Goal: Task Accomplishment & Management: Use online tool/utility

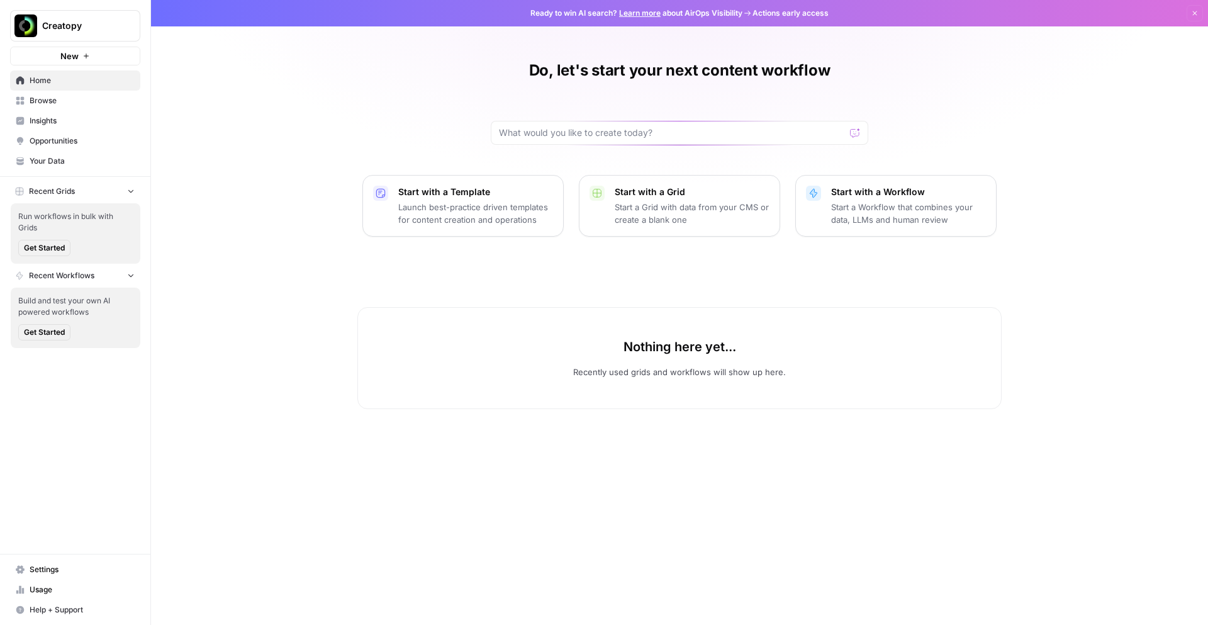
click at [51, 126] on link "Insights" at bounding box center [75, 121] width 130 height 20
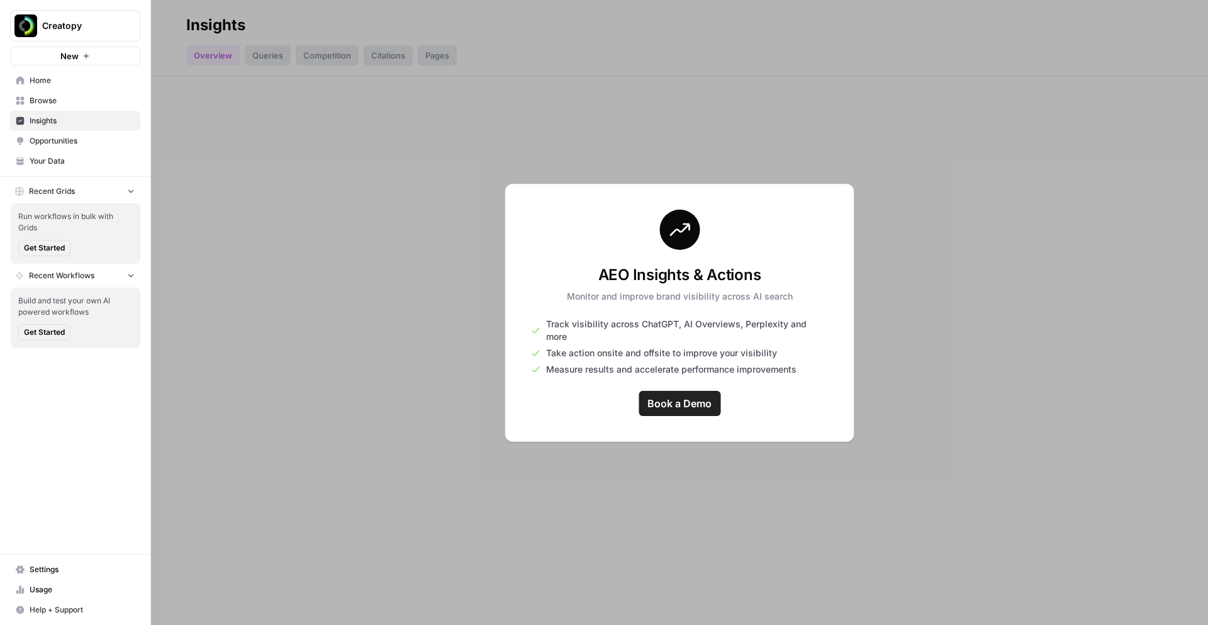
click at [38, 84] on span "Home" at bounding box center [82, 80] width 105 height 11
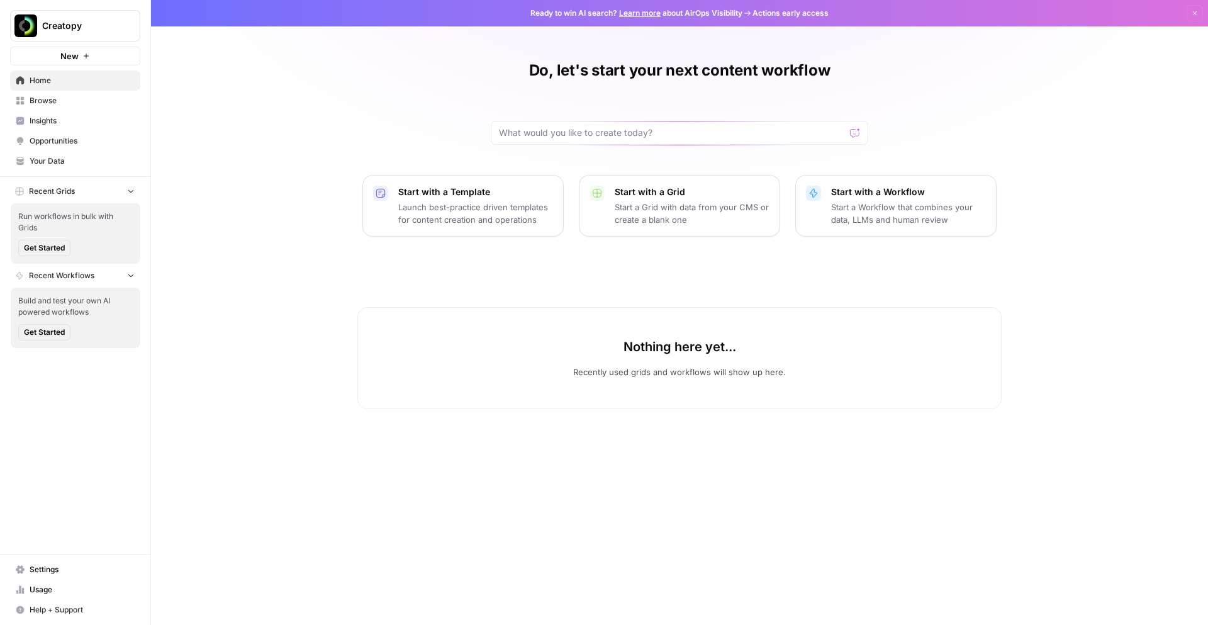
click at [122, 30] on div "Creatopy" at bounding box center [89, 26] width 94 height 13
click at [48, 159] on span "Your Data" at bounding box center [82, 160] width 105 height 11
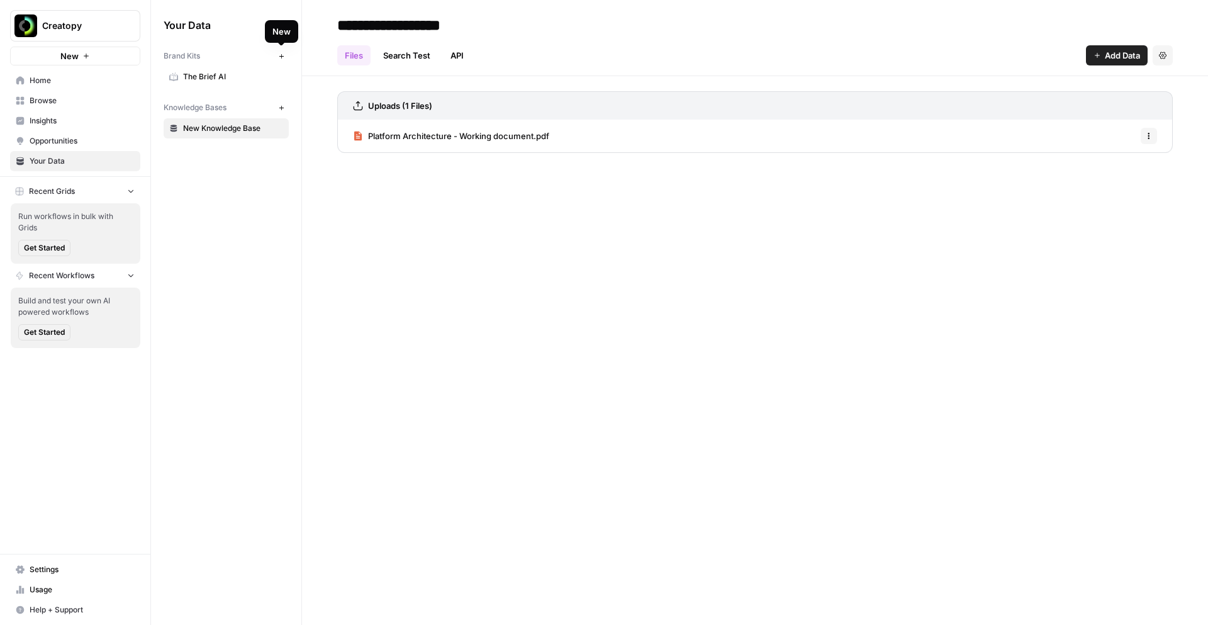
click at [282, 58] on icon "button" at bounding box center [281, 56] width 7 height 7
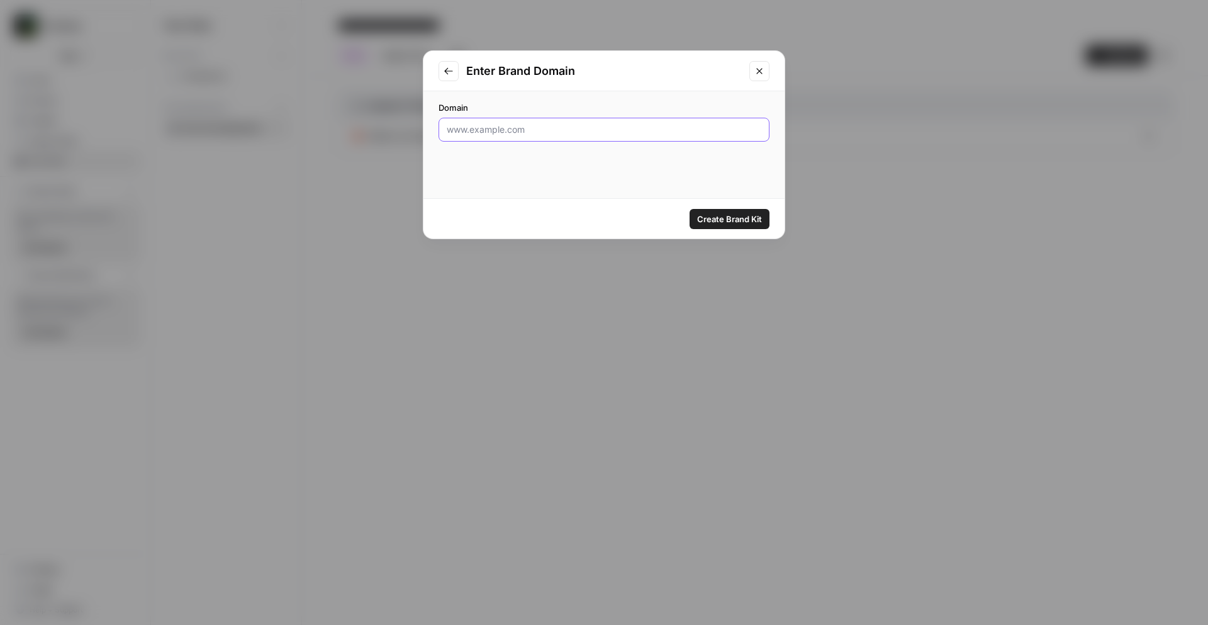
click at [481, 130] on input "Domain" at bounding box center [604, 129] width 315 height 13
type input "www.creatopy.com"
click at [726, 220] on span "Create Brand Kit" at bounding box center [729, 219] width 65 height 13
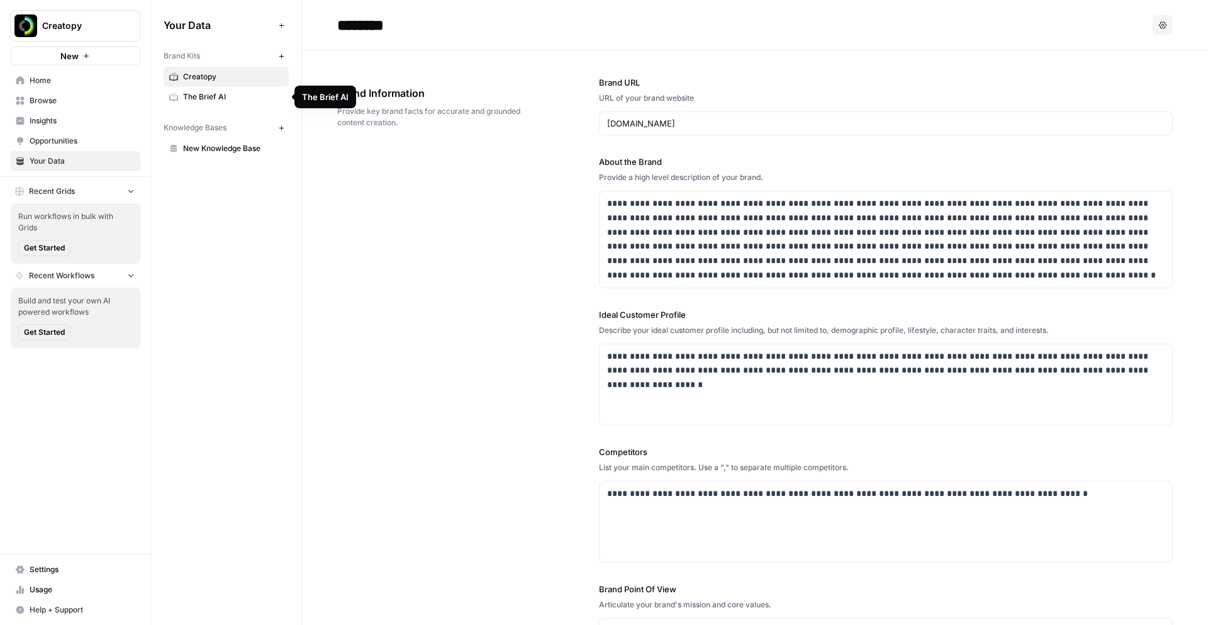
click at [204, 93] on span "The Brief AI" at bounding box center [233, 96] width 100 height 11
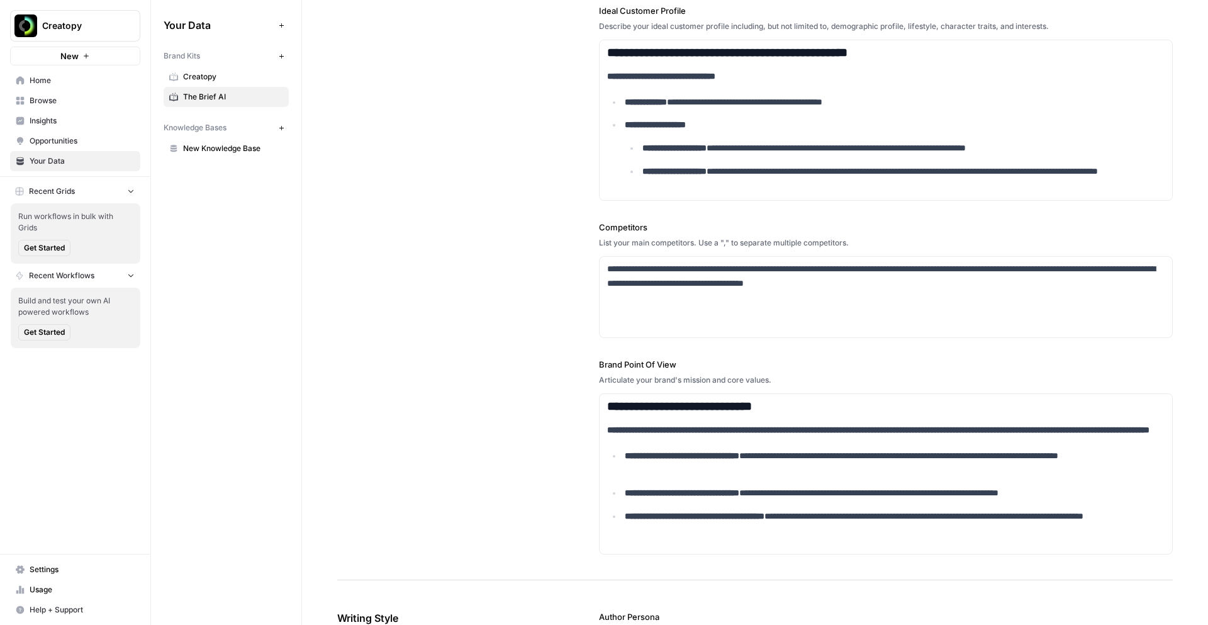
scroll to position [370, 0]
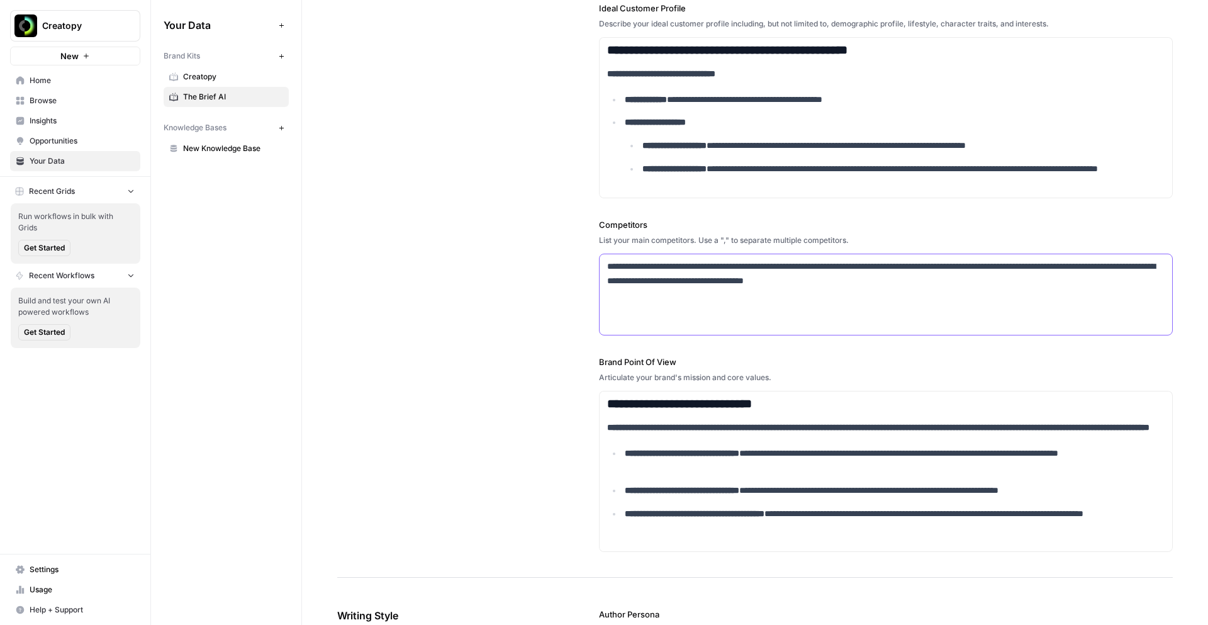
click at [699, 281] on p "**********" at bounding box center [886, 273] width 558 height 29
click at [485, 277] on div "**********" at bounding box center [755, 129] width 836 height 897
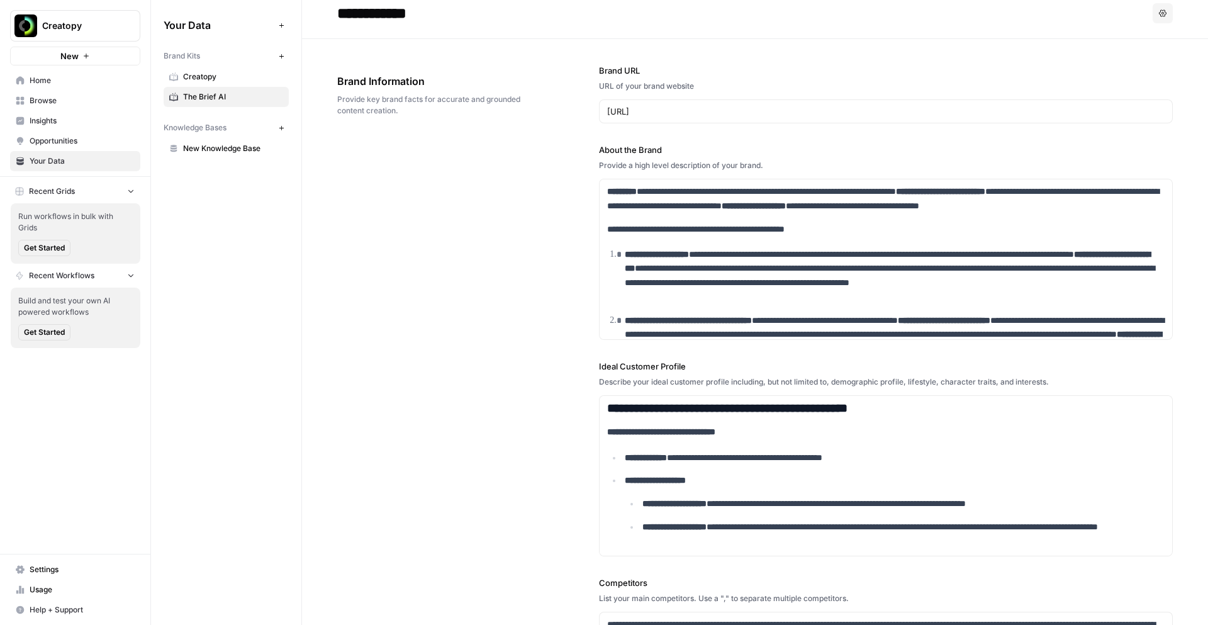
scroll to position [0, 0]
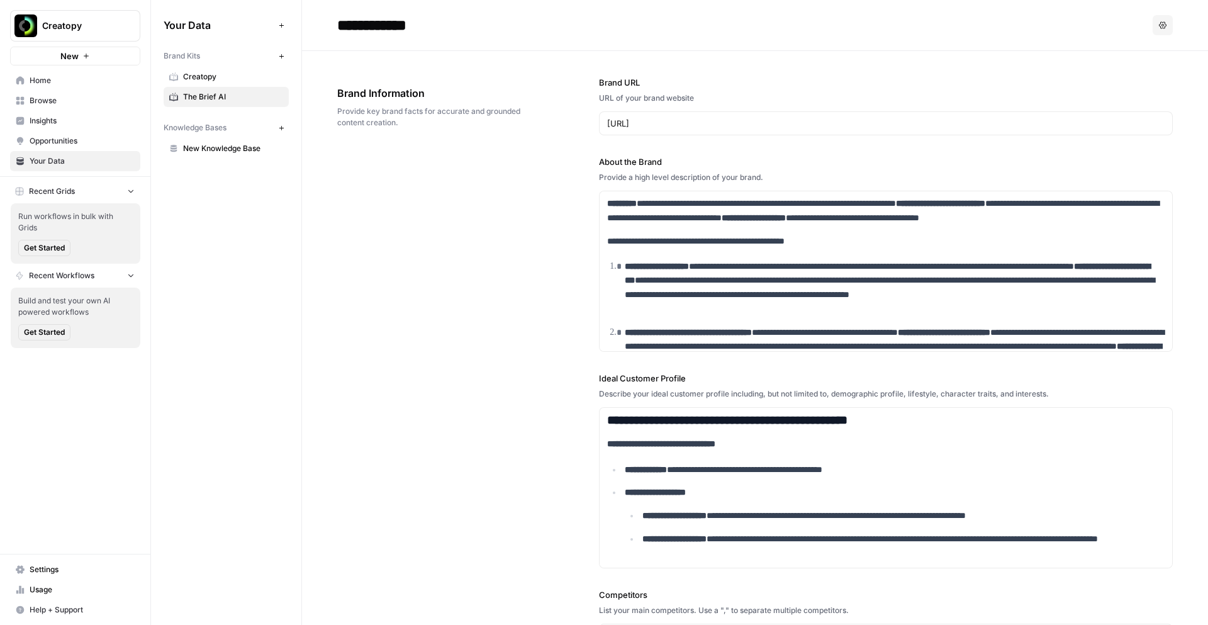
click at [211, 80] on span "Creatopy" at bounding box center [233, 76] width 100 height 11
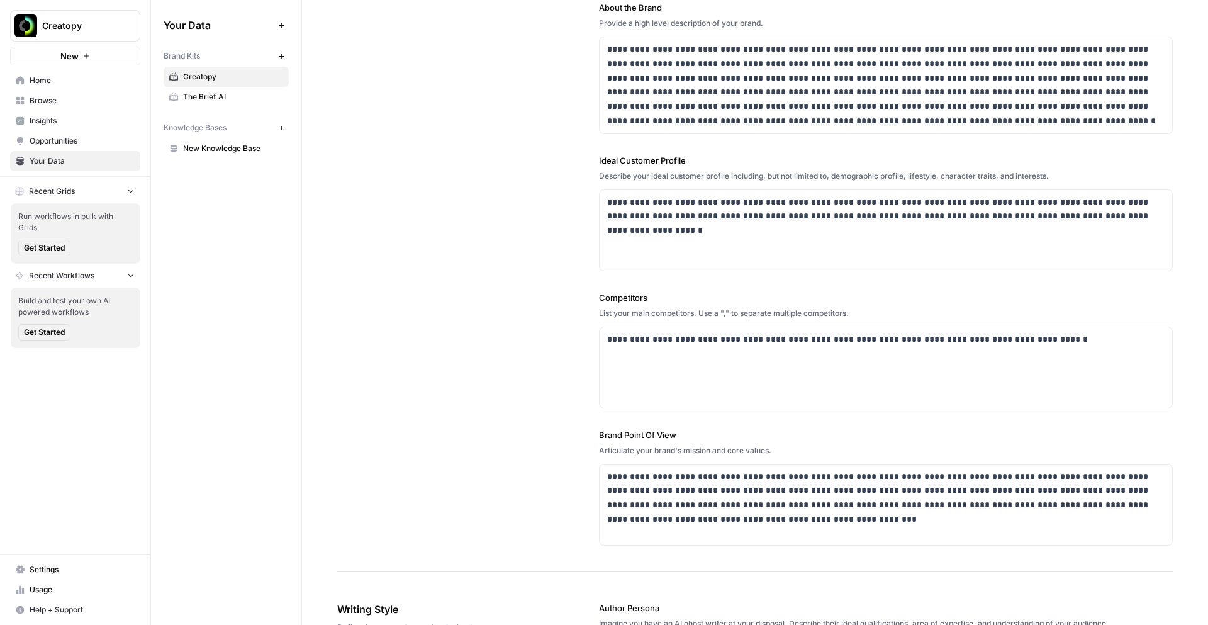
scroll to position [189, 0]
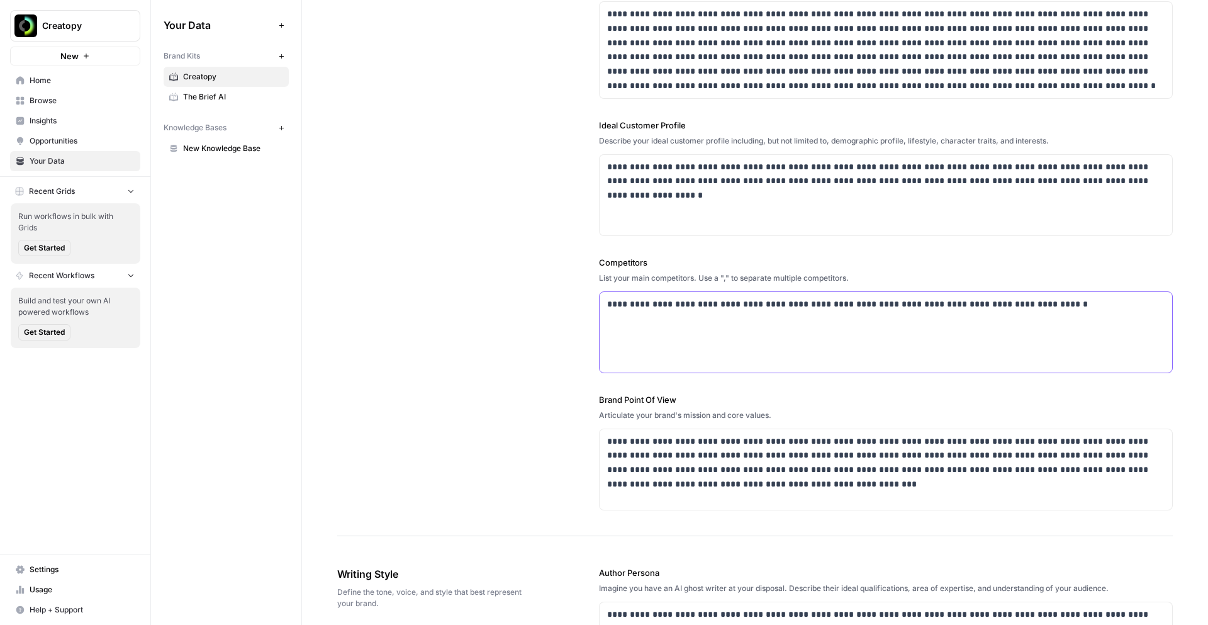
click at [615, 311] on p "**********" at bounding box center [886, 304] width 558 height 14
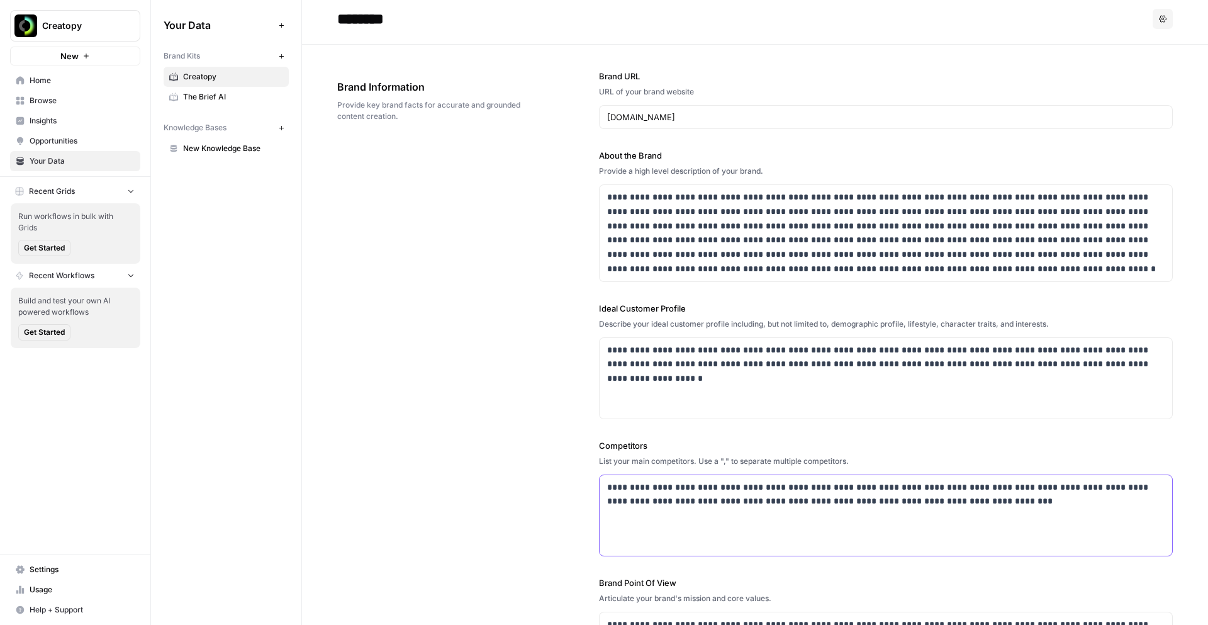
scroll to position [0, 0]
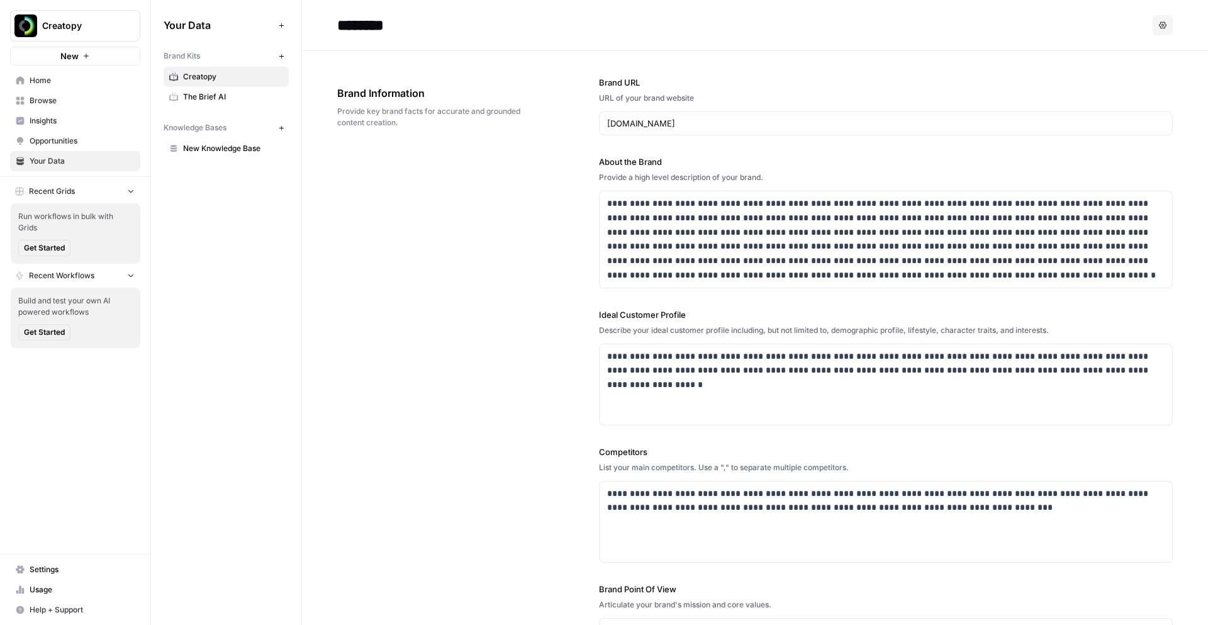
click at [38, 82] on span "Home" at bounding box center [82, 80] width 105 height 11
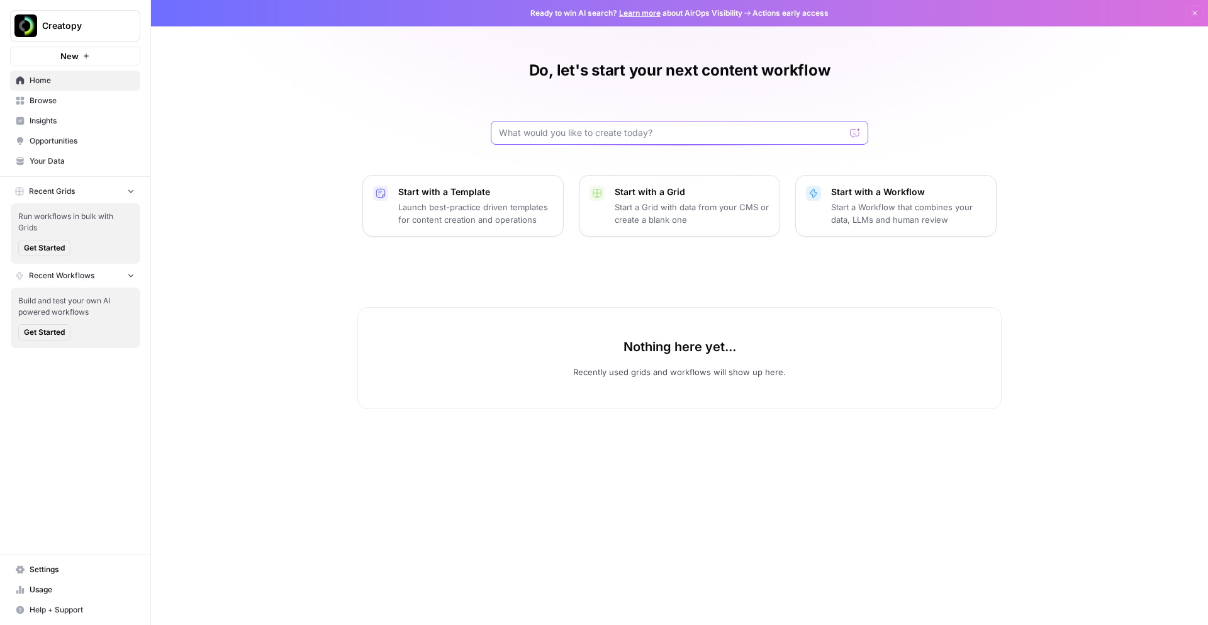
click at [536, 133] on input "text" at bounding box center [672, 132] width 346 height 13
click at [99, 54] on button "New" at bounding box center [75, 56] width 130 height 19
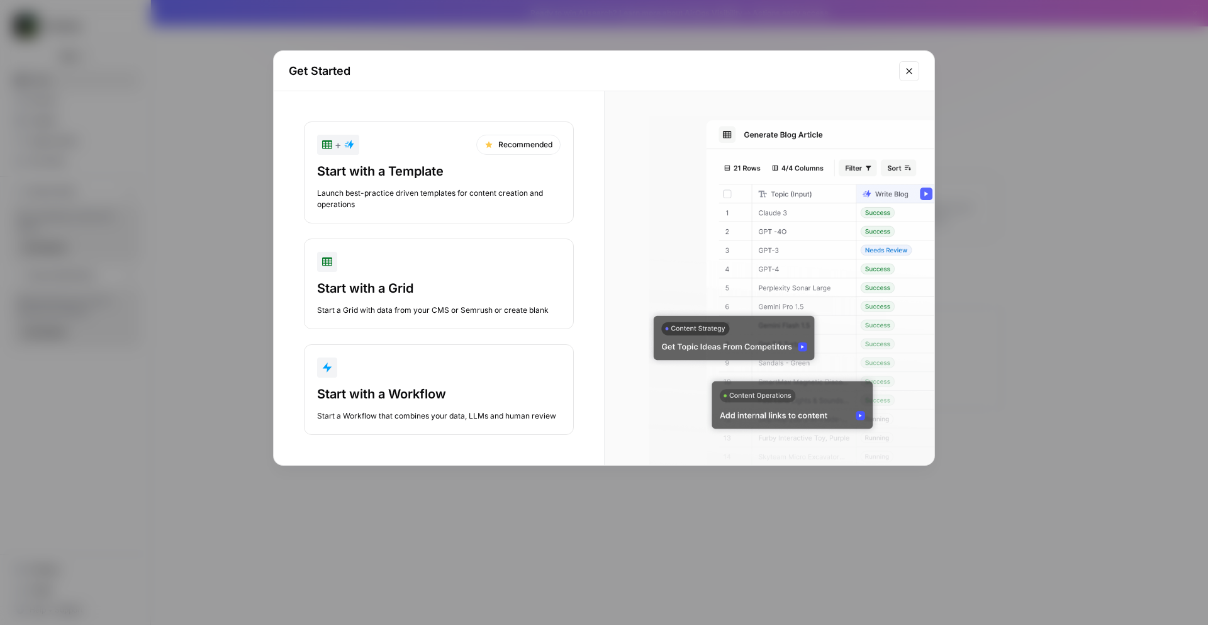
click at [381, 185] on div "Start with a Template Launch best-practice driven templates for content creatio…" at bounding box center [439, 186] width 244 height 48
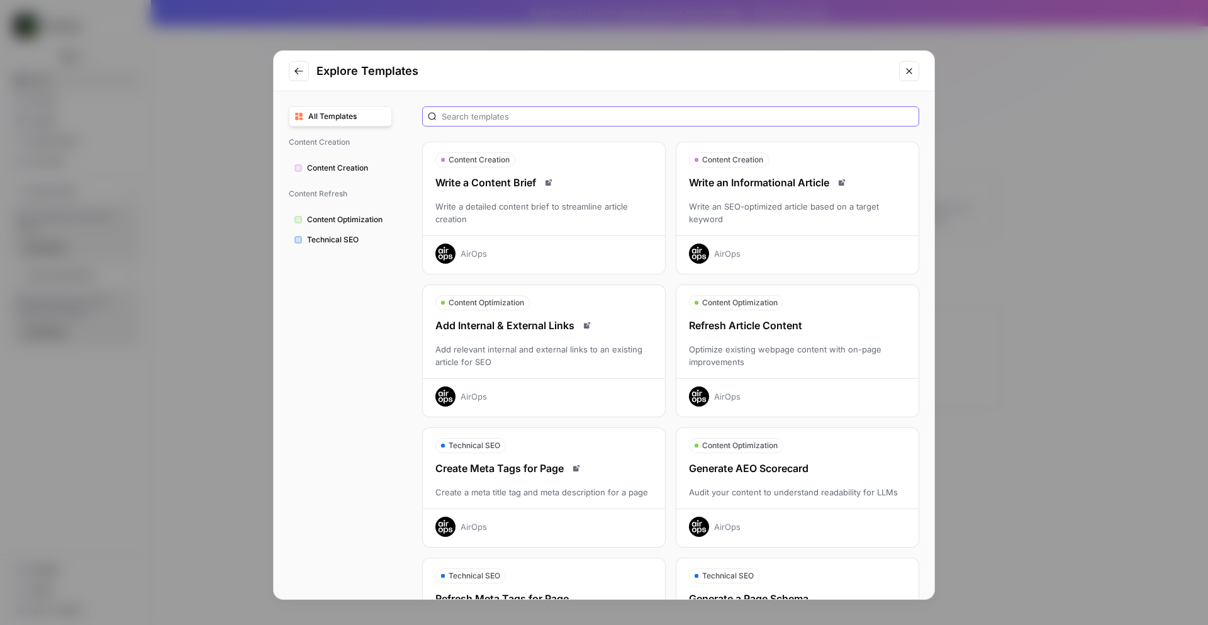
click at [464, 120] on input "text" at bounding box center [678, 116] width 472 height 13
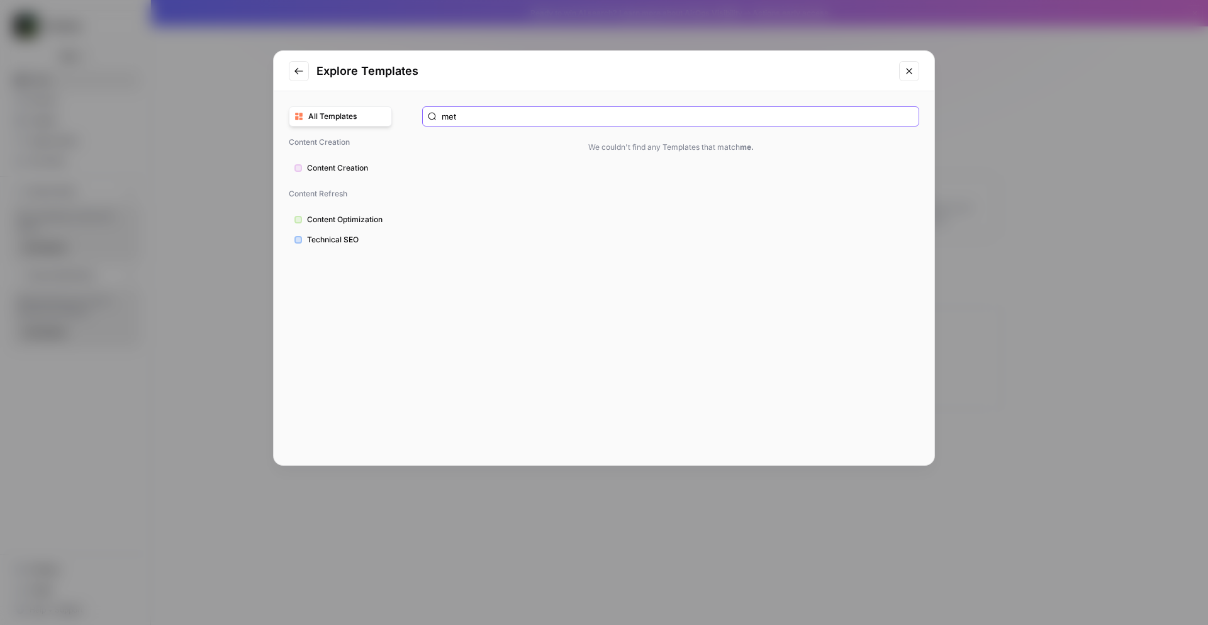
type input "meta"
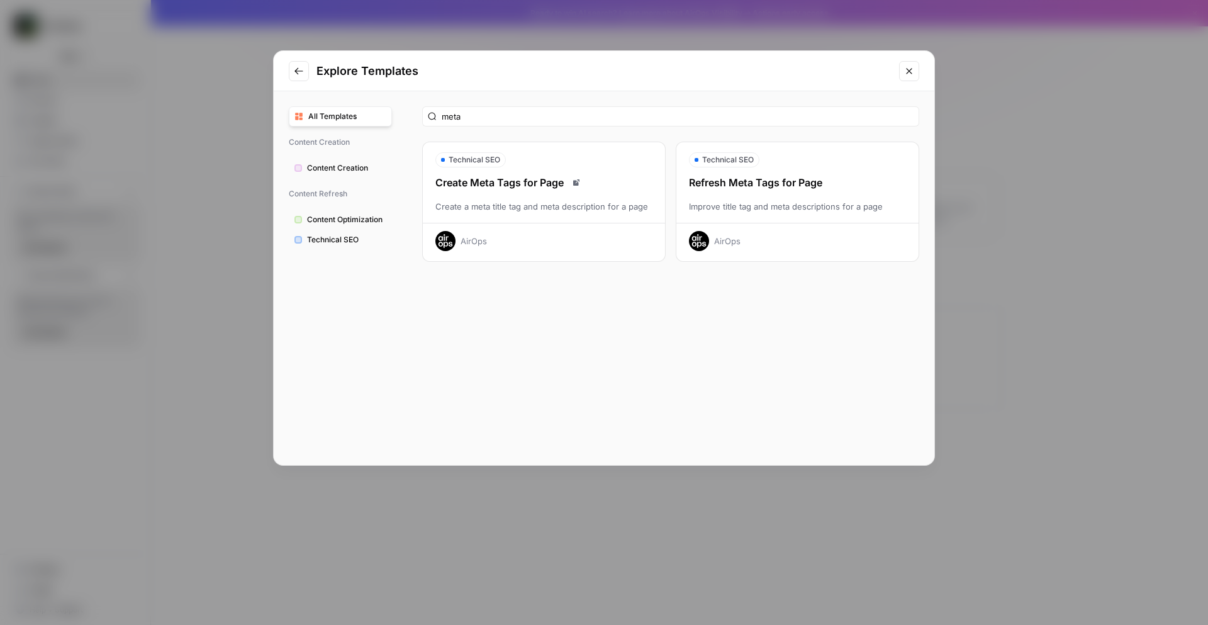
click at [558, 220] on div "Create Meta Tags for Page Create a meta title tag and meta description for a pa…" at bounding box center [544, 213] width 242 height 76
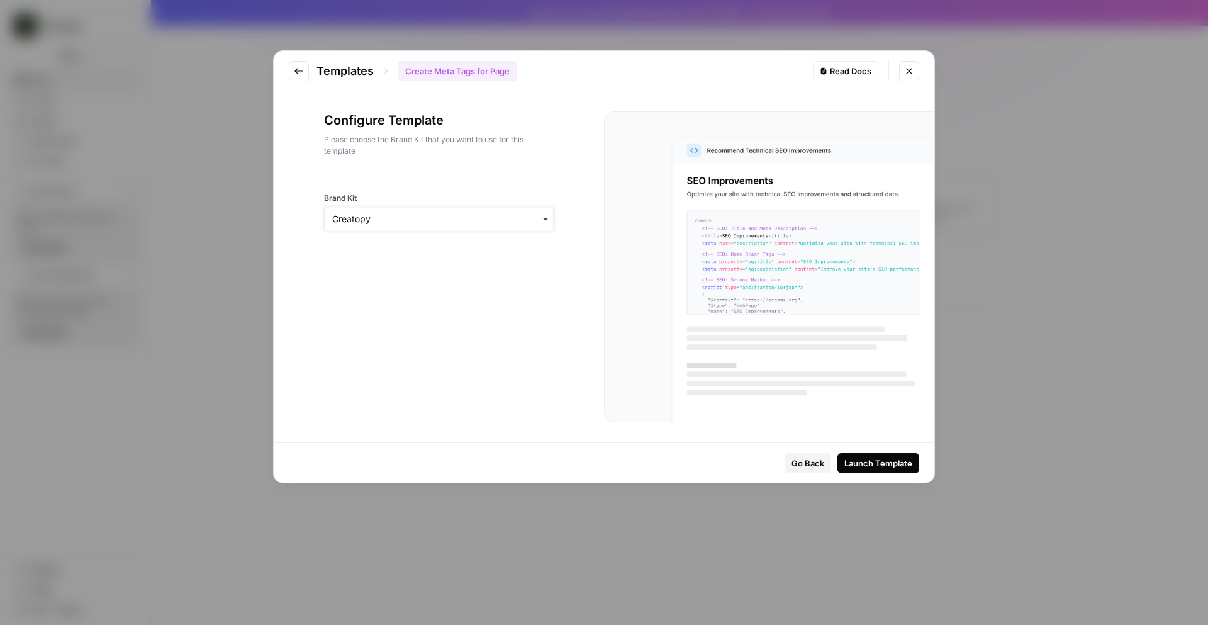
click at [536, 216] on input "Brand Kit" at bounding box center [438, 219] width 213 height 13
click at [488, 277] on div "The Brief AI" at bounding box center [439, 277] width 228 height 24
click at [906, 461] on div "Launch Template" at bounding box center [879, 463] width 68 height 13
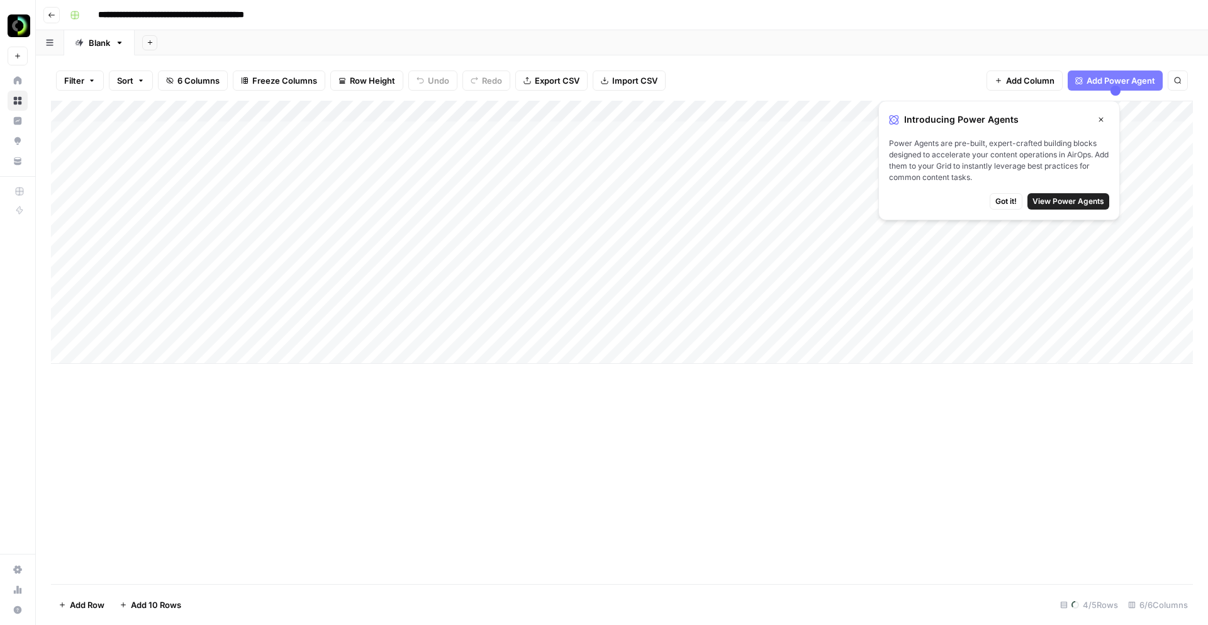
click at [924, 203] on span "View Power Agents" at bounding box center [1069, 201] width 72 height 11
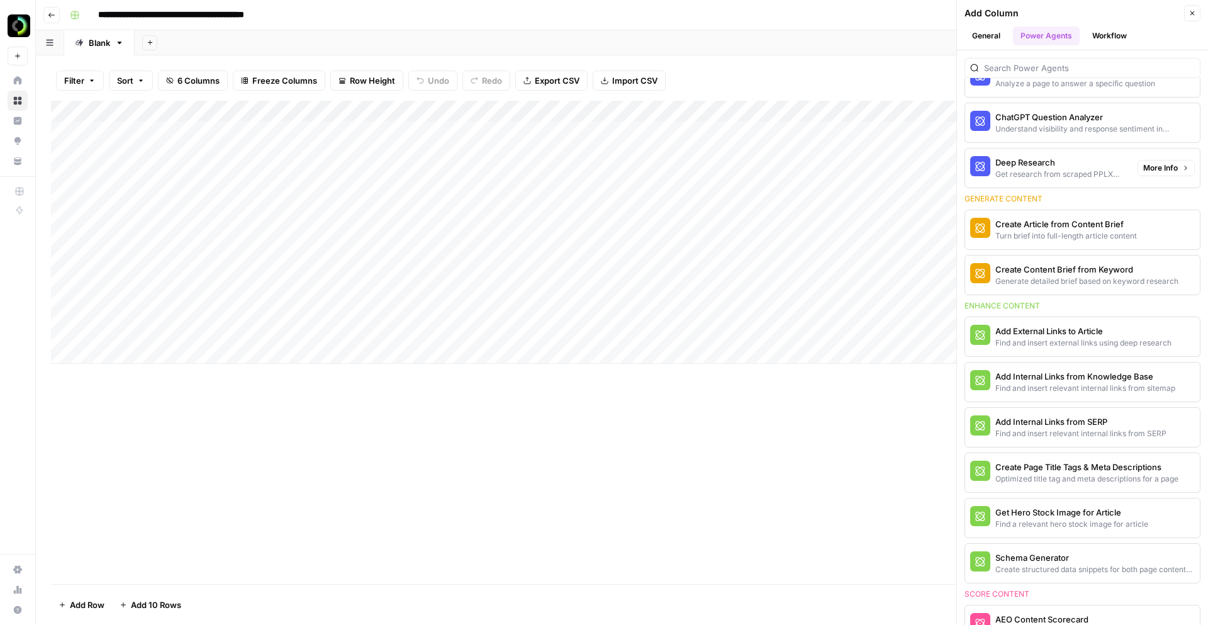
scroll to position [131, 0]
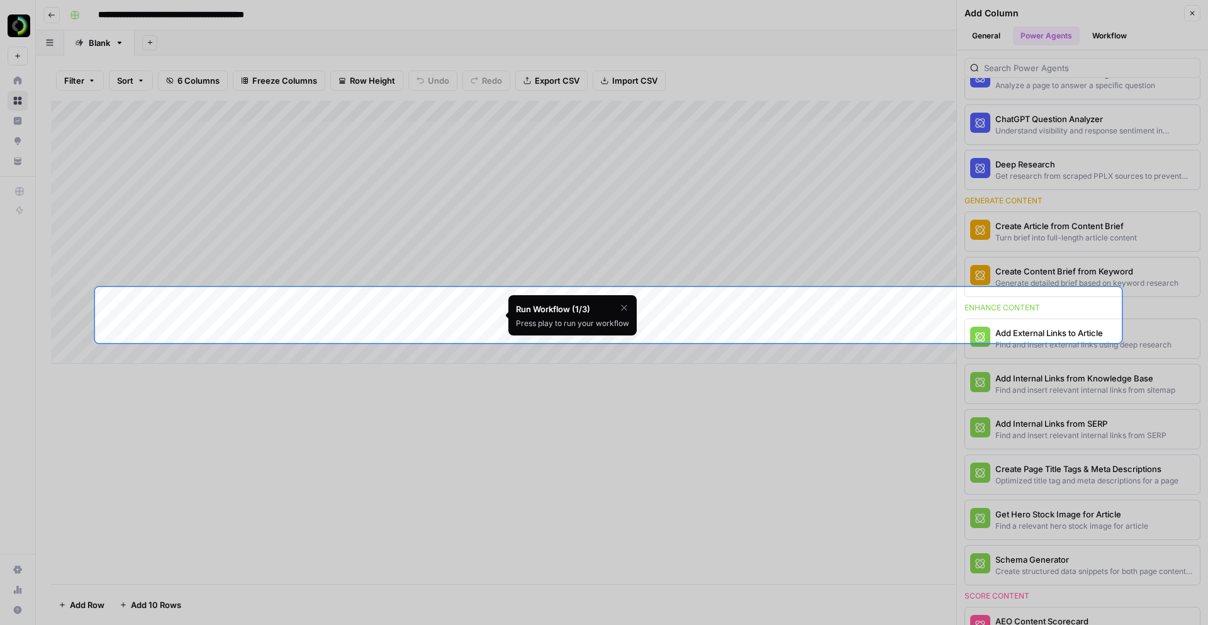
click at [549, 321] on div "Press play to run your workflow" at bounding box center [572, 323] width 113 height 11
click at [624, 305] on icon "button" at bounding box center [624, 308] width 10 height 10
click at [403, 301] on div "Add Column" at bounding box center [622, 232] width 1142 height 263
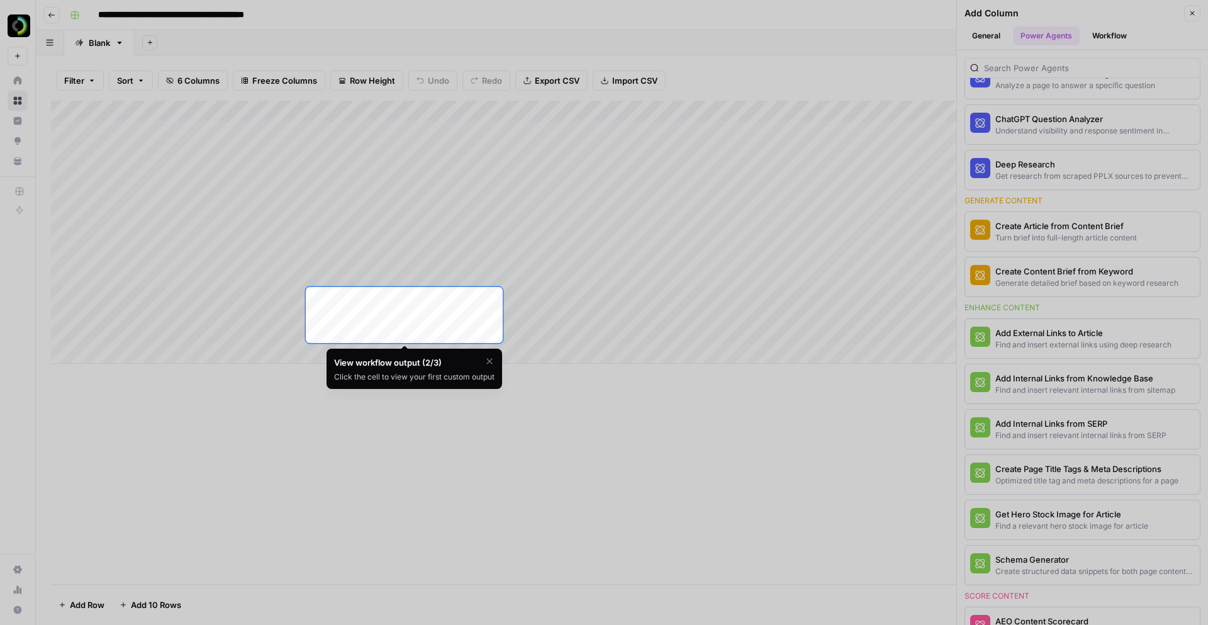
click at [403, 298] on div "Add Column" at bounding box center [622, 232] width 1142 height 263
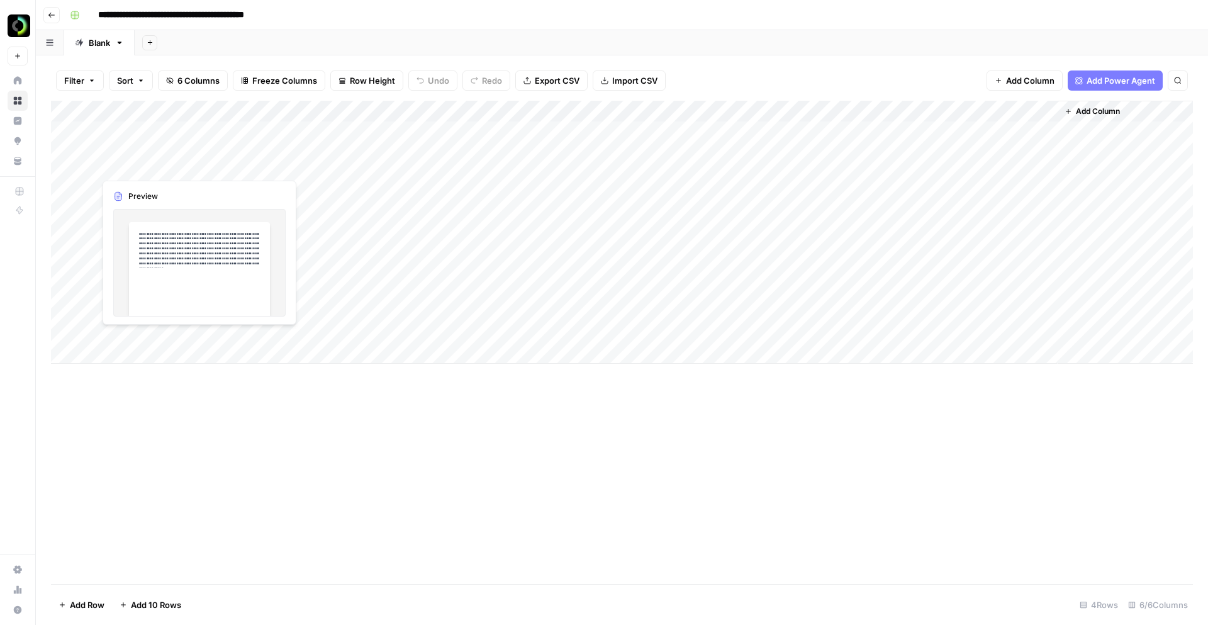
click at [197, 160] on div "Add Column" at bounding box center [622, 232] width 1142 height 263
click at [290, 130] on div "Add Column" at bounding box center [622, 232] width 1142 height 263
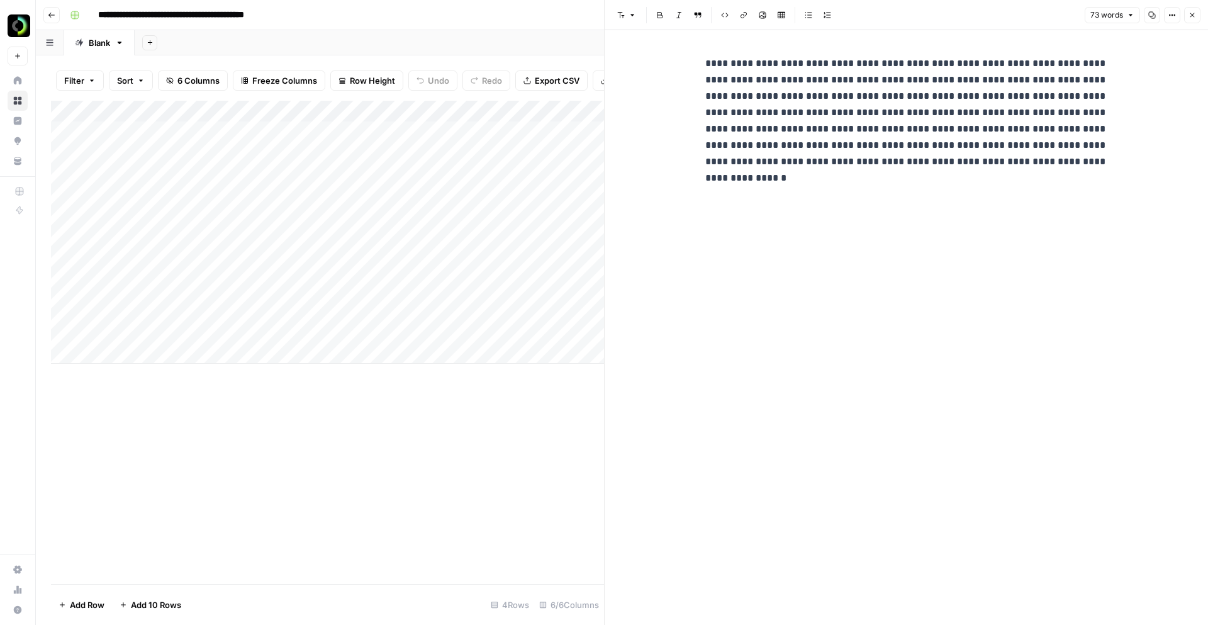
click at [350, 512] on div "Add Column" at bounding box center [327, 342] width 553 height 483
click at [1192, 16] on icon "button" at bounding box center [1193, 15] width 8 height 8
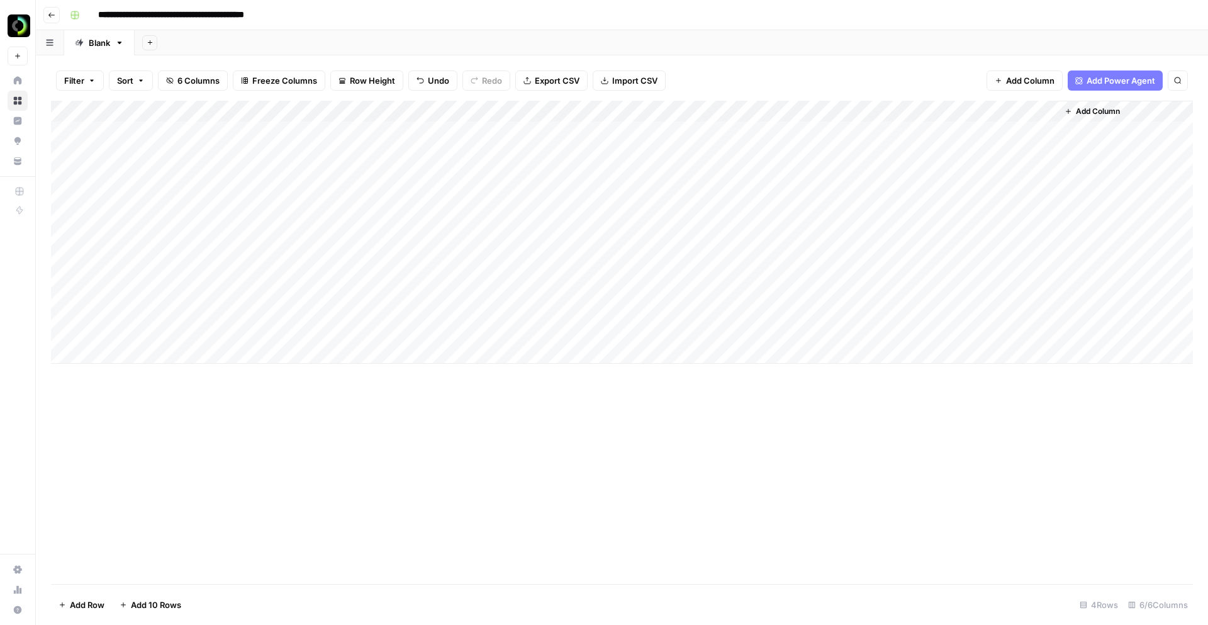
click at [199, 142] on div "Add Column" at bounding box center [622, 232] width 1142 height 263
click at [199, 142] on div at bounding box center [200, 148] width 213 height 57
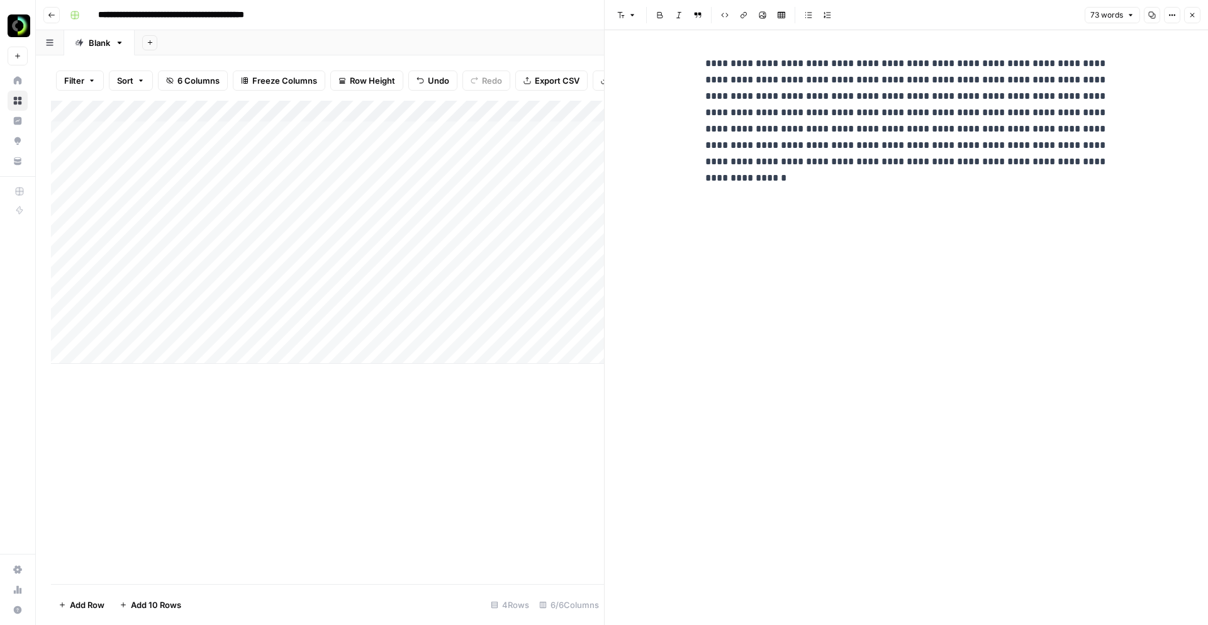
click at [803, 158] on p "**********" at bounding box center [906, 112] width 403 height 115
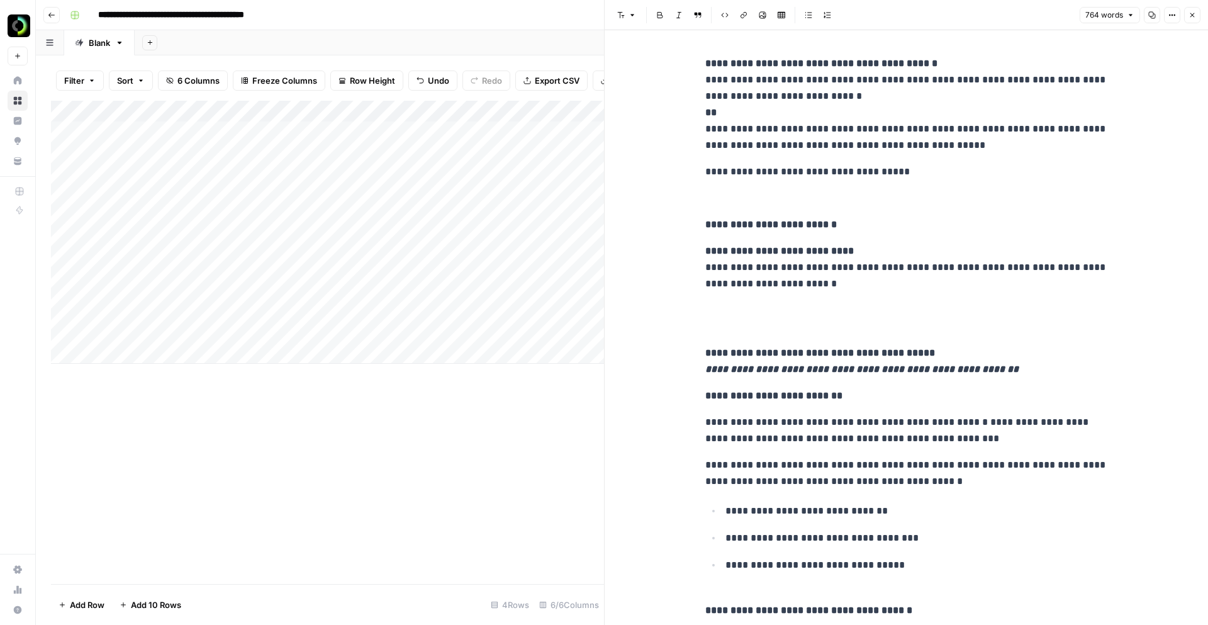
click at [405, 135] on div "Add Column" at bounding box center [327, 232] width 553 height 263
click at [395, 153] on div "Add Column" at bounding box center [327, 232] width 553 height 263
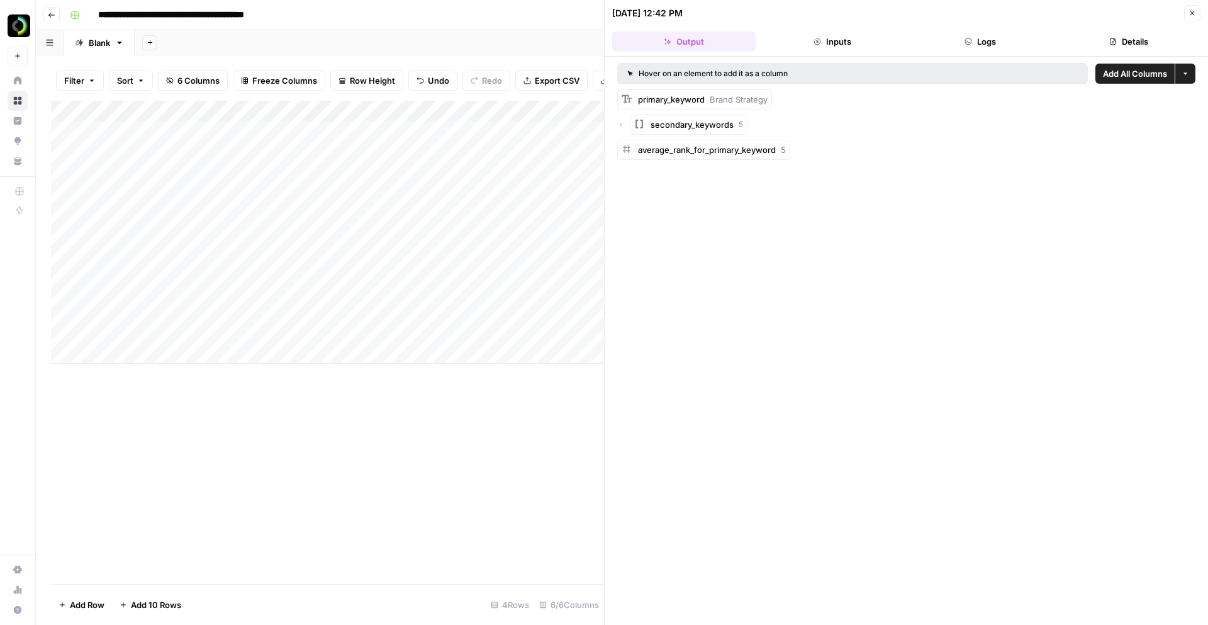
click at [548, 161] on div "Add Column" at bounding box center [327, 232] width 553 height 263
click at [524, 138] on div "Add Column" at bounding box center [327, 232] width 553 height 263
click at [1186, 8] on button "Close" at bounding box center [1192, 13] width 16 height 16
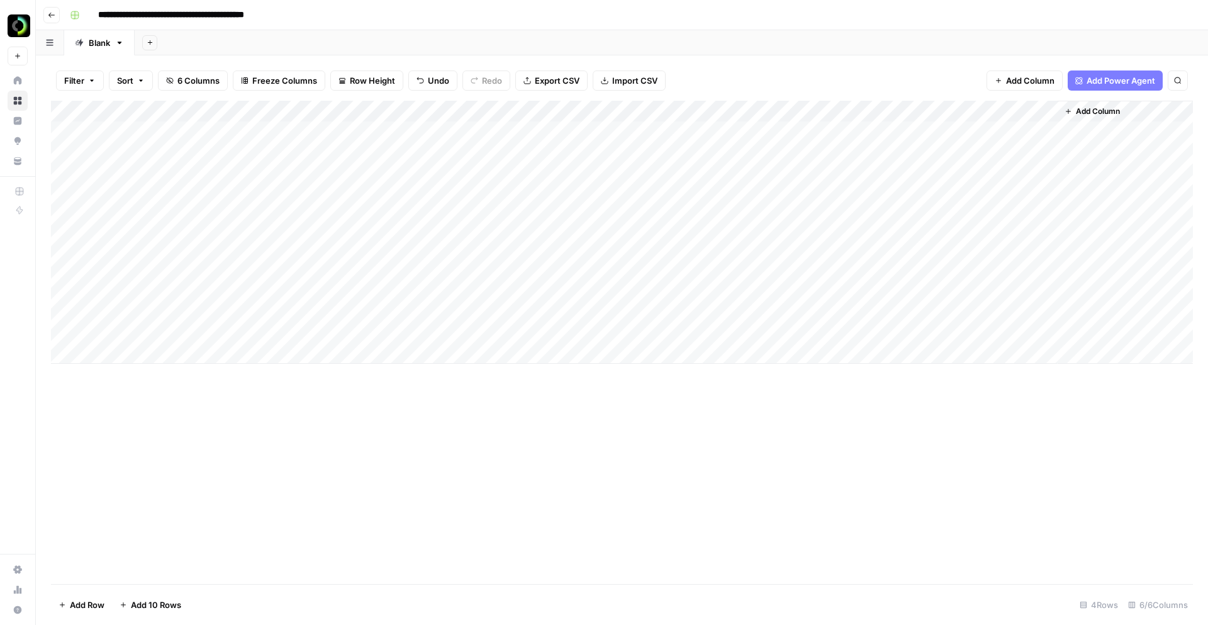
click at [175, 157] on div "Add Column" at bounding box center [622, 232] width 1142 height 263
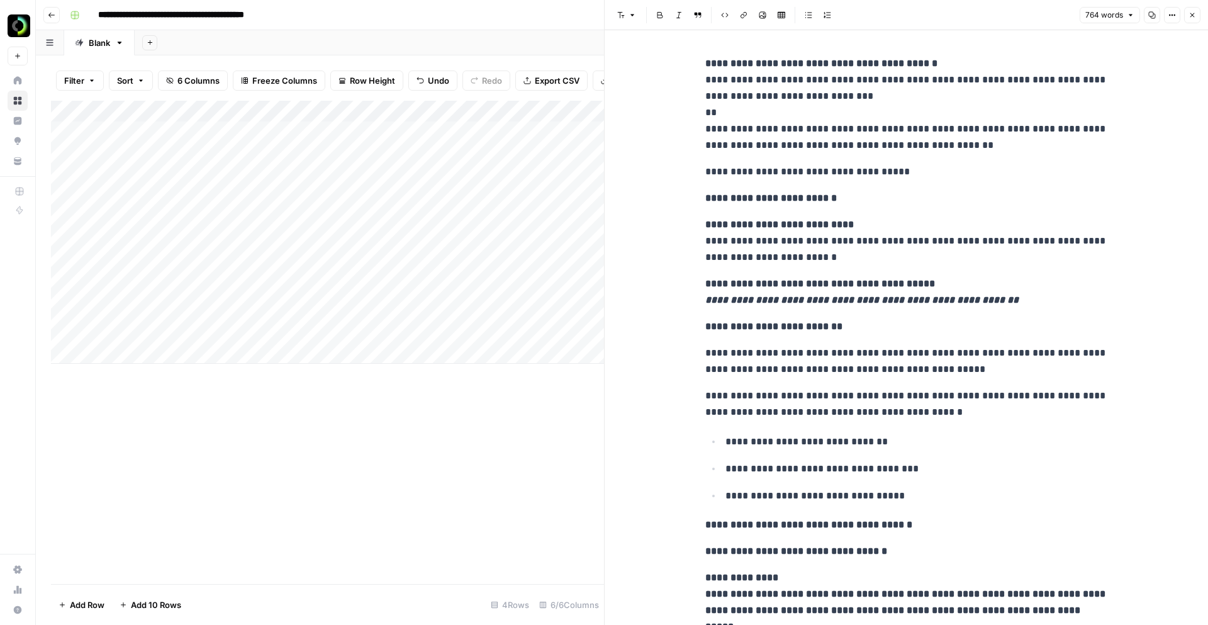
click at [221, 217] on div "Add Column" at bounding box center [327, 232] width 553 height 263
click at [220, 211] on div "Add Column" at bounding box center [327, 232] width 553 height 263
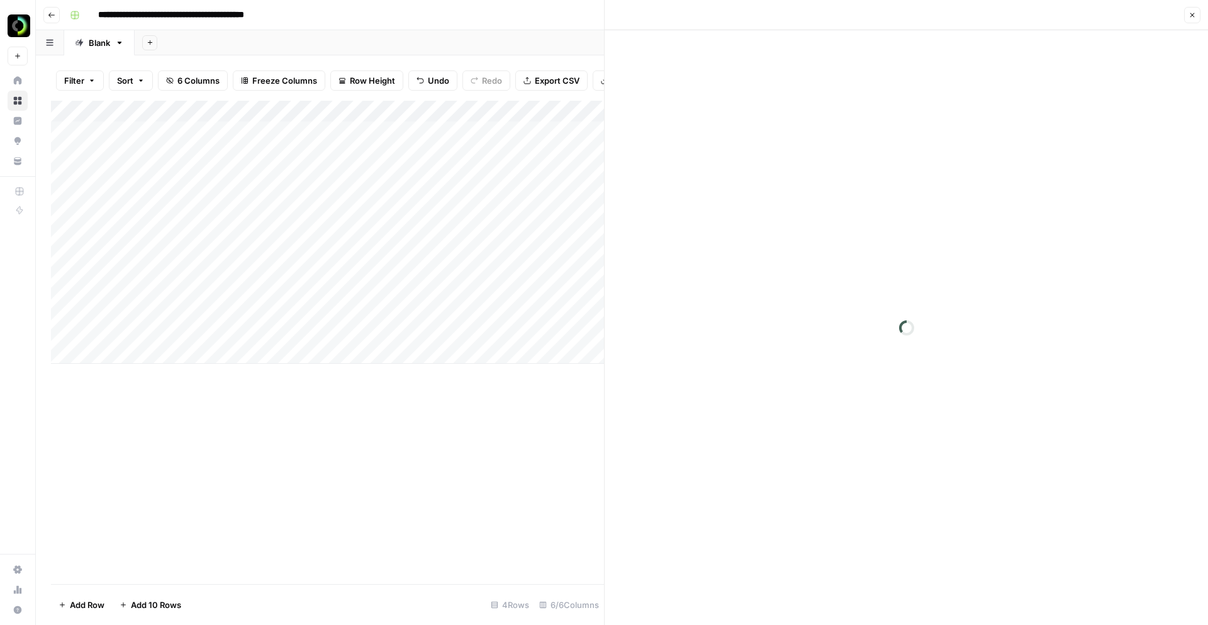
click at [220, 211] on div at bounding box center [200, 204] width 213 height 57
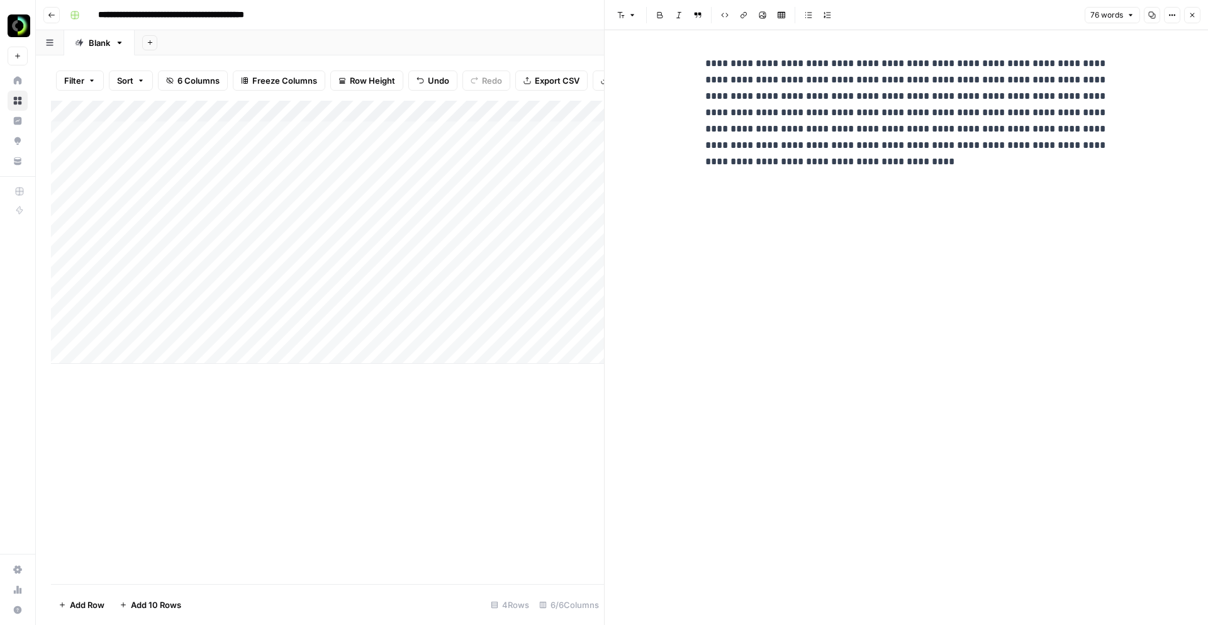
click at [770, 235] on div "**********" at bounding box center [907, 327] width 418 height 595
click at [734, 89] on p "**********" at bounding box center [906, 112] width 403 height 115
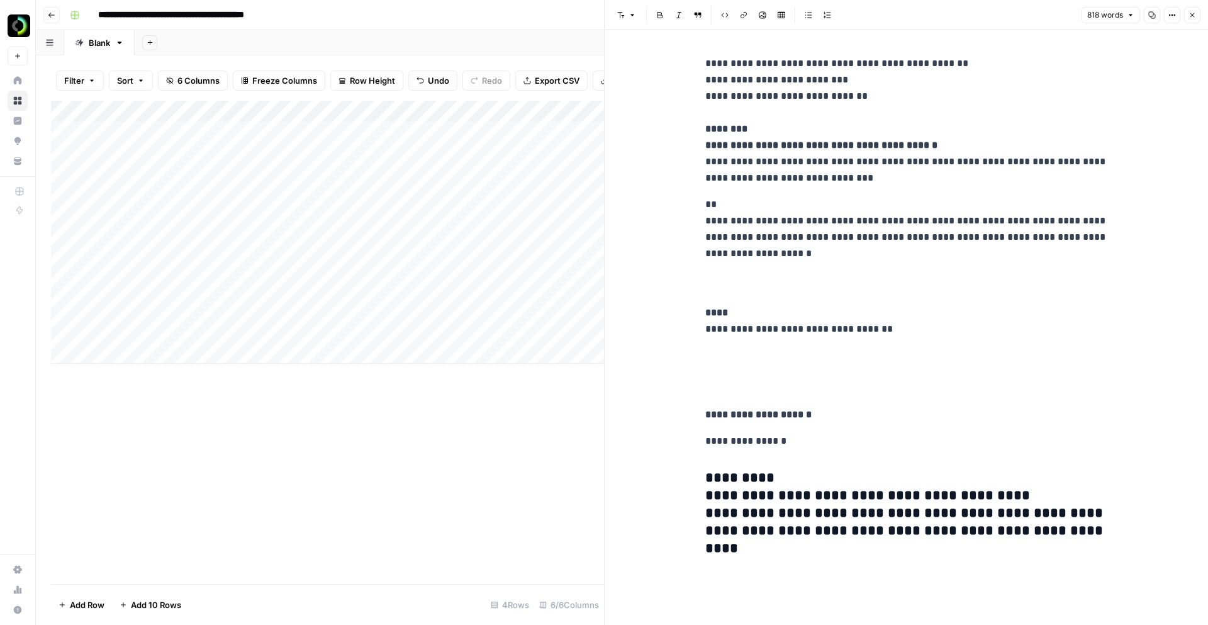
scroll to position [2920, 0]
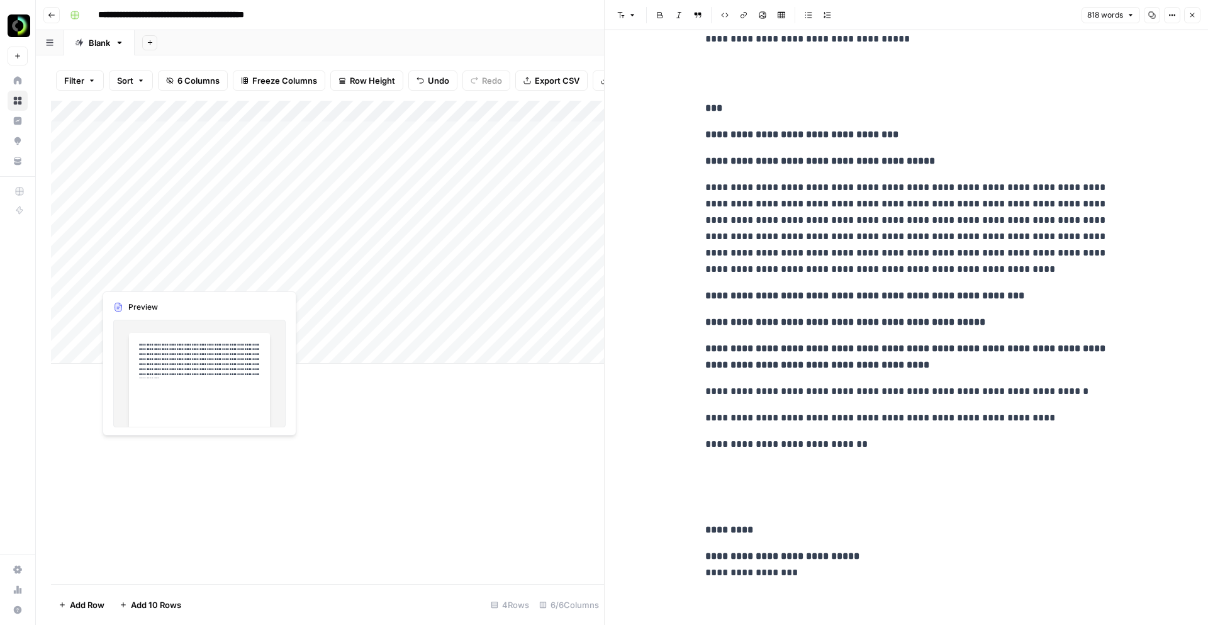
click at [202, 252] on div "Add Column" at bounding box center [327, 232] width 553 height 263
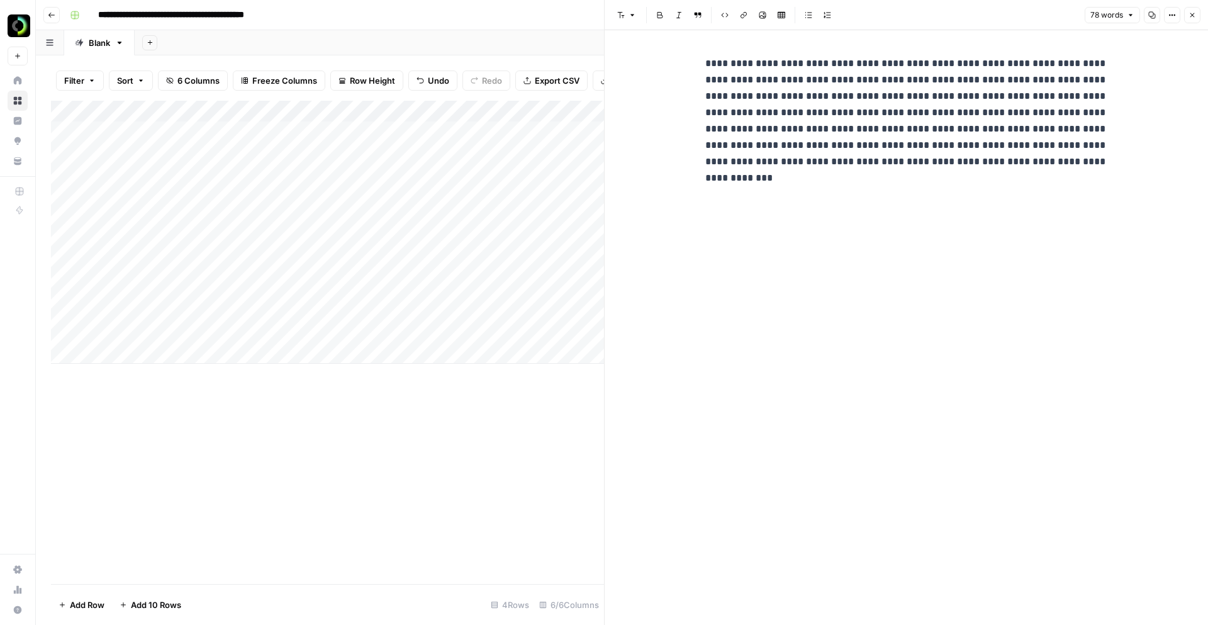
click at [705, 162] on p "**********" at bounding box center [906, 112] width 403 height 115
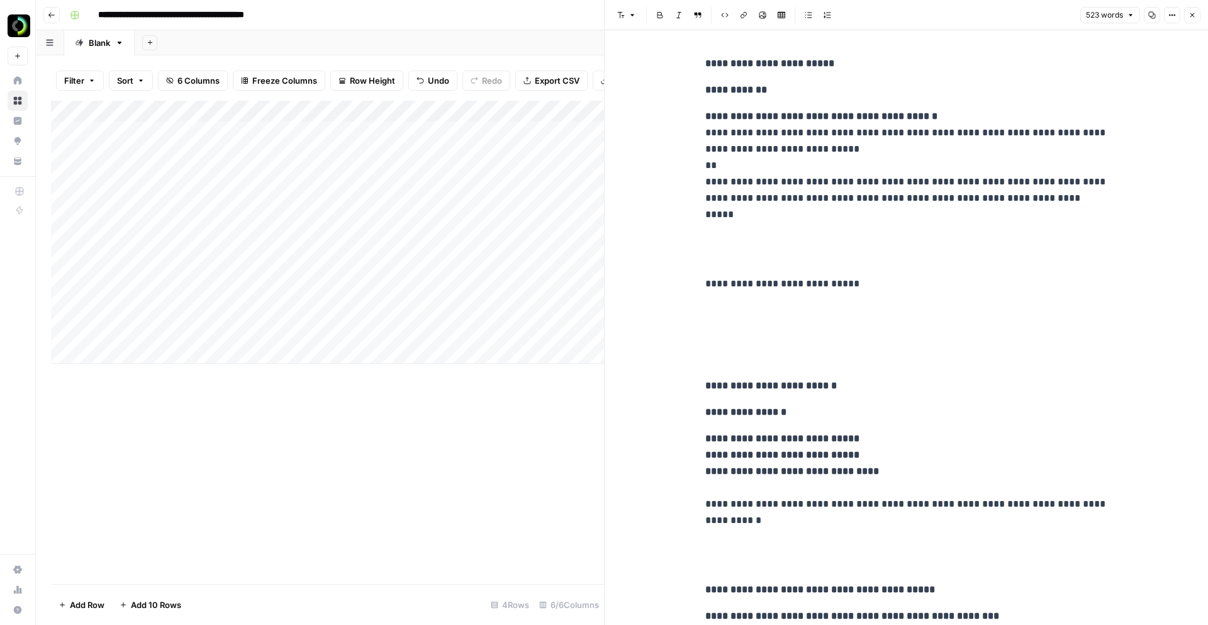
scroll to position [1478, 0]
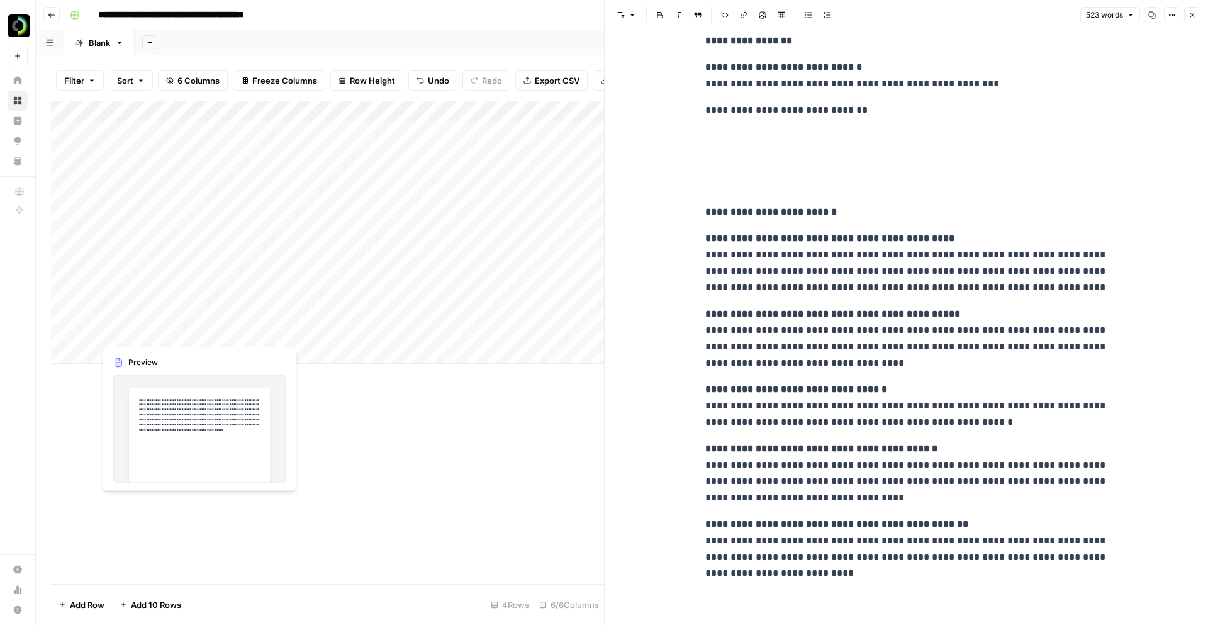
click at [222, 312] on div "Add Column" at bounding box center [327, 232] width 553 height 263
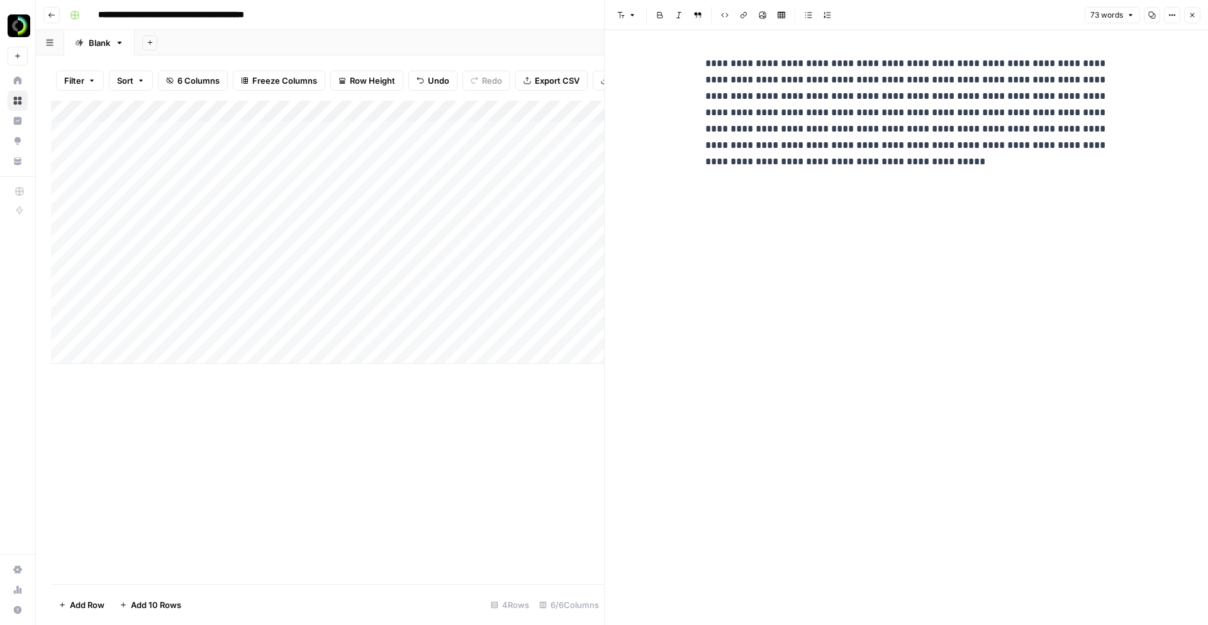
click at [756, 192] on div "**********" at bounding box center [907, 327] width 418 height 595
click at [743, 145] on p "**********" at bounding box center [906, 112] width 403 height 115
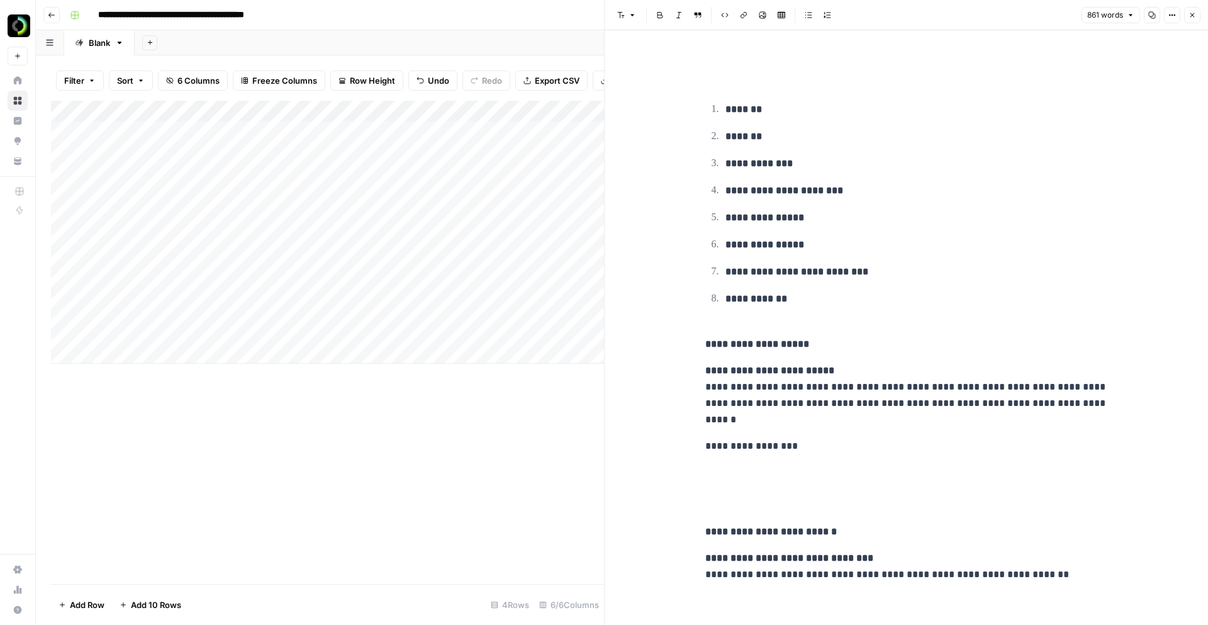
scroll to position [4909, 0]
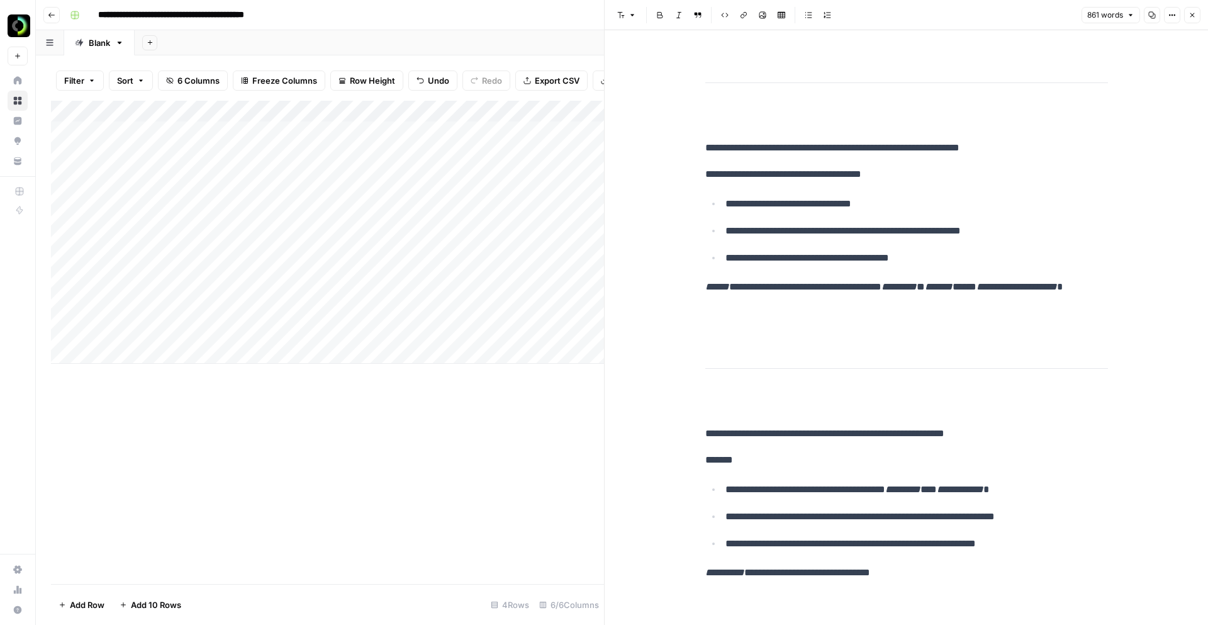
click at [115, 356] on div "Add Column" at bounding box center [327, 232] width 553 height 263
click at [174, 372] on div "Add Column" at bounding box center [327, 260] width 553 height 318
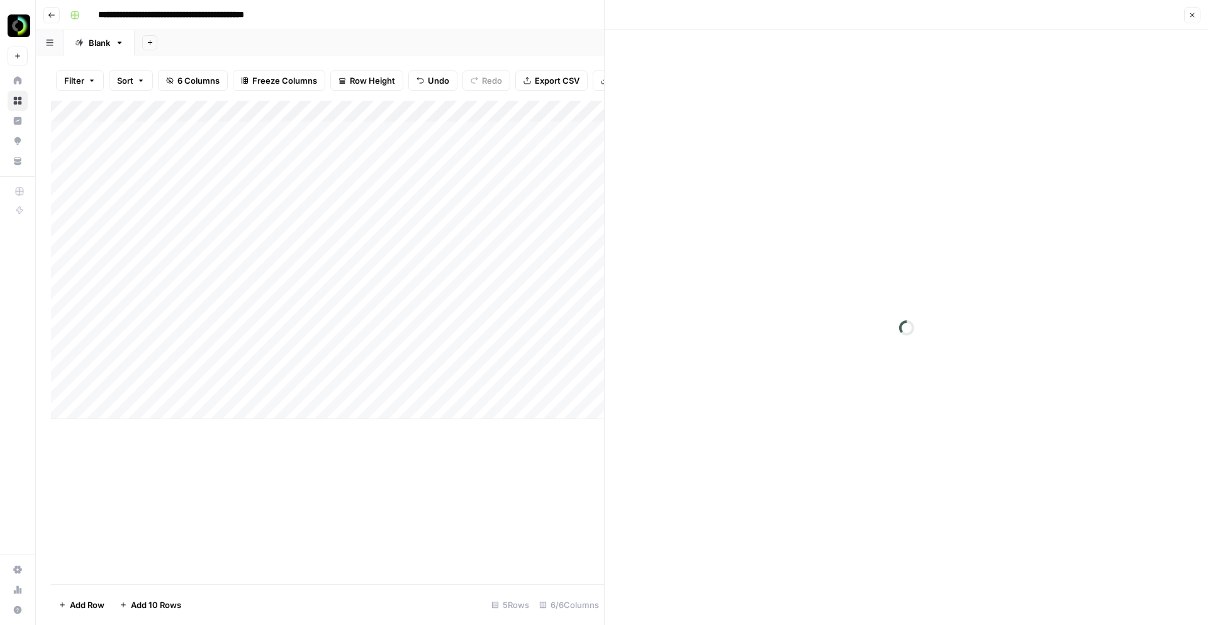
click at [174, 372] on div at bounding box center [200, 370] width 213 height 57
click at [750, 112] on div at bounding box center [907, 327] width 418 height 595
click at [727, 61] on p at bounding box center [906, 63] width 403 height 16
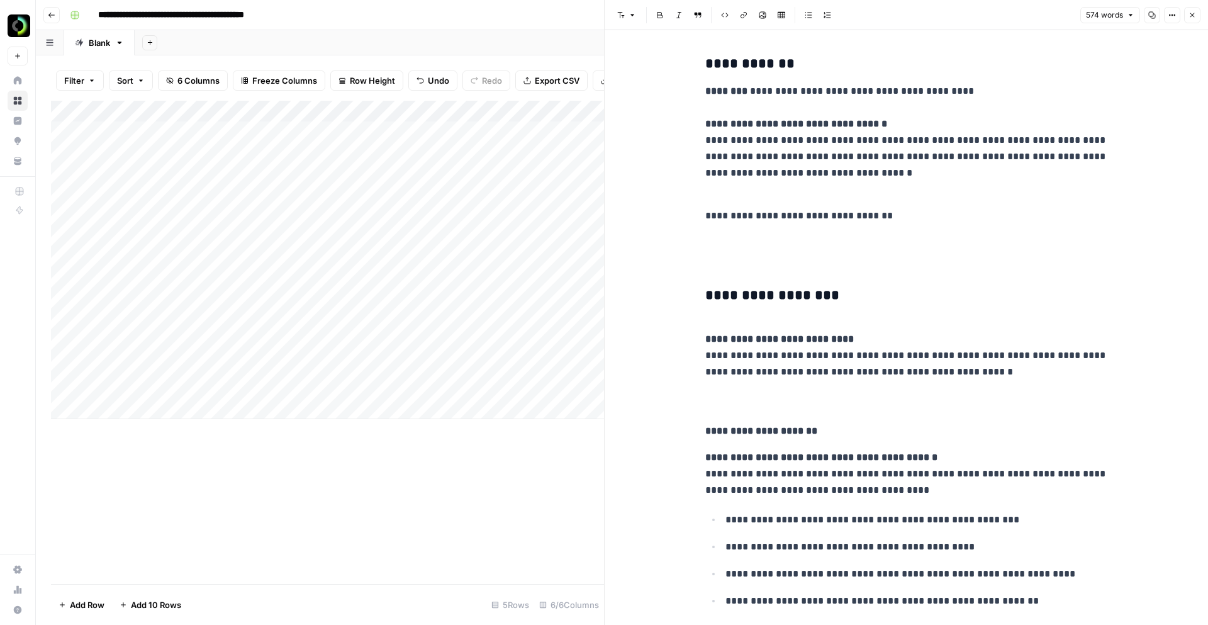
scroll to position [1566, 0]
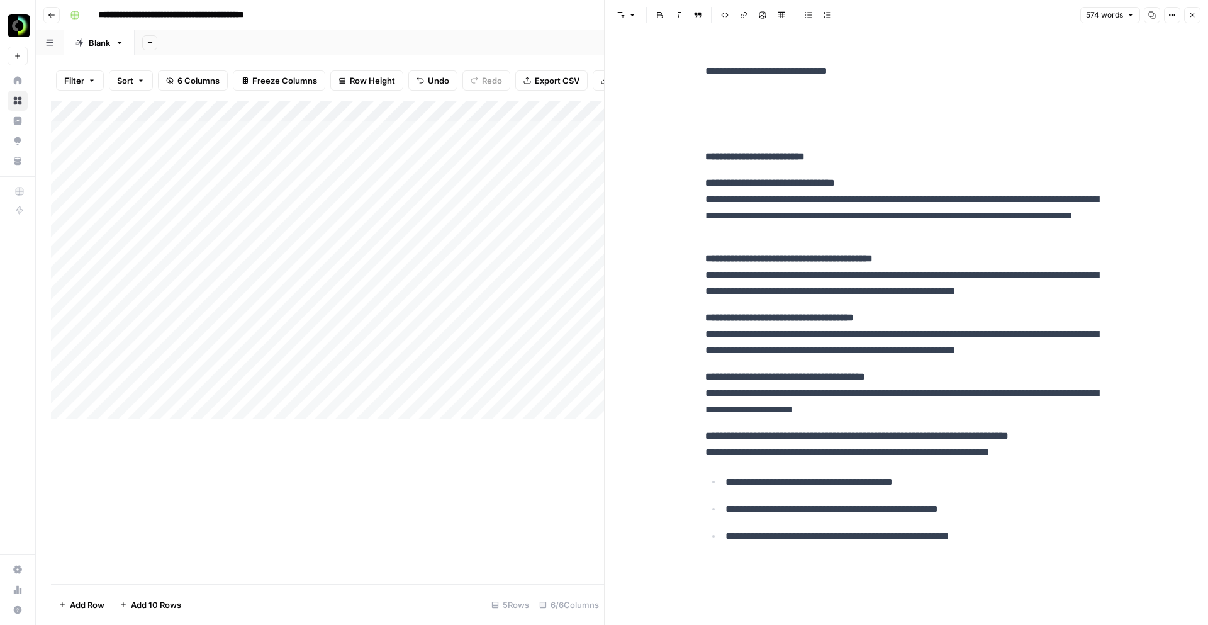
click at [133, 407] on div "Add Column" at bounding box center [327, 260] width 553 height 318
click at [217, 444] on div "Add Column" at bounding box center [327, 288] width 553 height 374
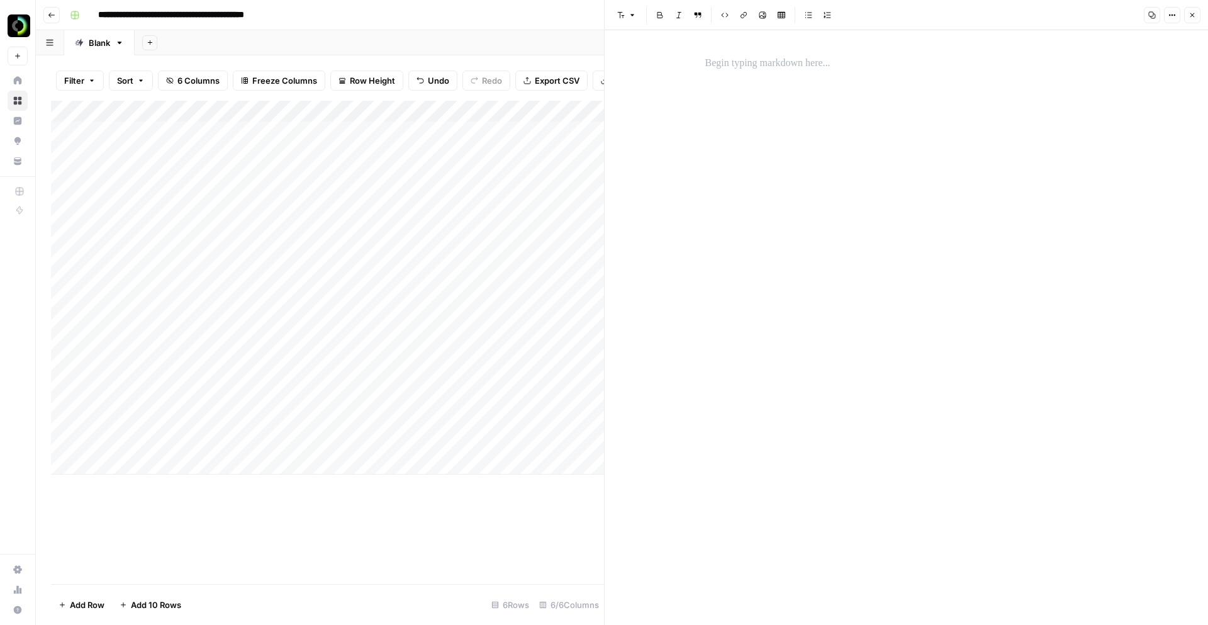
click at [735, 61] on p at bounding box center [906, 63] width 403 height 16
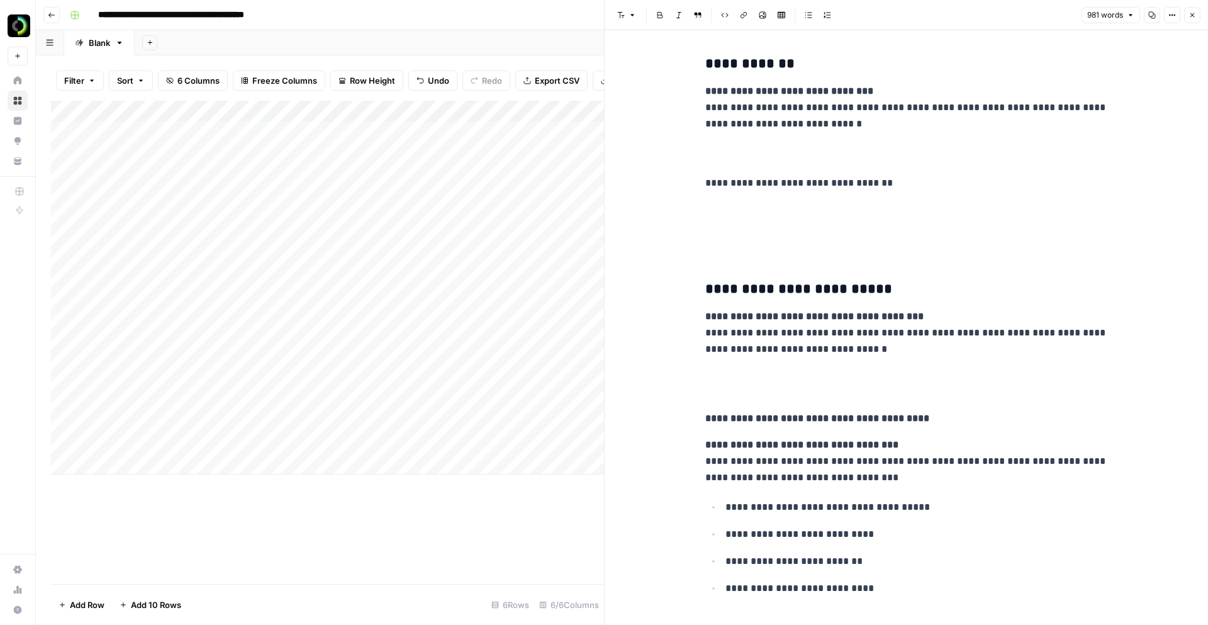
scroll to position [4196, 0]
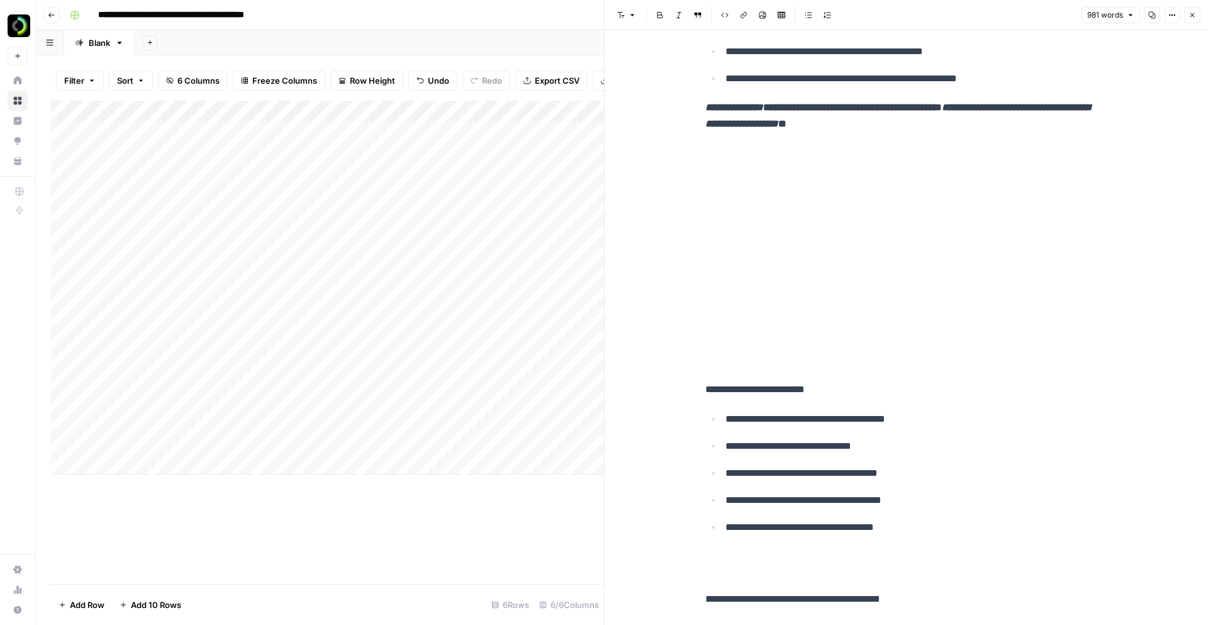
click at [106, 469] on div "Add Column" at bounding box center [327, 288] width 553 height 374
click at [187, 482] on div "Add Column" at bounding box center [327, 315] width 553 height 429
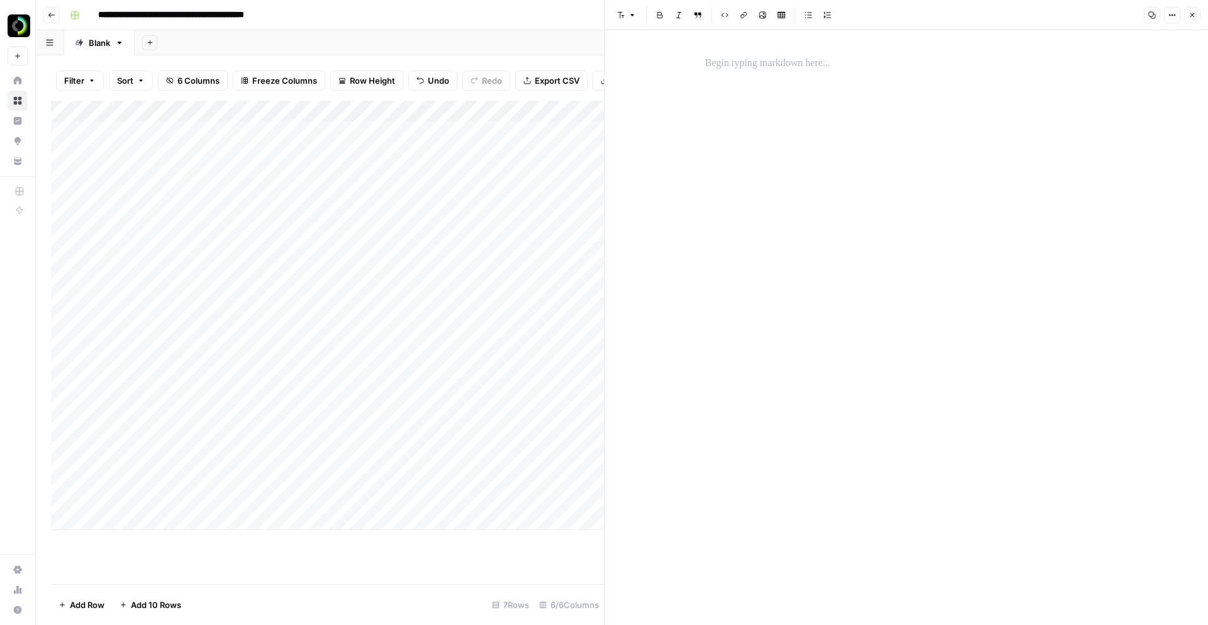
click at [752, 67] on p at bounding box center [906, 63] width 403 height 16
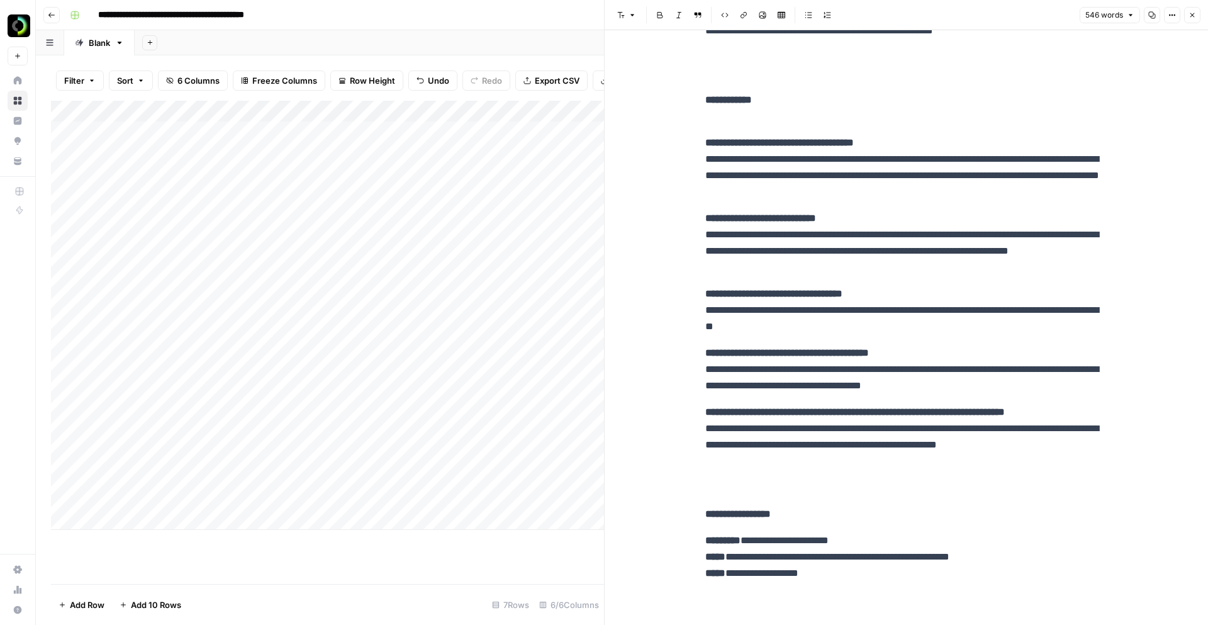
click at [106, 522] on div "Add Column" at bounding box center [327, 315] width 553 height 429
click at [160, 532] on div "Add Column" at bounding box center [327, 342] width 553 height 483
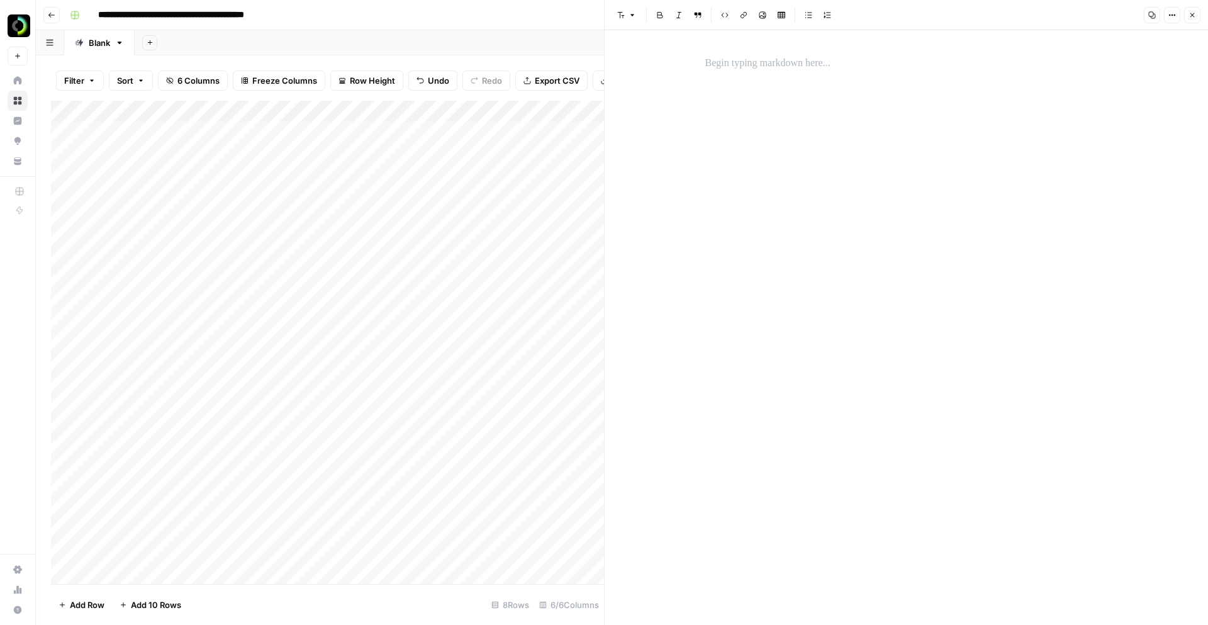
click at [727, 65] on p at bounding box center [906, 63] width 403 height 16
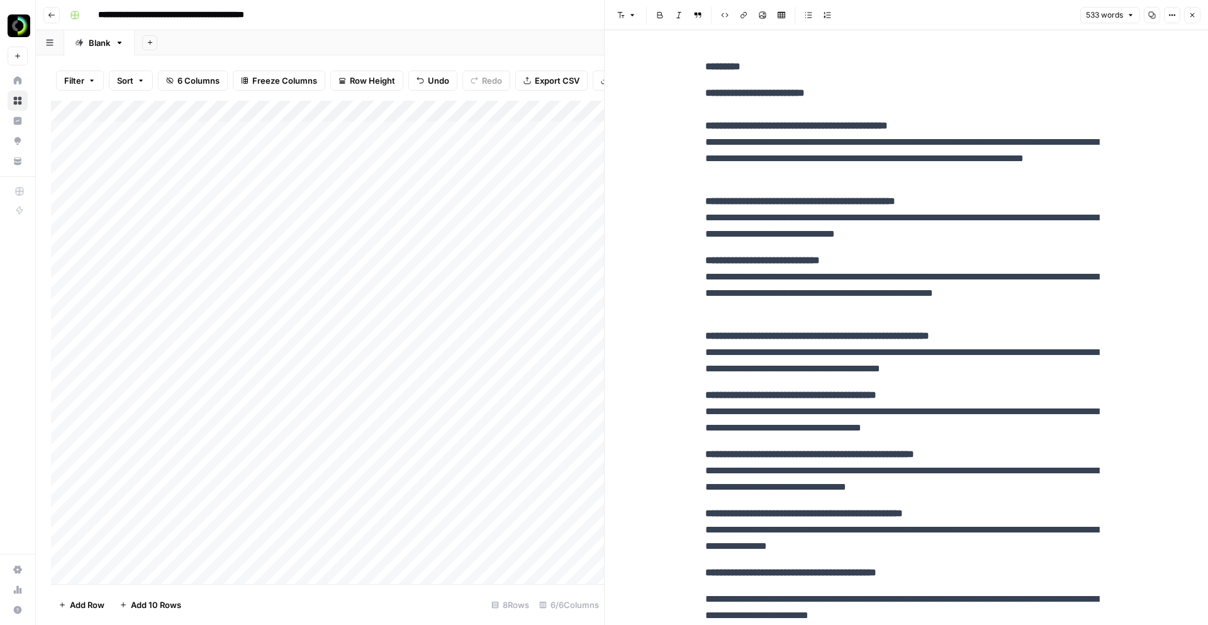
click at [128, 573] on div "Add Column" at bounding box center [327, 342] width 553 height 483
click at [185, 548] on div "Add Column" at bounding box center [327, 342] width 553 height 483
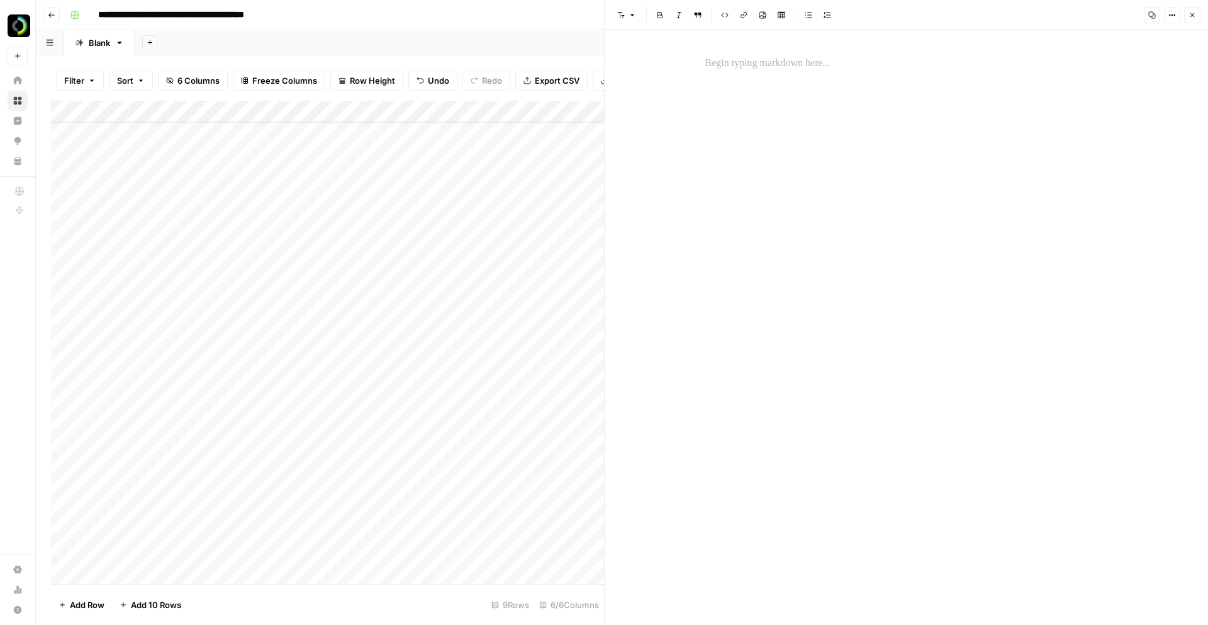
click at [726, 66] on p at bounding box center [906, 63] width 403 height 16
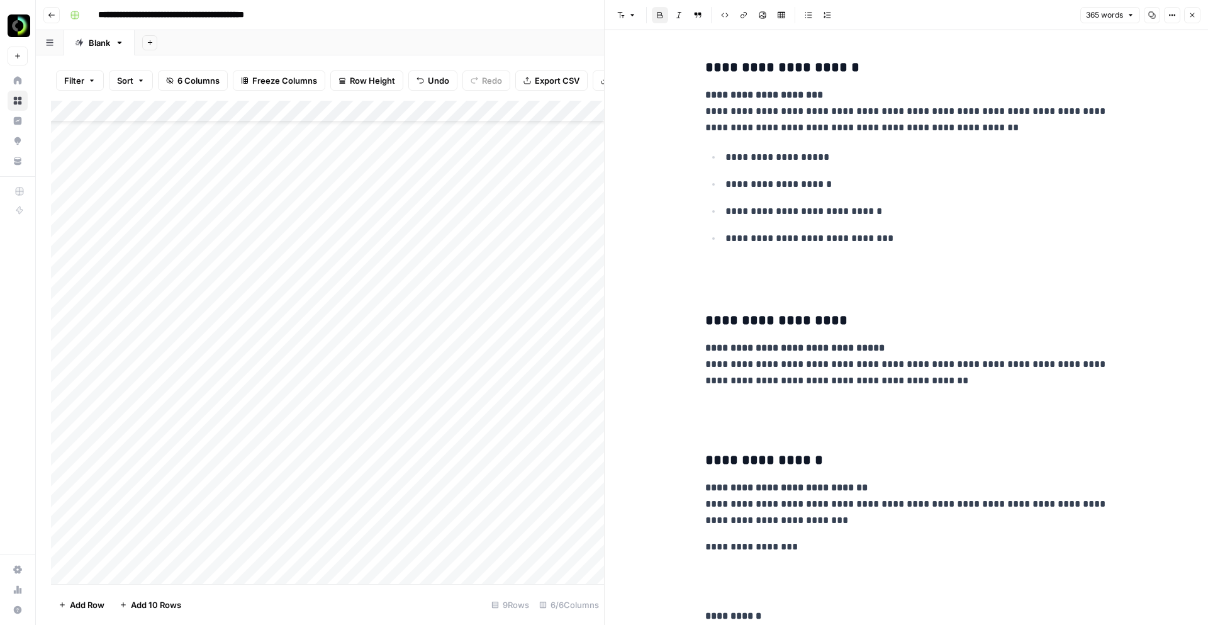
scroll to position [57, 0]
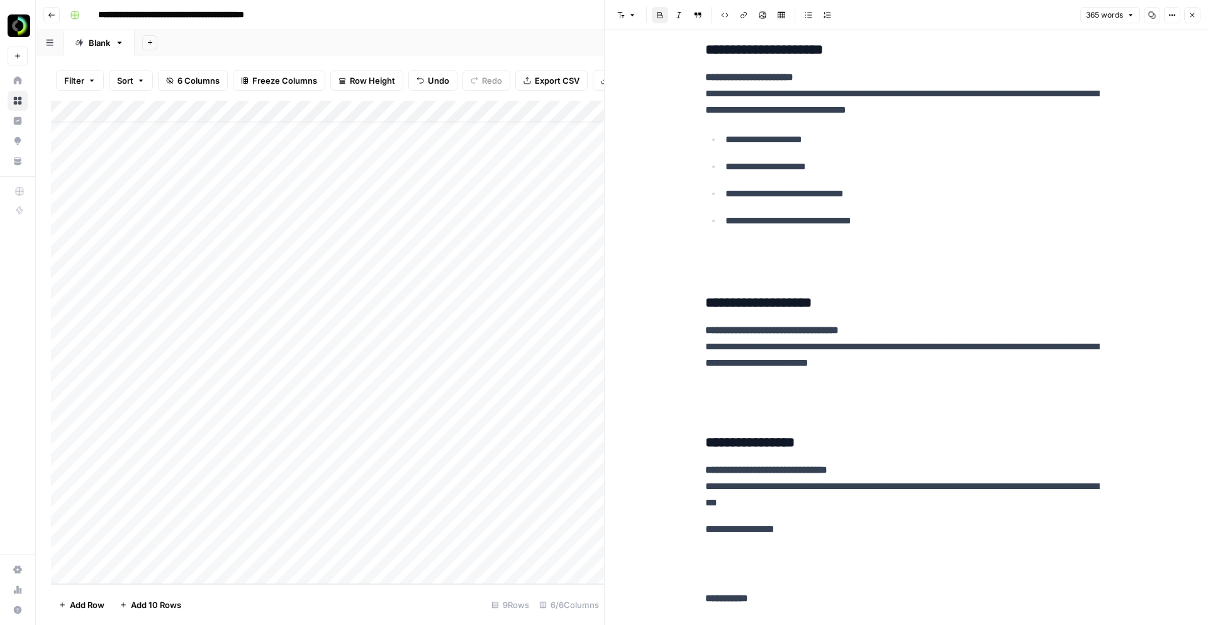
click at [113, 576] on div "Add Column" at bounding box center [327, 342] width 553 height 483
click at [138, 525] on div "Add Column" at bounding box center [327, 342] width 553 height 483
click at [160, 520] on div "Add Column" at bounding box center [327, 342] width 553 height 483
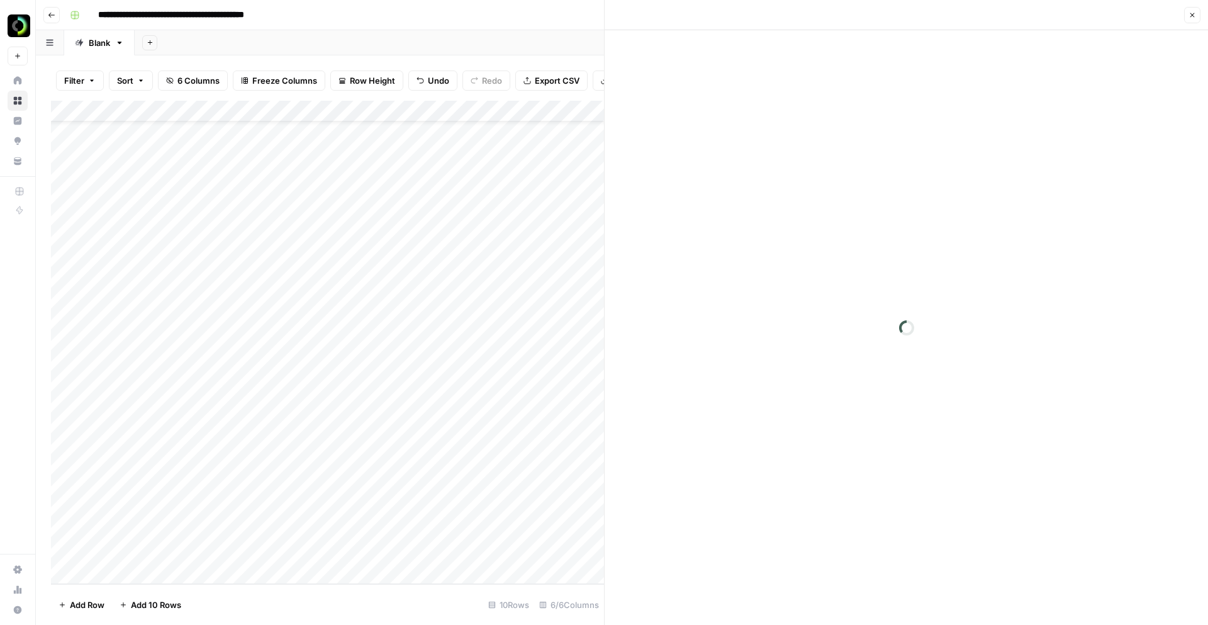
click at [160, 520] on div at bounding box center [200, 535] width 213 height 57
click at [150, 131] on div "Add Column" at bounding box center [327, 342] width 553 height 483
click at [125, 571] on div "Add Column" at bounding box center [327, 342] width 553 height 483
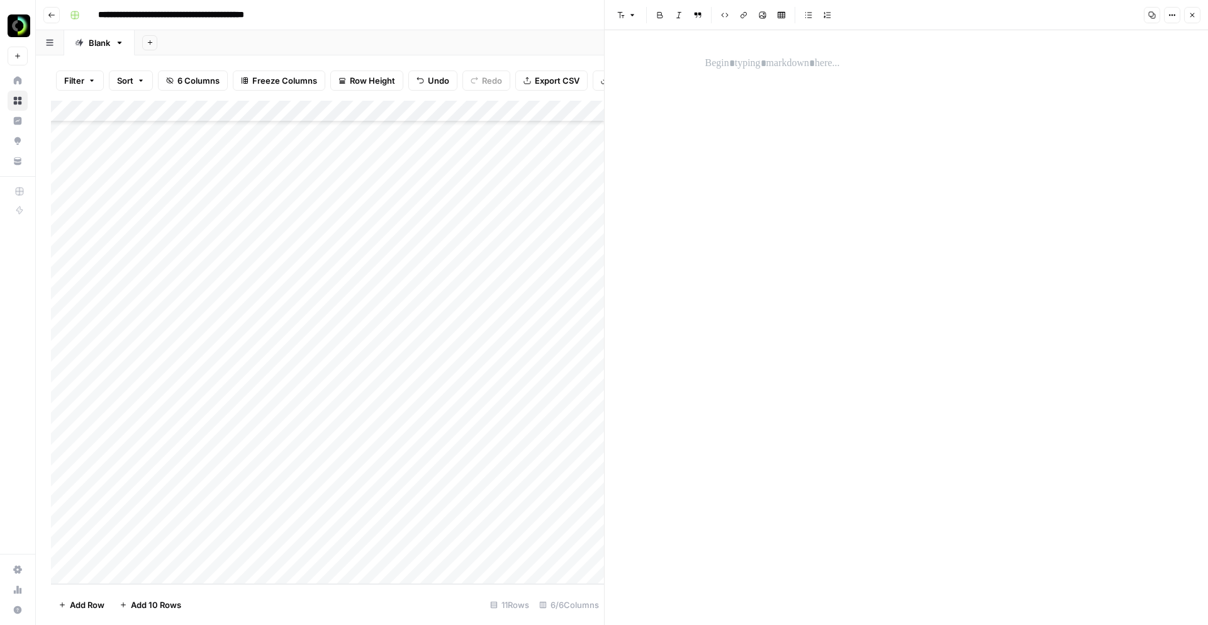
drag, startPoint x: 55, startPoint y: 534, endPoint x: 61, endPoint y: 138, distance: 395.9
click at [61, 138] on div "Add Column" at bounding box center [327, 342] width 553 height 483
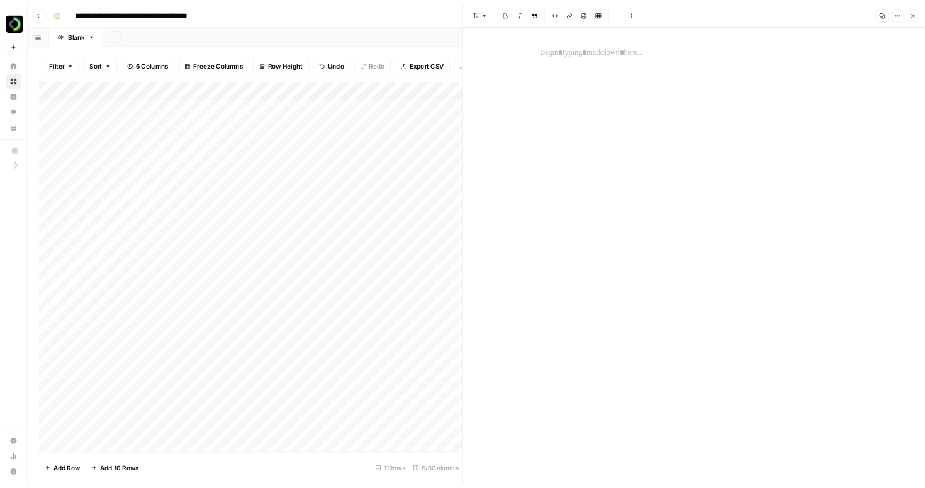
scroll to position [0, 0]
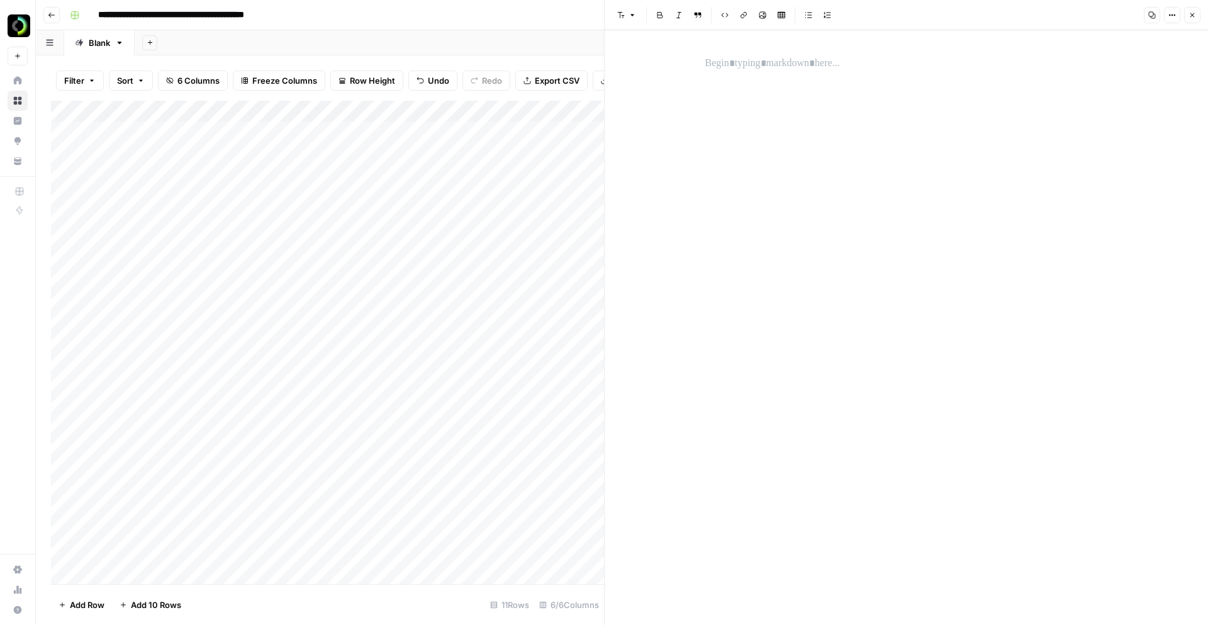
drag, startPoint x: 54, startPoint y: 312, endPoint x: 56, endPoint y: 147, distance: 164.9
click at [56, 147] on div "Add Column" at bounding box center [327, 342] width 553 height 483
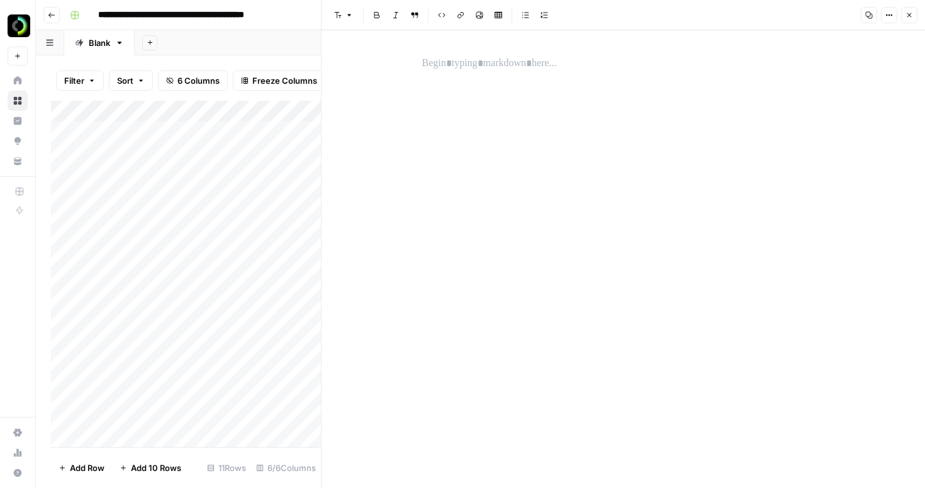
click at [153, 140] on div "Add Column" at bounding box center [186, 274] width 270 height 346
click at [436, 65] on p at bounding box center [623, 63] width 403 height 16
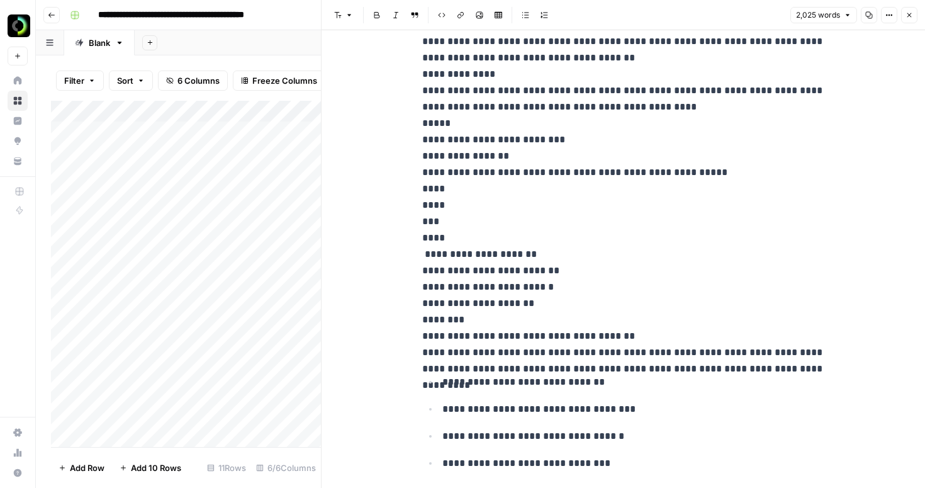
scroll to position [381, 0]
click at [425, 220] on p "**********" at bounding box center [623, 17] width 403 height 687
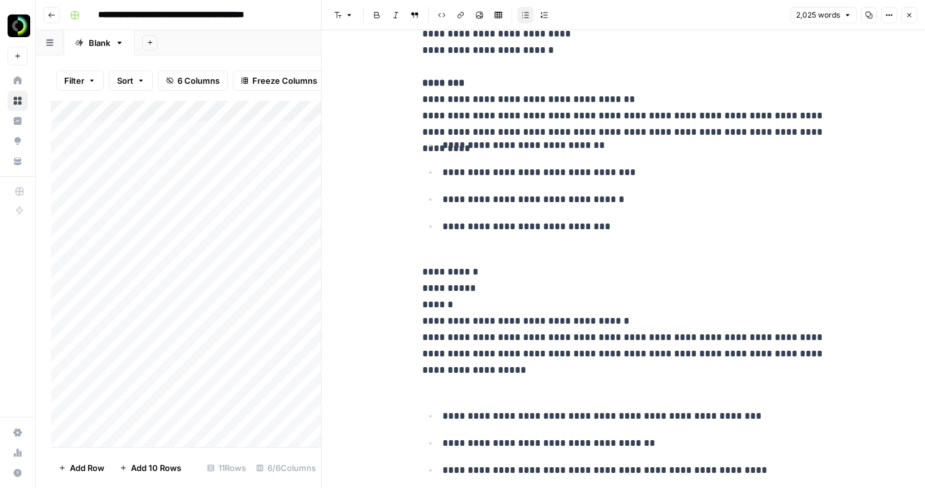
scroll to position [582, 0]
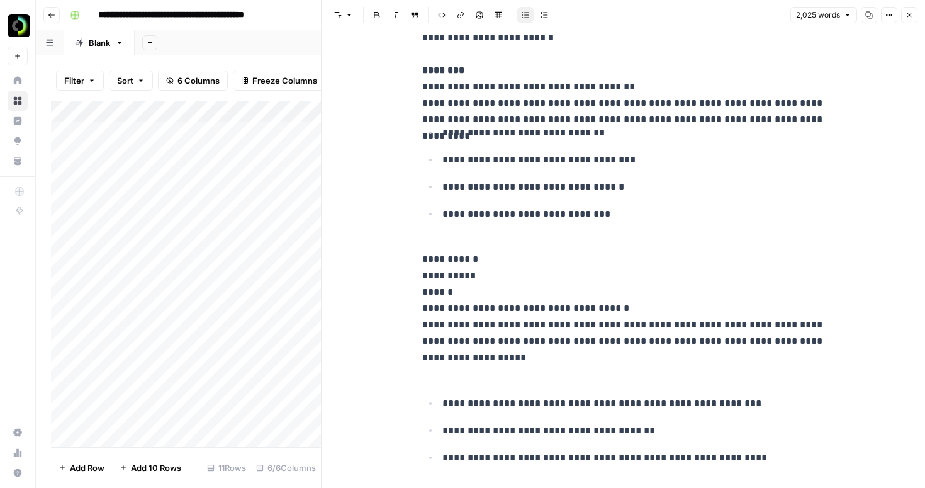
click at [482, 263] on p "**********" at bounding box center [623, 308] width 403 height 147
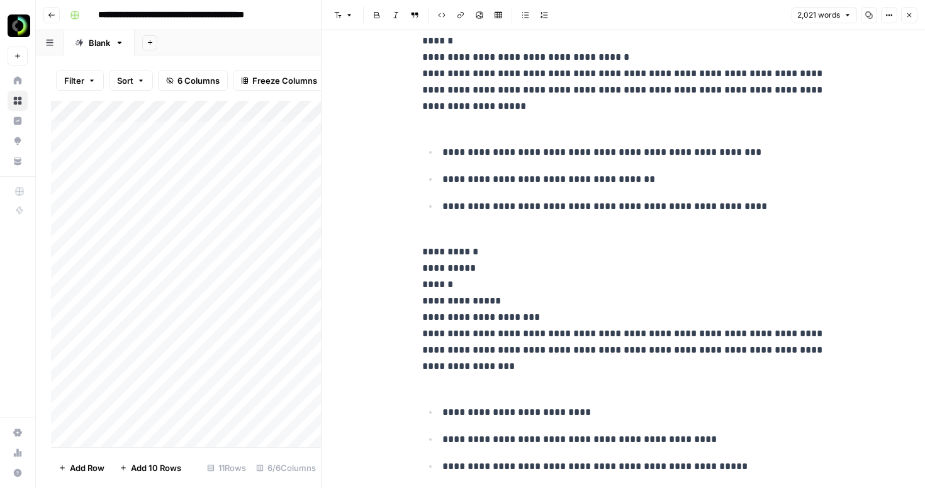
scroll to position [809, 0]
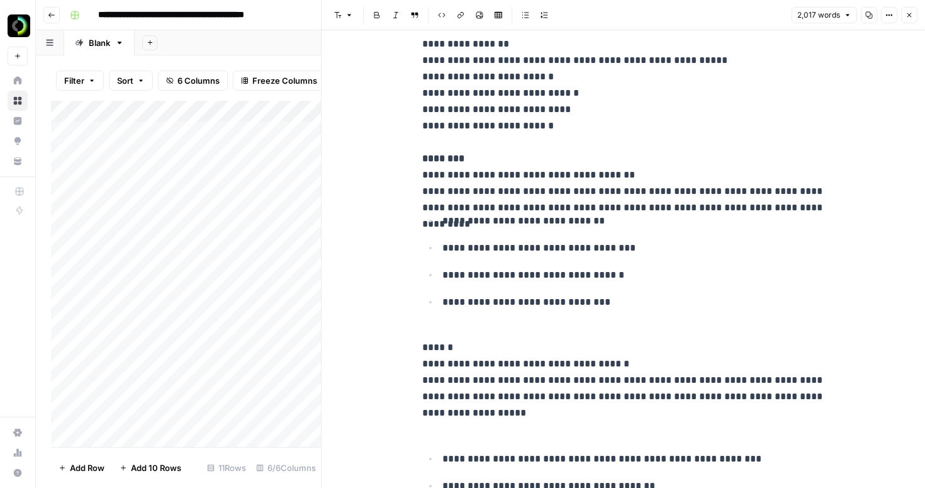
scroll to position [483, 0]
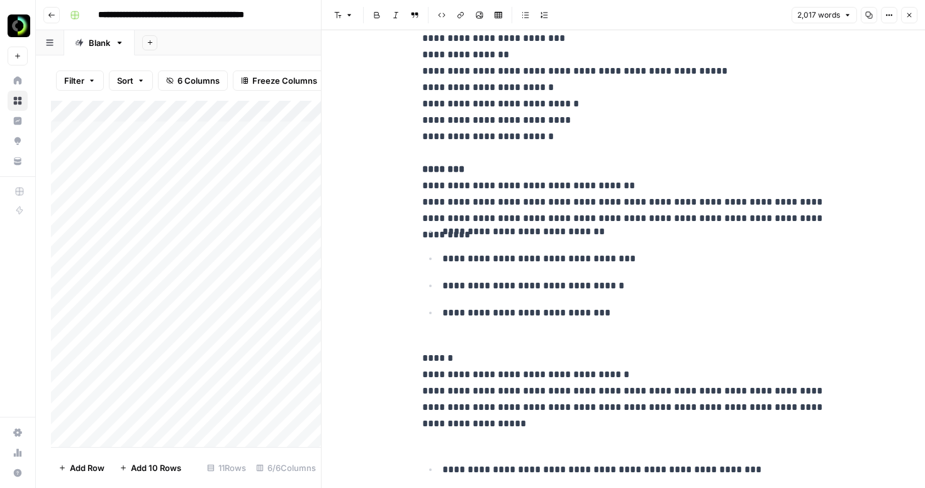
click at [441, 164] on strong "********" at bounding box center [443, 168] width 42 height 9
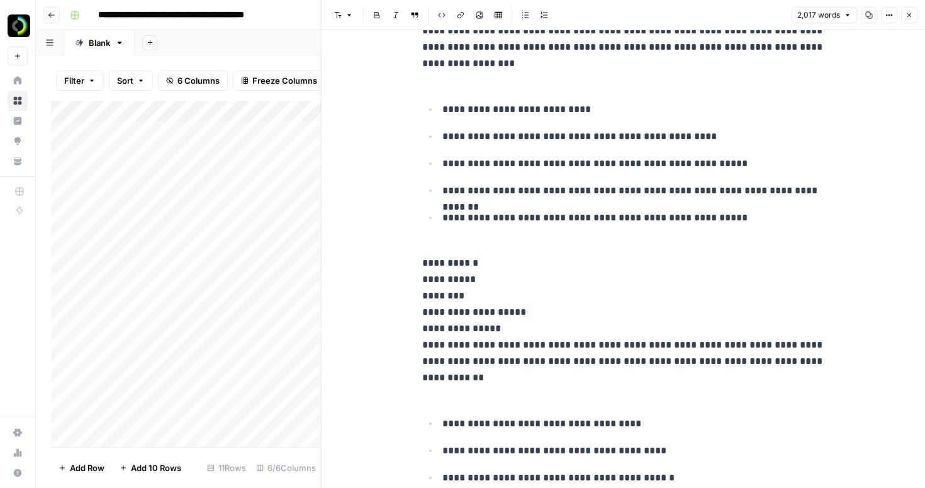
scroll to position [1072, 0]
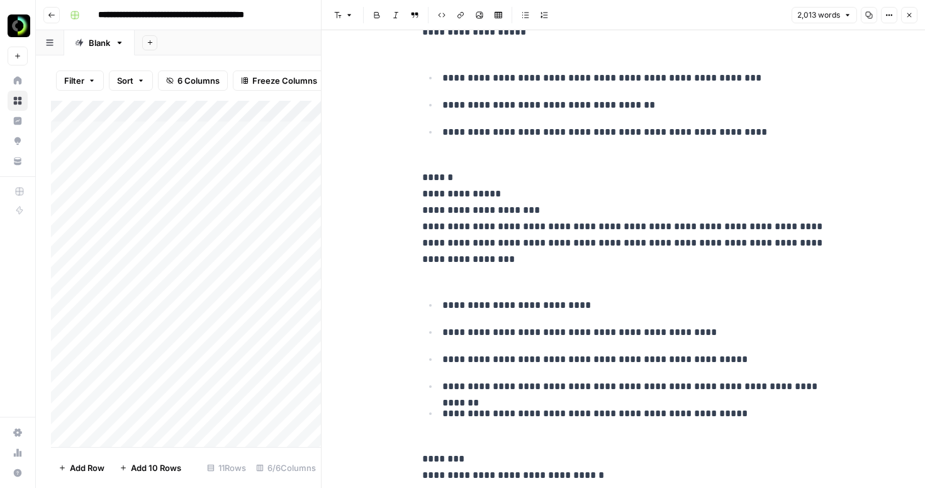
scroll to position [870, 0]
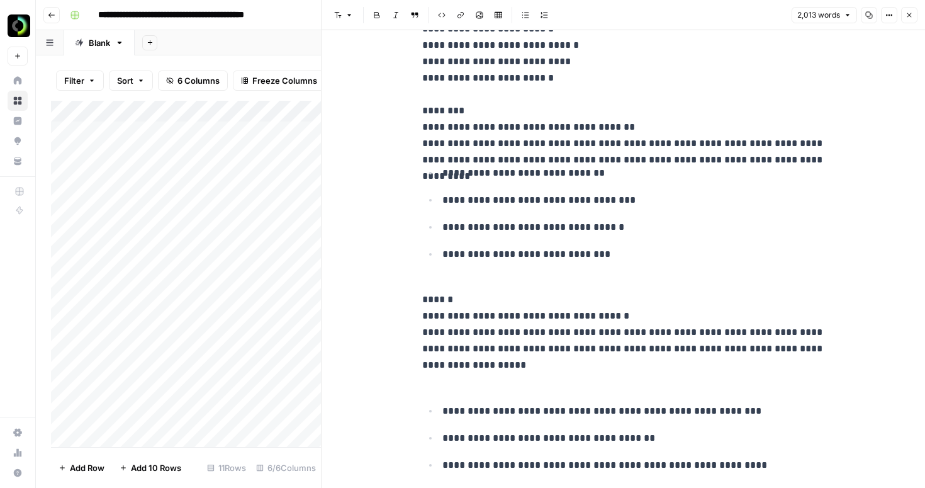
scroll to position [551, 0]
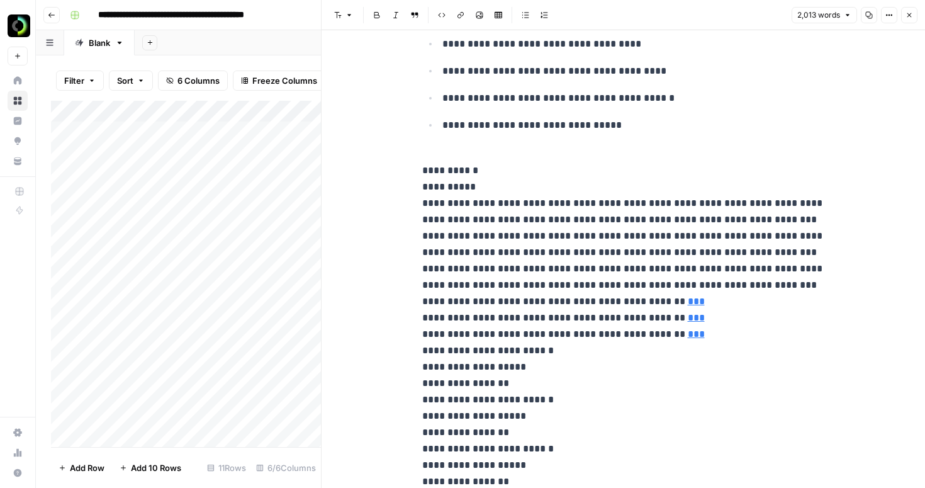
scroll to position [1388, 0]
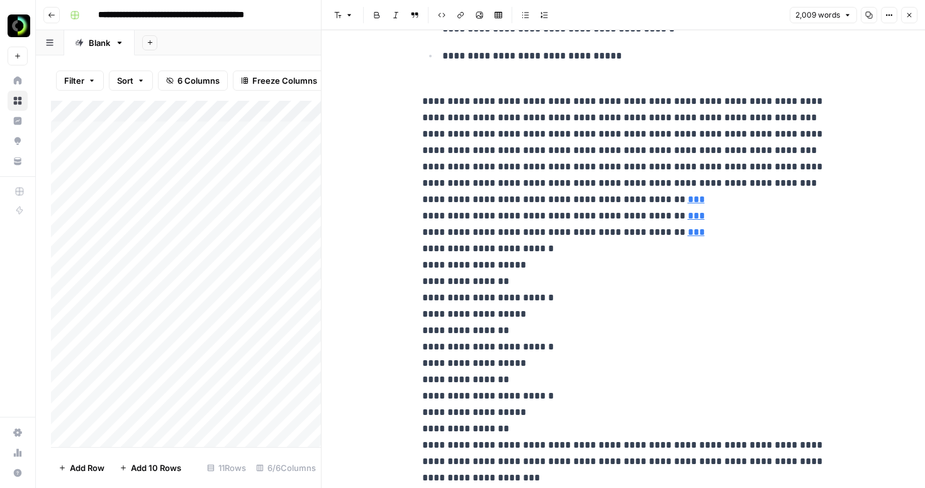
scroll to position [1456, 0]
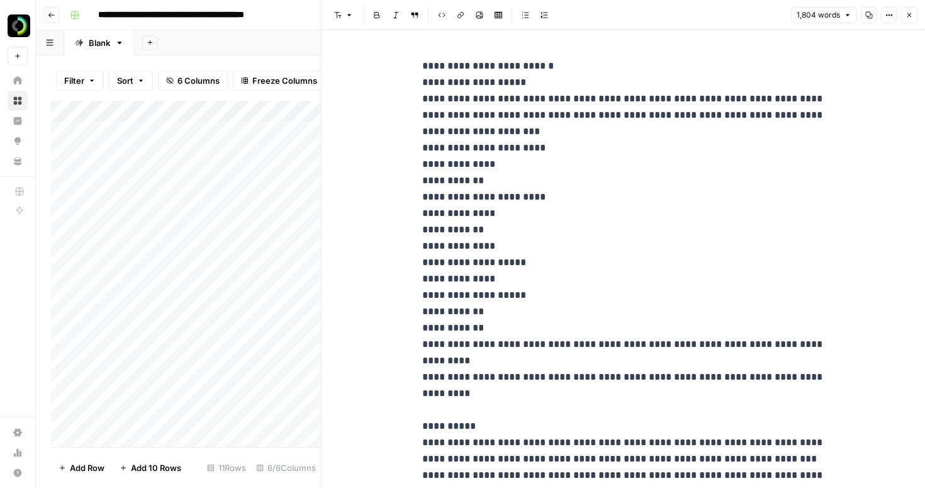
scroll to position [1631, 0]
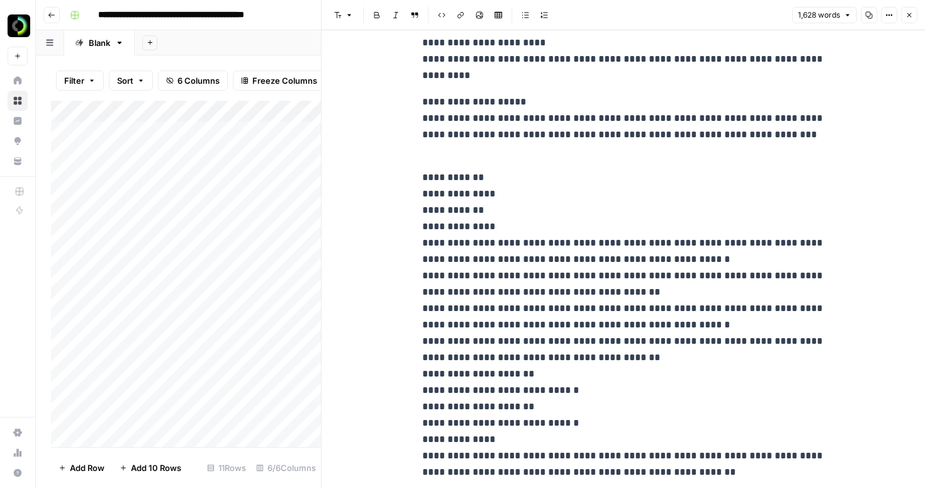
scroll to position [1733, 0]
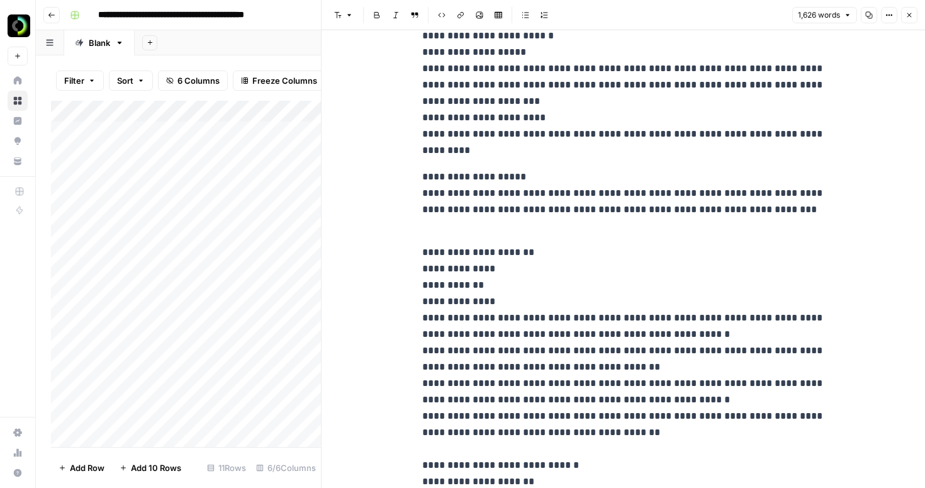
scroll to position [1661, 0]
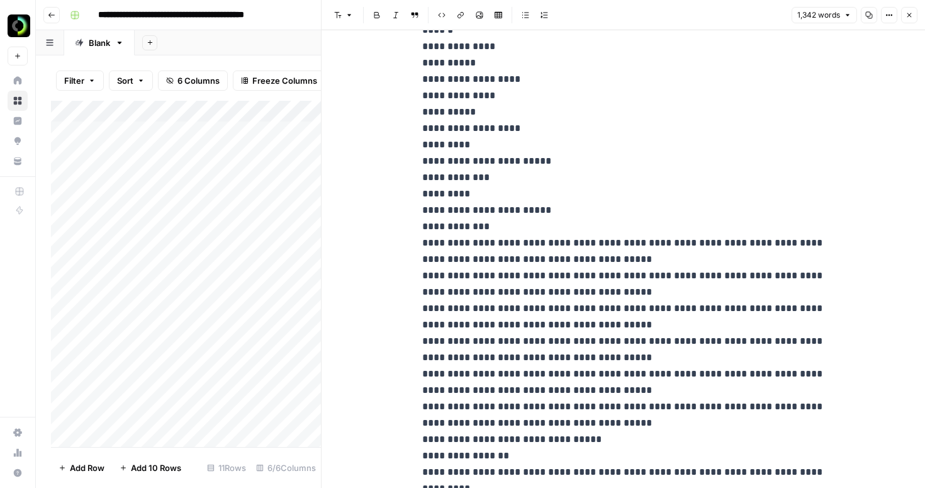
scroll to position [2118, 0]
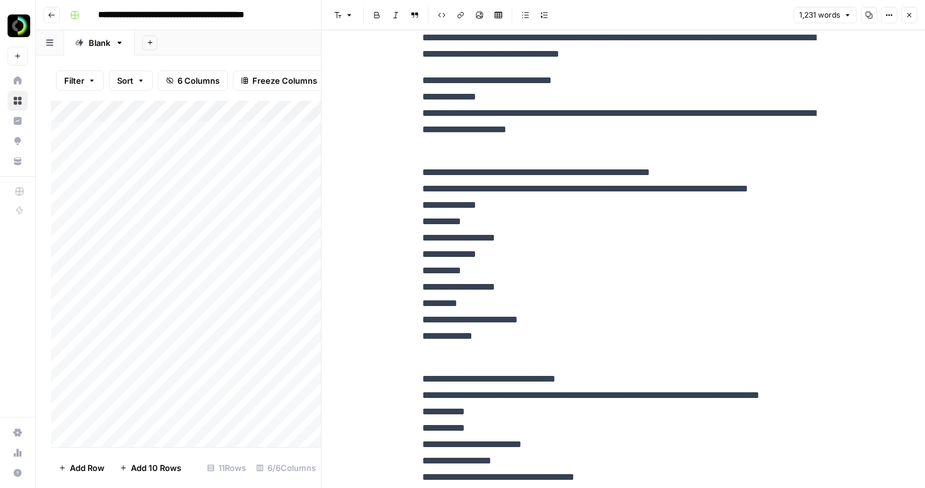
scroll to position [1941, 0]
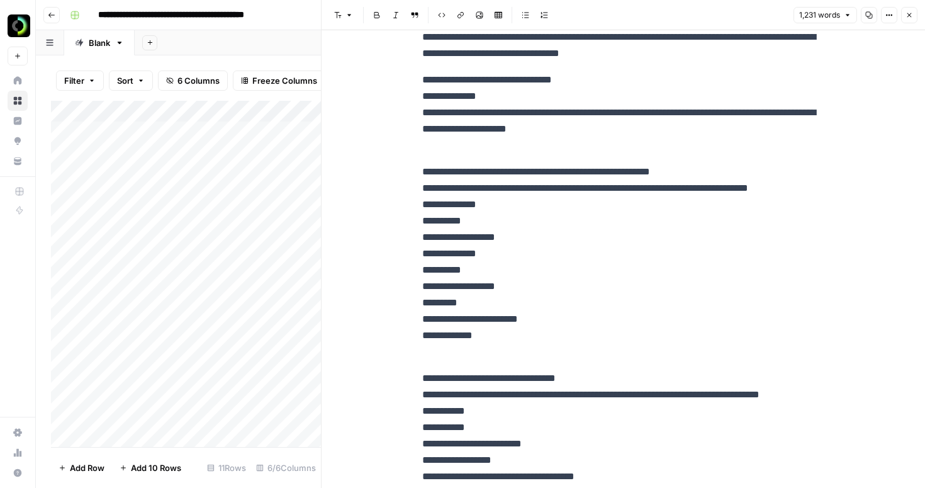
click at [446, 165] on p "**********" at bounding box center [623, 262] width 403 height 196
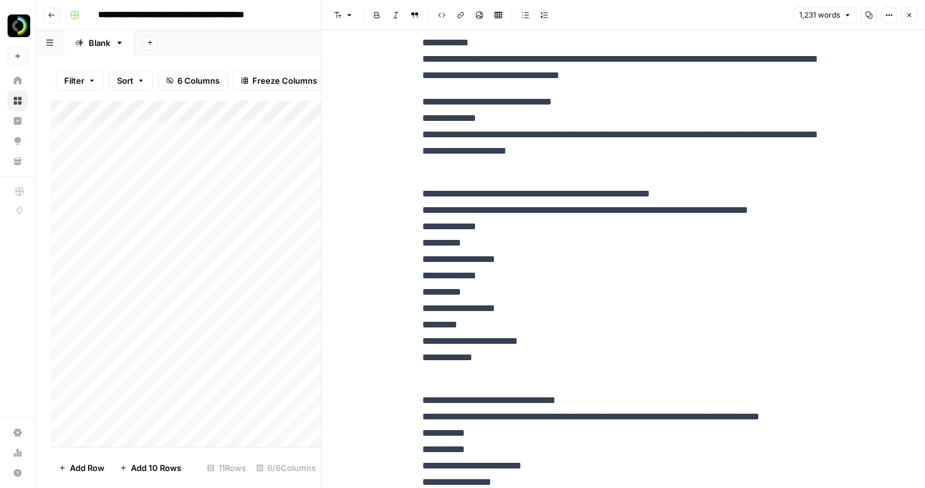
scroll to position [1918, 0]
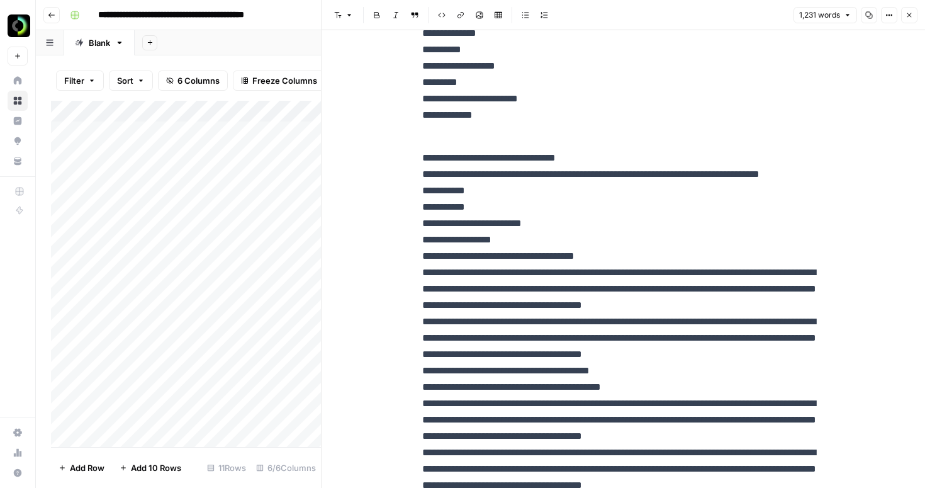
scroll to position [2162, 0]
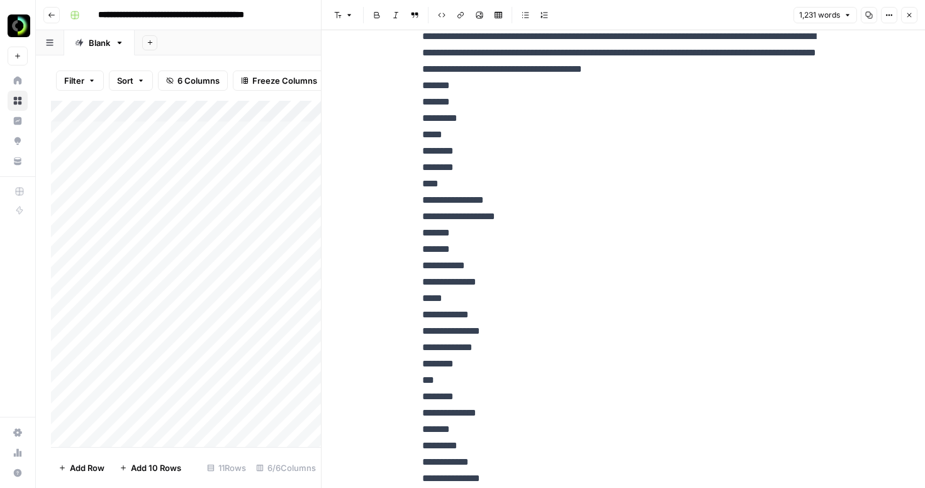
scroll to position [2786, 0]
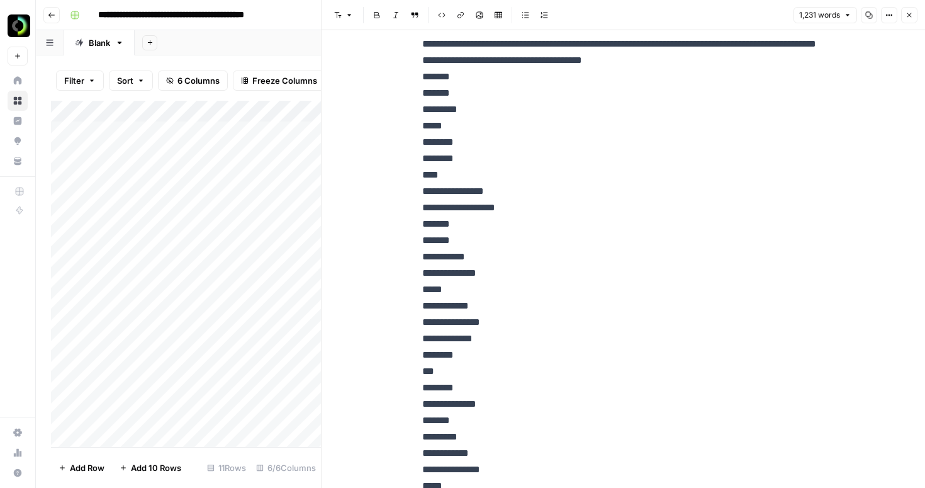
click at [422, 78] on p "**********" at bounding box center [623, 298] width 403 height 1276
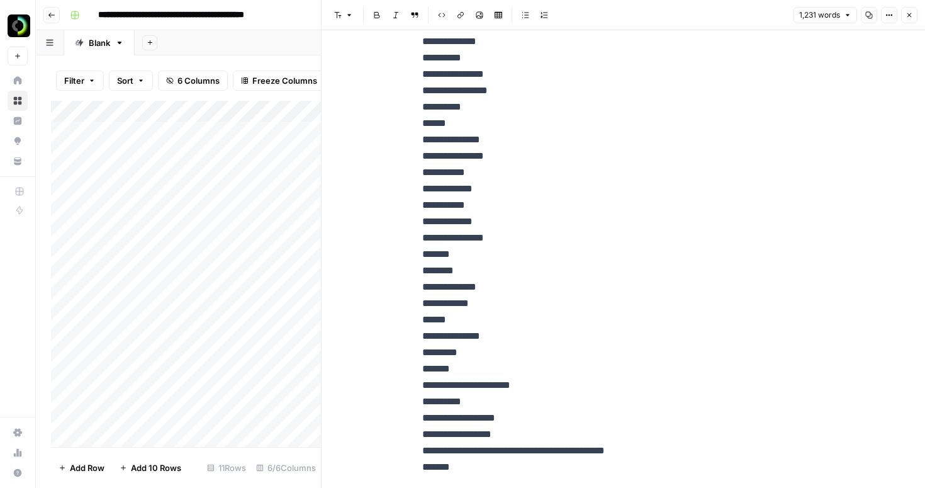
scroll to position [3279, 0]
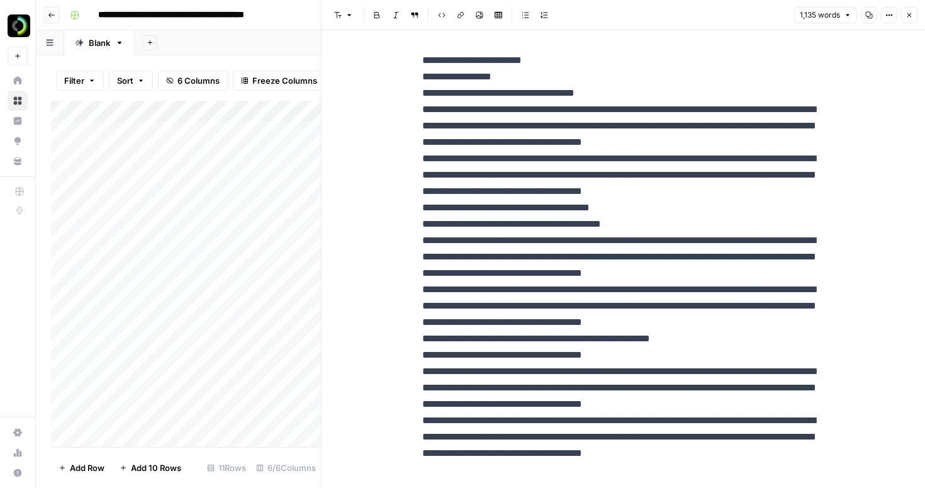
scroll to position [2396, 0]
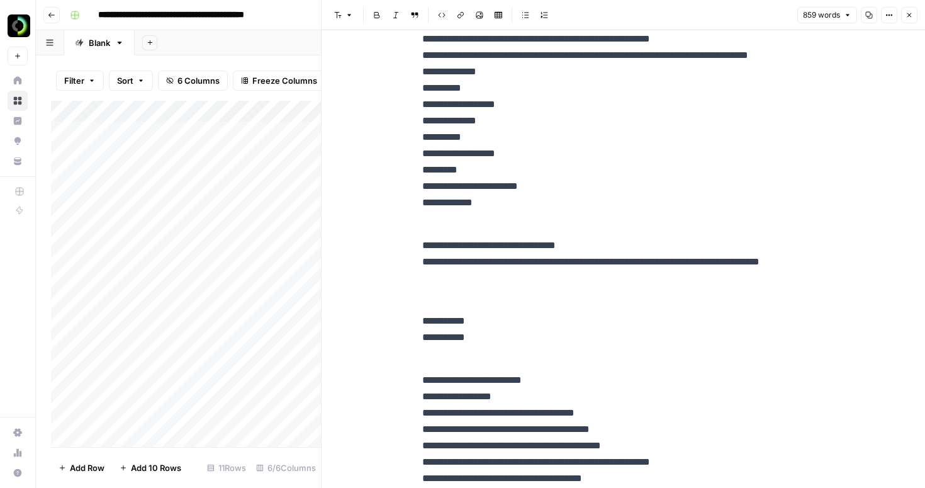
scroll to position [2069, 0]
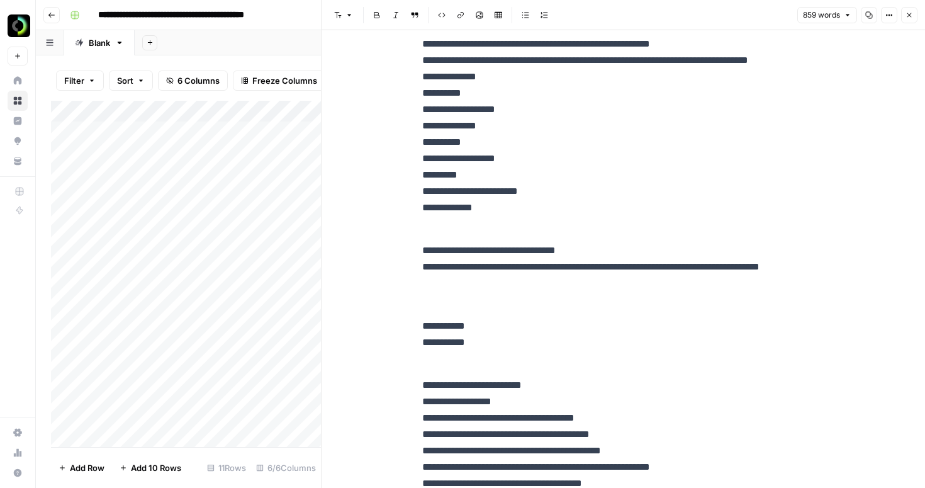
click at [442, 305] on p "**********" at bounding box center [623, 274] width 403 height 65
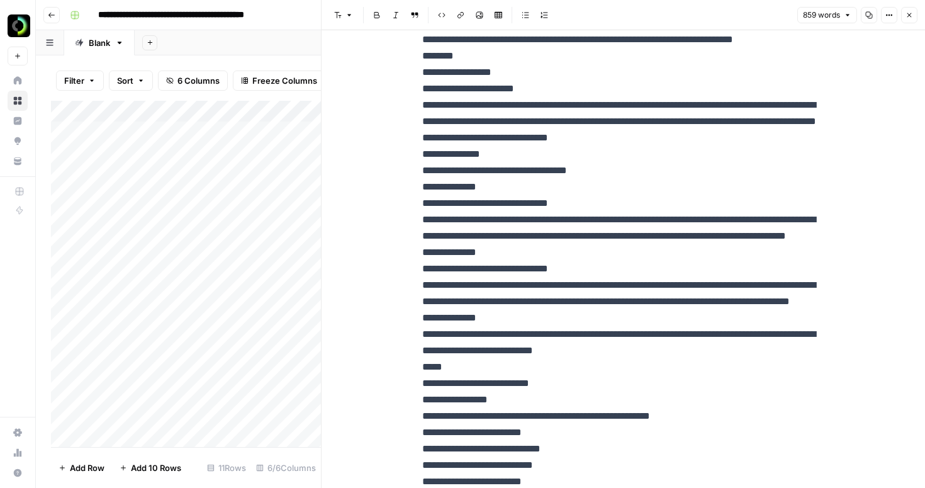
scroll to position [0, 0]
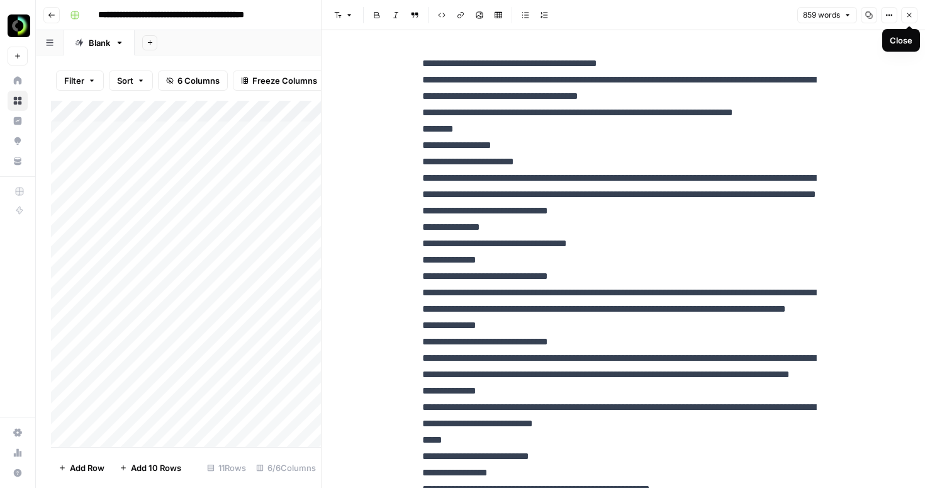
click at [911, 13] on icon "button" at bounding box center [909, 15] width 4 height 4
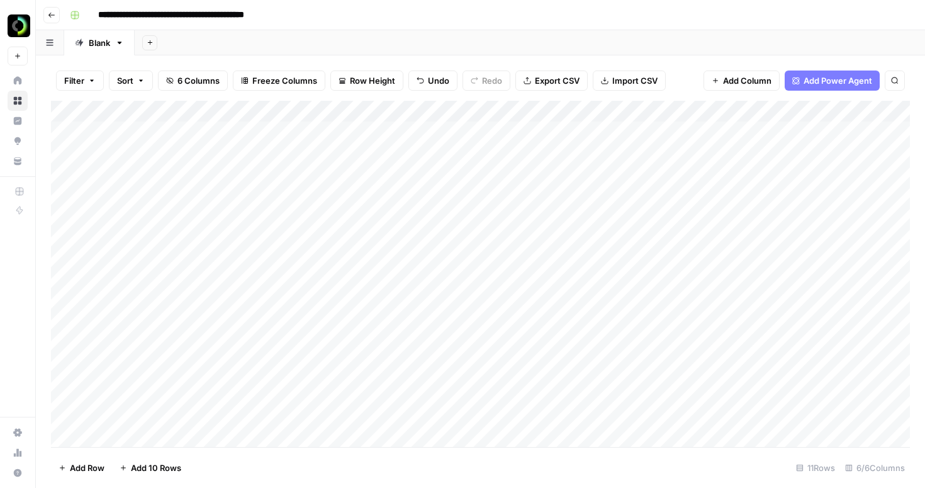
click at [84, 151] on div "Add Column" at bounding box center [480, 274] width 859 height 346
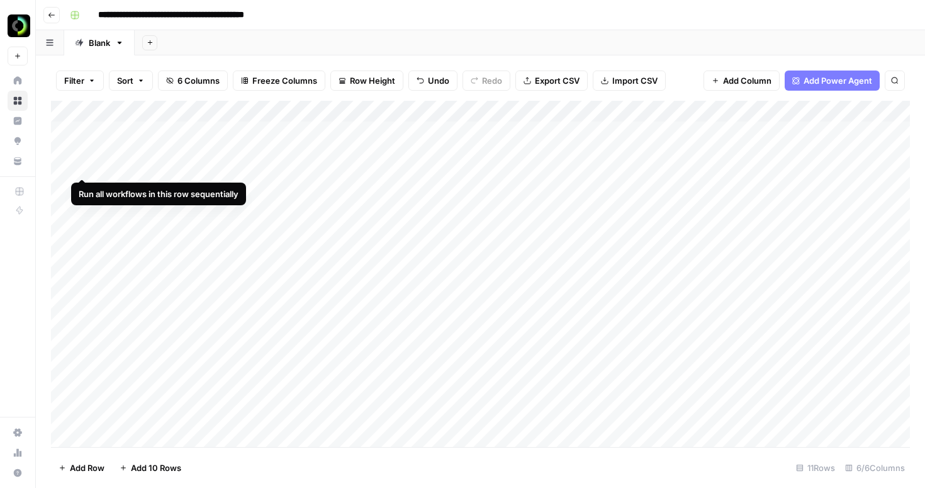
click at [82, 131] on div "Add Column" at bounding box center [480, 274] width 859 height 346
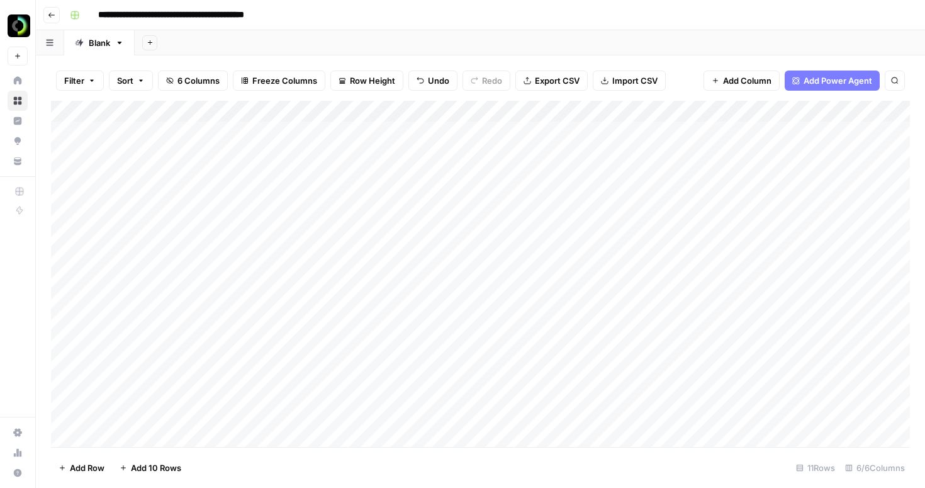
click at [553, 153] on div "Add Column" at bounding box center [480, 274] width 859 height 346
click at [566, 154] on div "Add Column" at bounding box center [480, 274] width 859 height 346
click at [566, 154] on div "**********" at bounding box center [602, 148] width 201 height 57
click at [567, 132] on textarea "**********" at bounding box center [602, 133] width 201 height 18
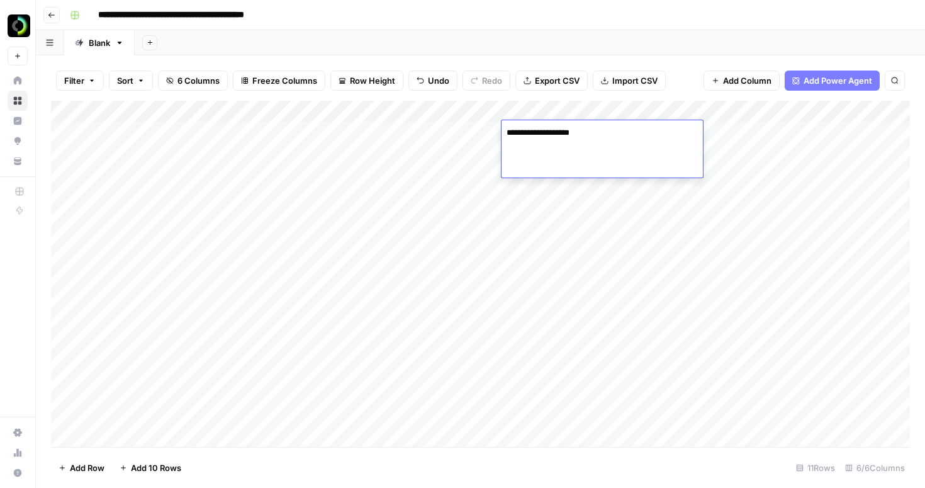
type textarea "**********"
click at [433, 147] on div "Add Column" at bounding box center [480, 274] width 859 height 346
click at [402, 149] on div "Add Column" at bounding box center [480, 274] width 859 height 346
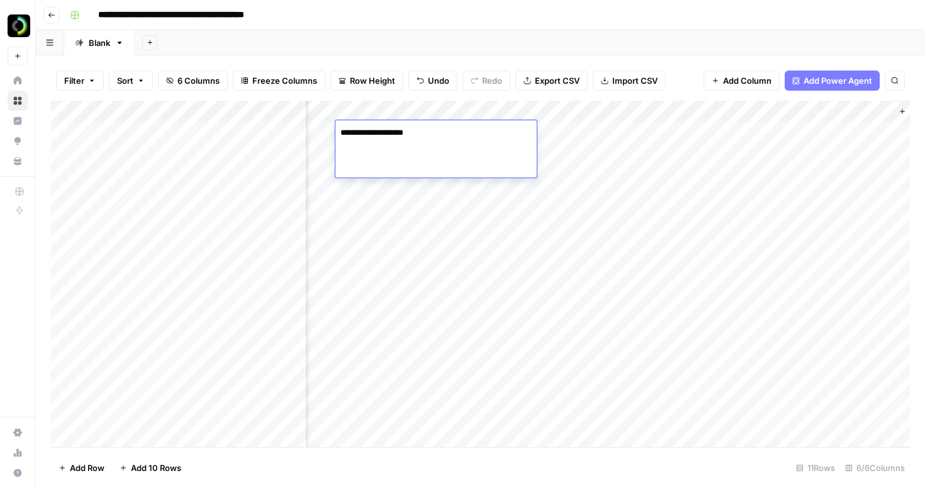
type textarea "**********"
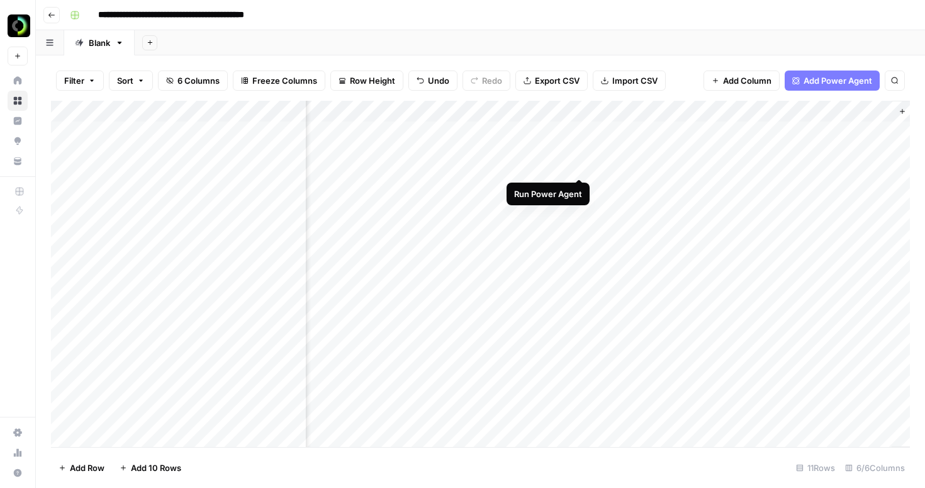
click at [581, 132] on div "Add Column" at bounding box center [480, 274] width 859 height 346
click at [612, 163] on div "Add Column" at bounding box center [480, 274] width 859 height 346
click at [721, 156] on div "Add Column" at bounding box center [480, 274] width 859 height 346
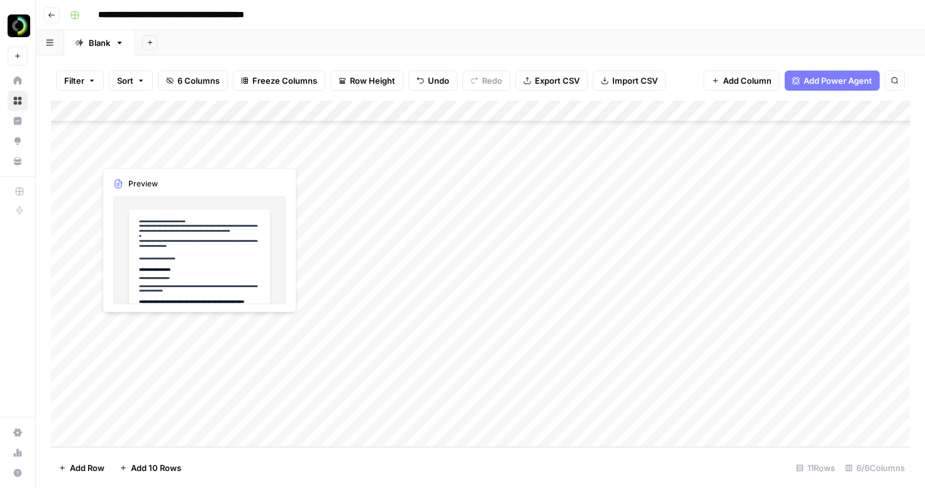
click at [166, 347] on div "Add Column" at bounding box center [480, 274] width 859 height 346
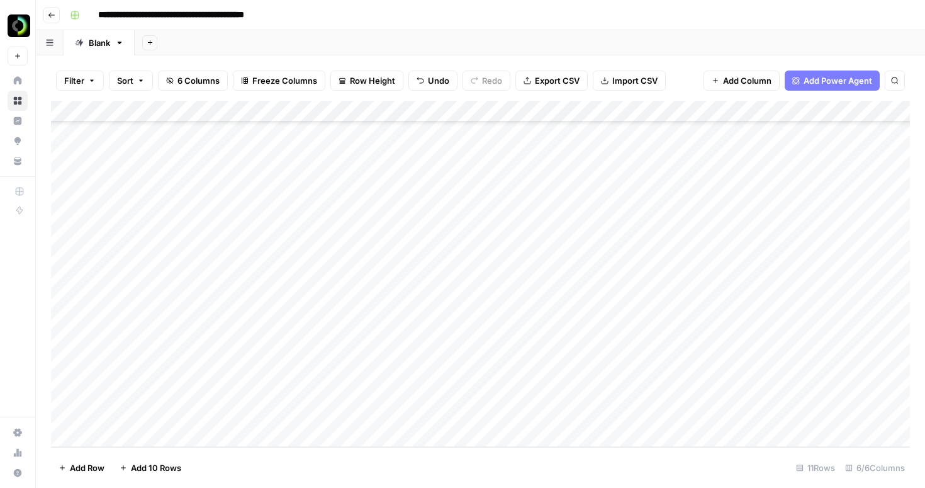
click at [160, 347] on div "Add Column" at bounding box center [480, 274] width 859 height 346
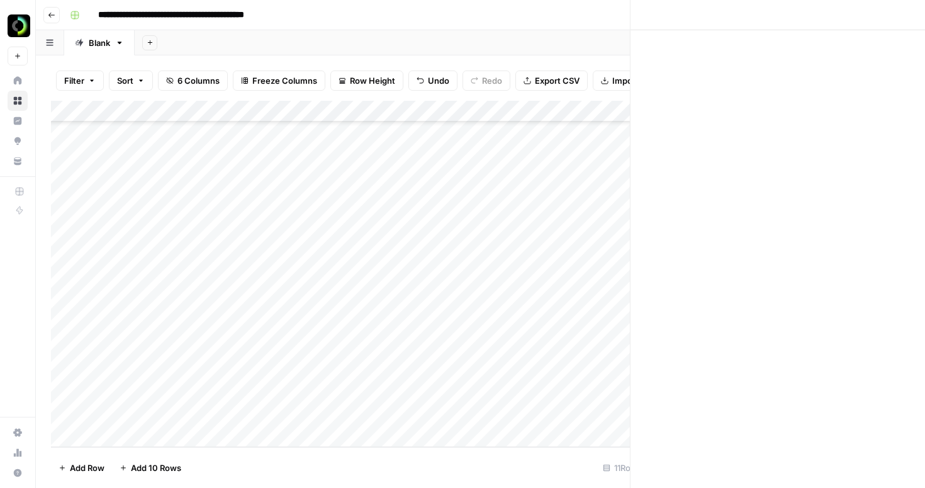
click at [160, 347] on div at bounding box center [200, 342] width 213 height 57
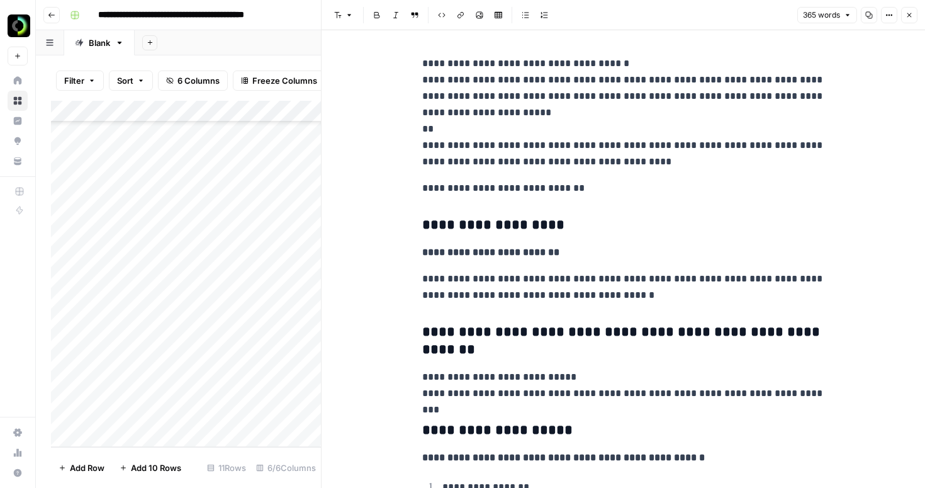
click at [909, 16] on icon "button" at bounding box center [910, 15] width 8 height 8
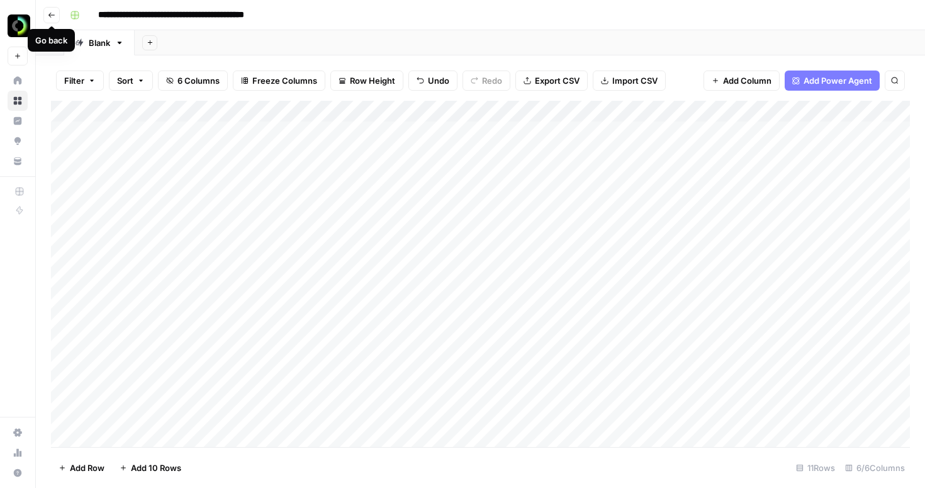
click at [52, 15] on icon "button" at bounding box center [52, 15] width 8 height 8
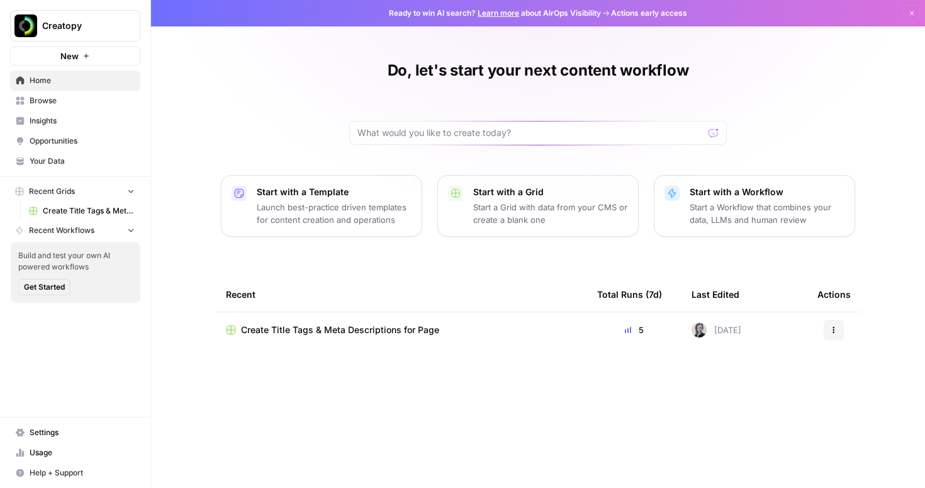
click at [45, 208] on span "Create Title Tags & Meta Descriptions for Page" at bounding box center [89, 210] width 92 height 11
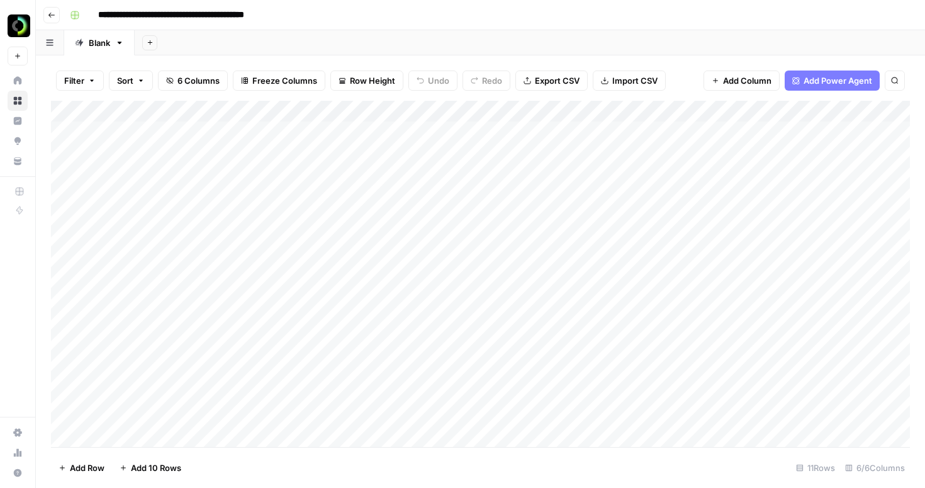
click at [69, 108] on div "Add Column" at bounding box center [480, 274] width 859 height 346
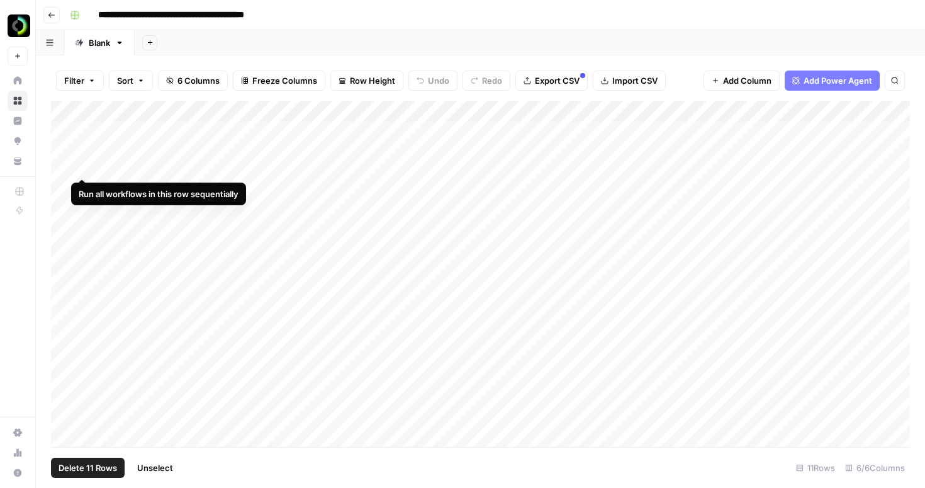
click at [82, 132] on div "Add Column" at bounding box center [480, 274] width 859 height 346
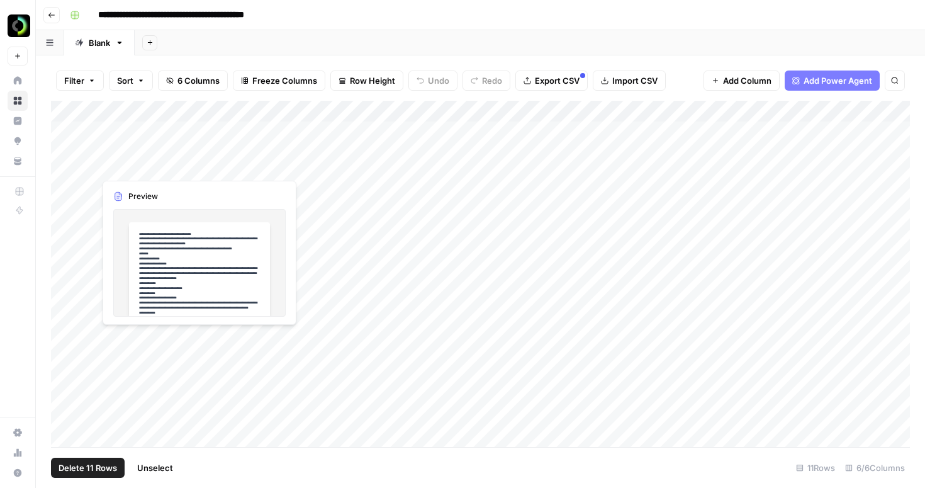
click at [191, 143] on div "Add Column" at bounding box center [480, 274] width 859 height 346
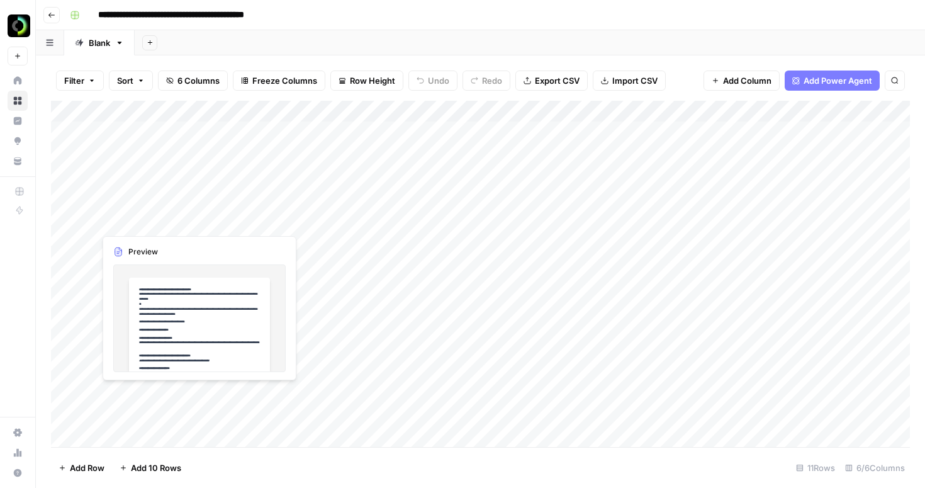
click at [252, 199] on div "Add Column" at bounding box center [480, 274] width 859 height 346
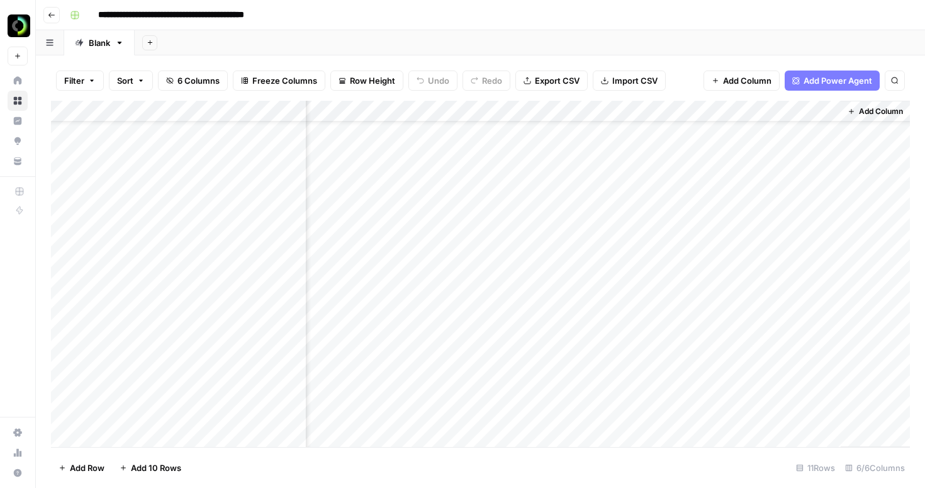
scroll to position [0, 218]
click at [45, 48] on button "button" at bounding box center [50, 42] width 28 height 25
click at [54, 17] on icon "button" at bounding box center [52, 15] width 8 height 8
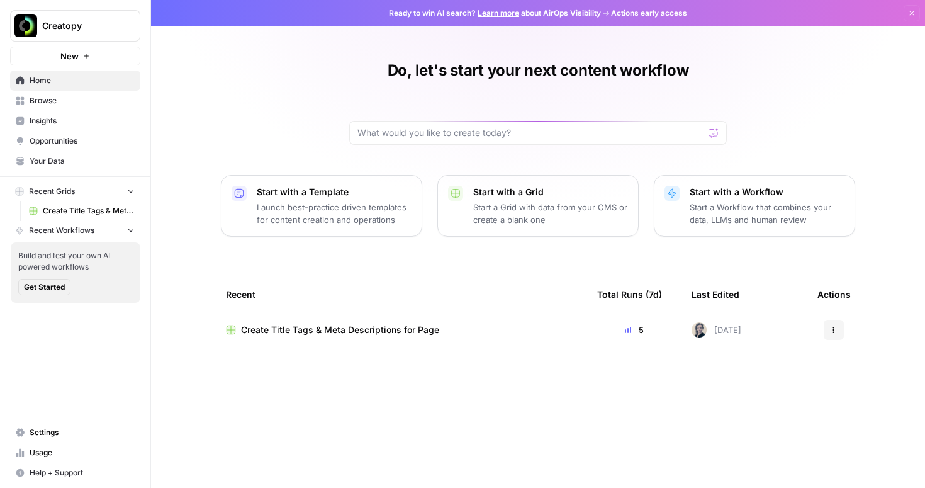
click at [59, 225] on span "Recent Workflows" at bounding box center [61, 230] width 65 height 11
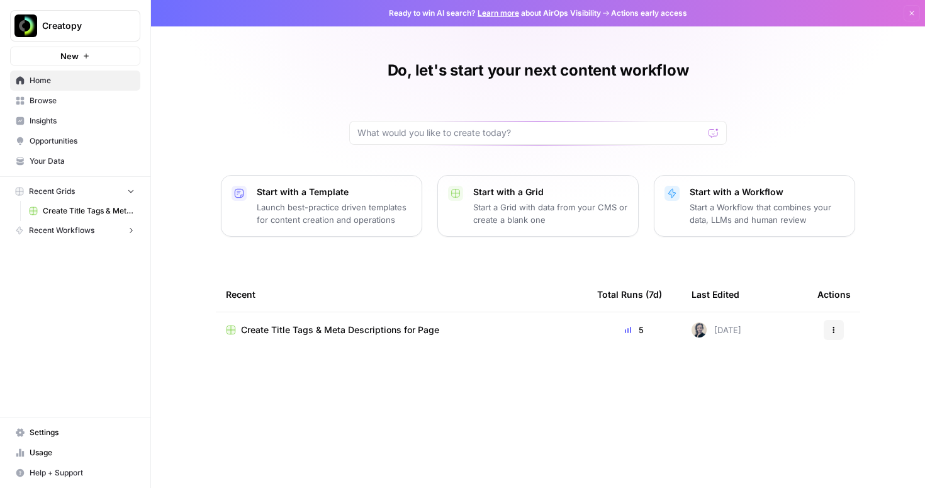
click at [59, 225] on span "Recent Workflows" at bounding box center [61, 230] width 65 height 11
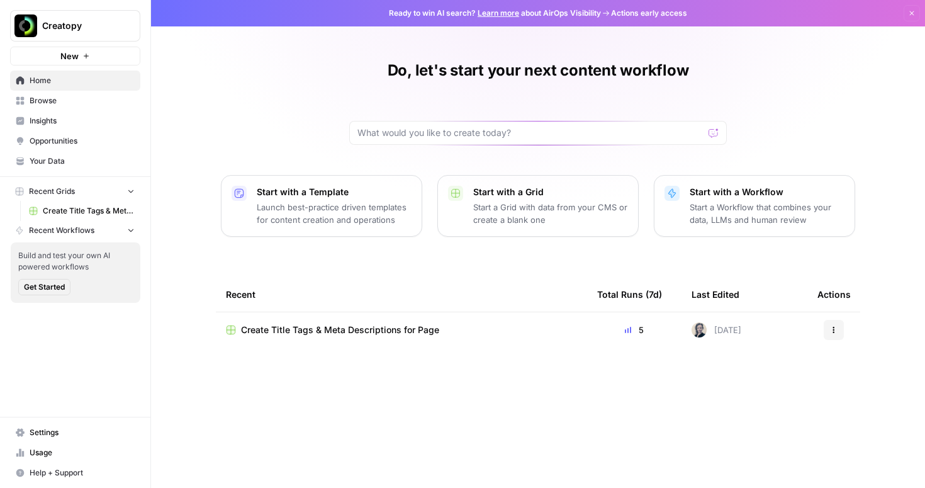
click at [66, 211] on span "Create Title Tags & Meta Descriptions for Page" at bounding box center [89, 210] width 92 height 11
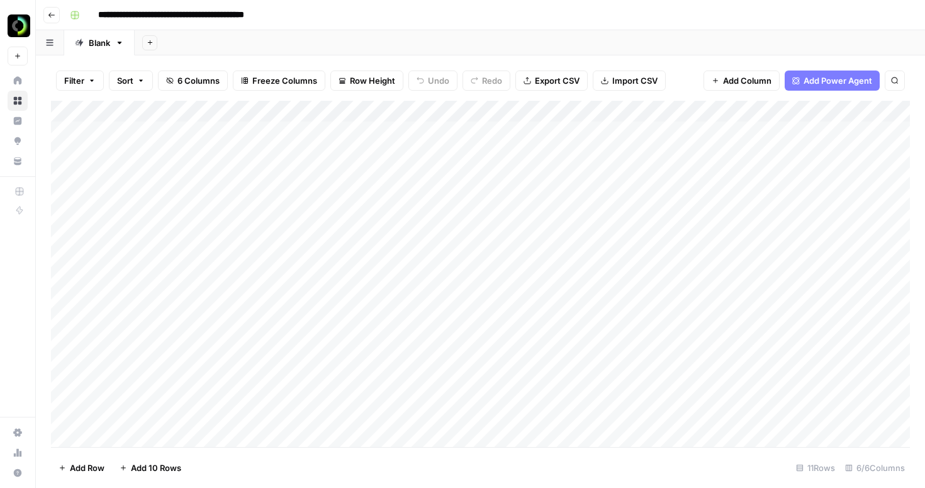
click at [121, 44] on icon "button" at bounding box center [119, 42] width 9 height 9
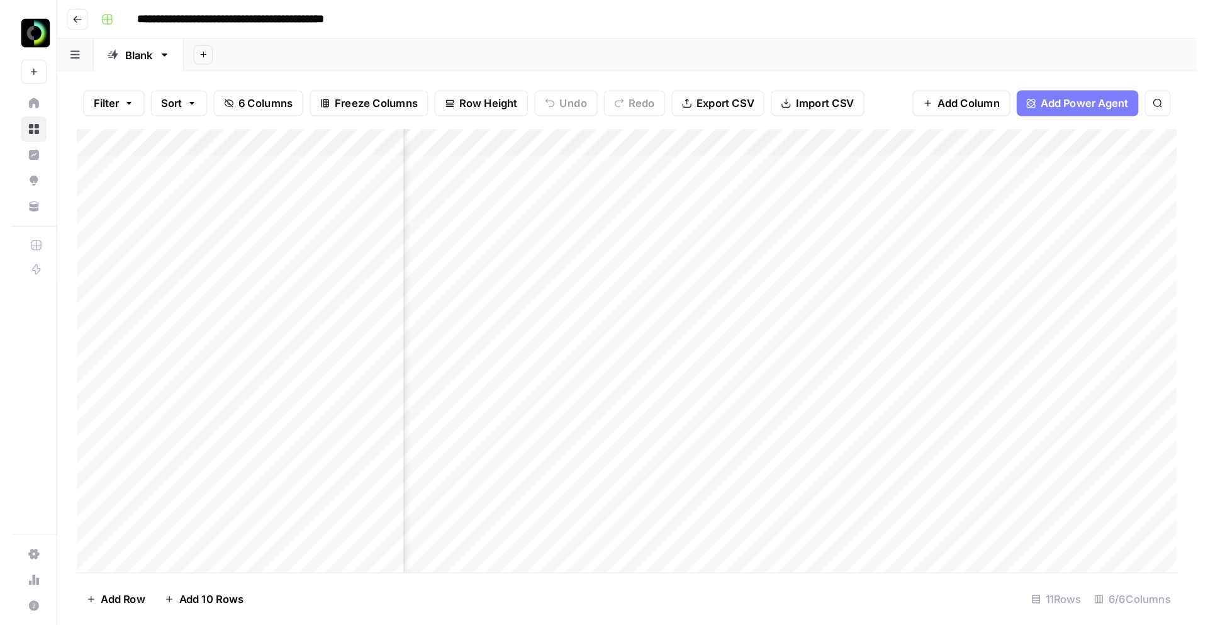
scroll to position [0, 140]
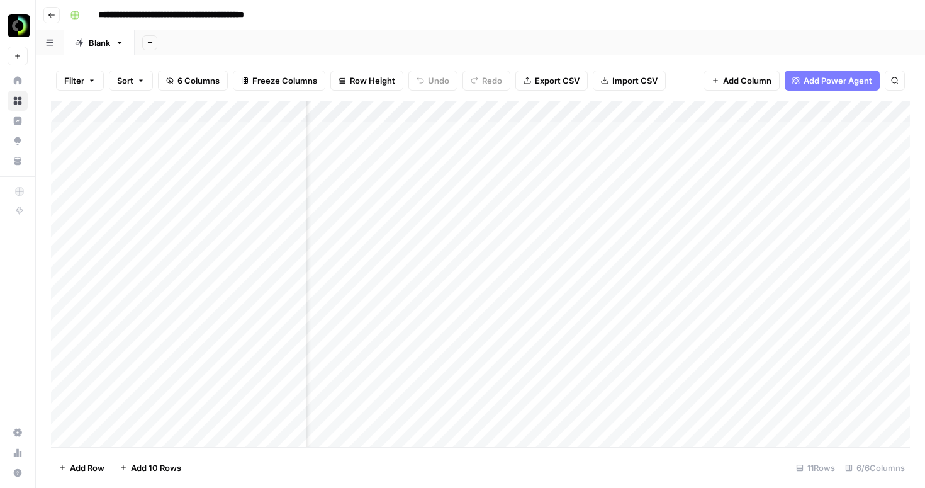
click at [575, 155] on div "Add Column" at bounding box center [480, 274] width 859 height 346
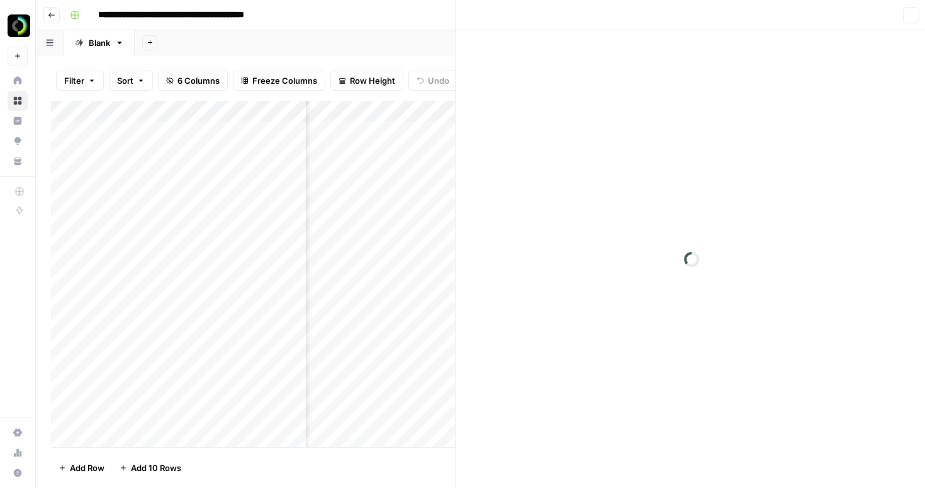
click at [575, 155] on div at bounding box center [548, 148] width 142 height 57
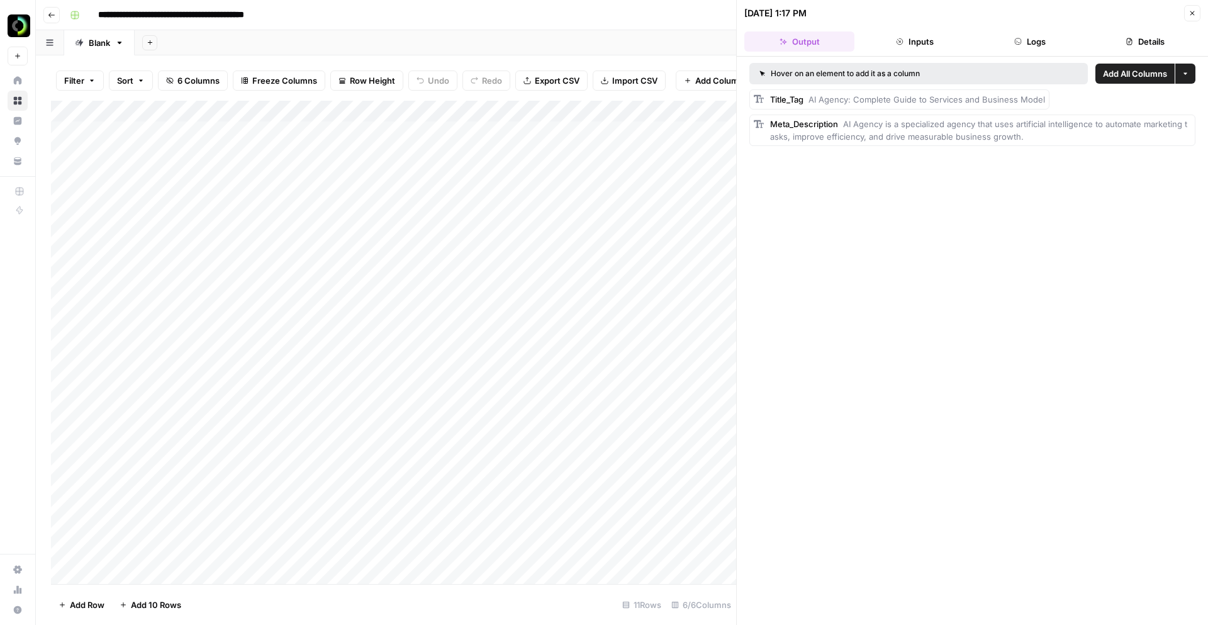
click at [422, 142] on div "Add Column" at bounding box center [393, 342] width 685 height 483
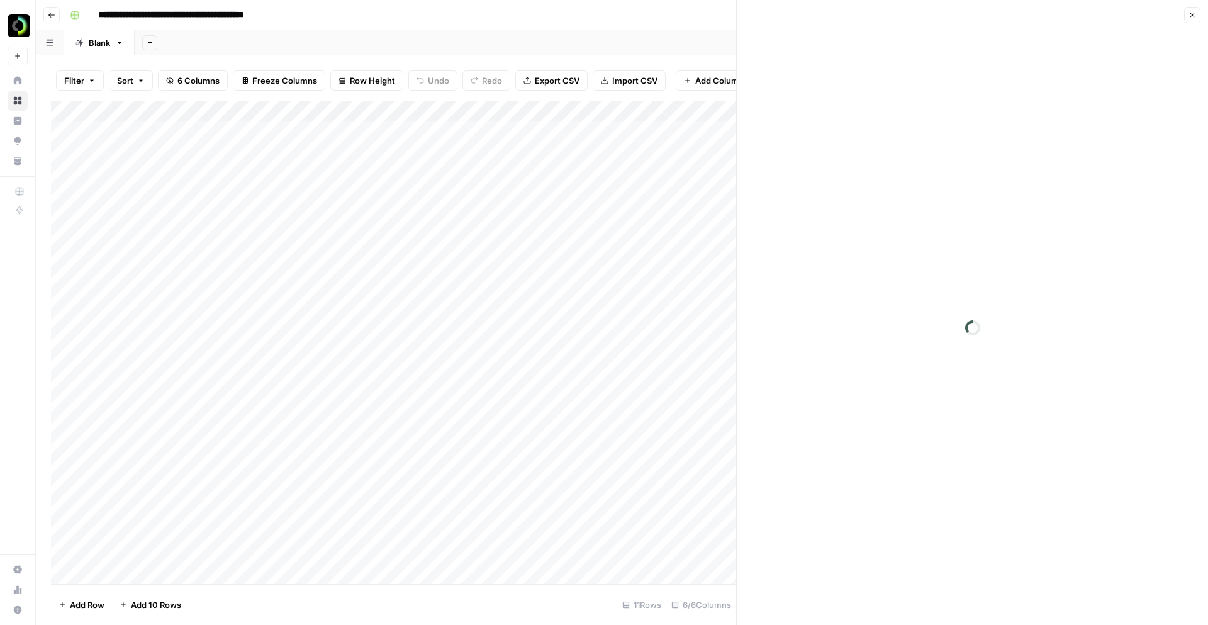
click at [422, 142] on div at bounding box center [404, 148] width 198 height 57
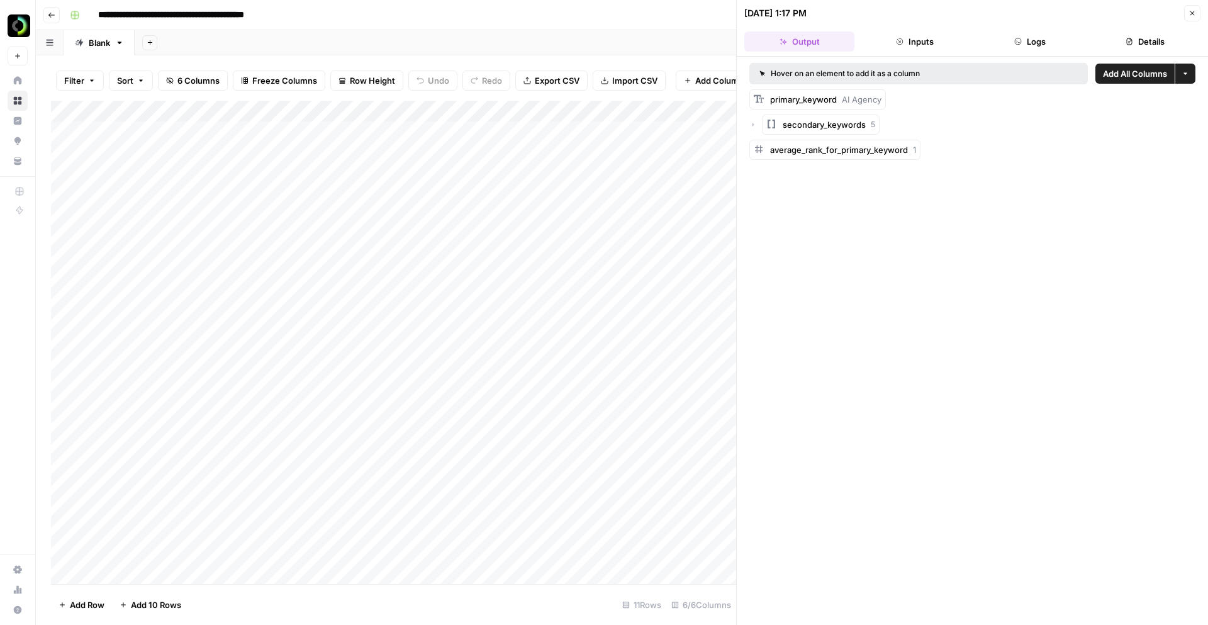
click at [433, 110] on div "Add Column" at bounding box center [393, 342] width 685 height 483
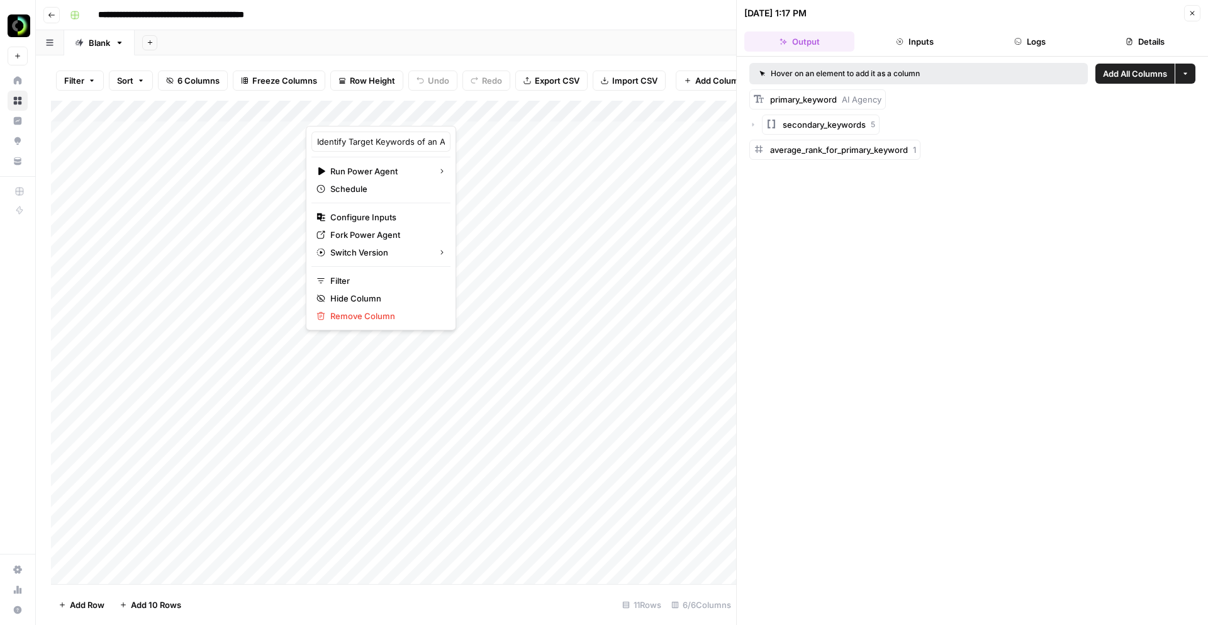
click at [676, 104] on div "Add Column" at bounding box center [393, 342] width 685 height 483
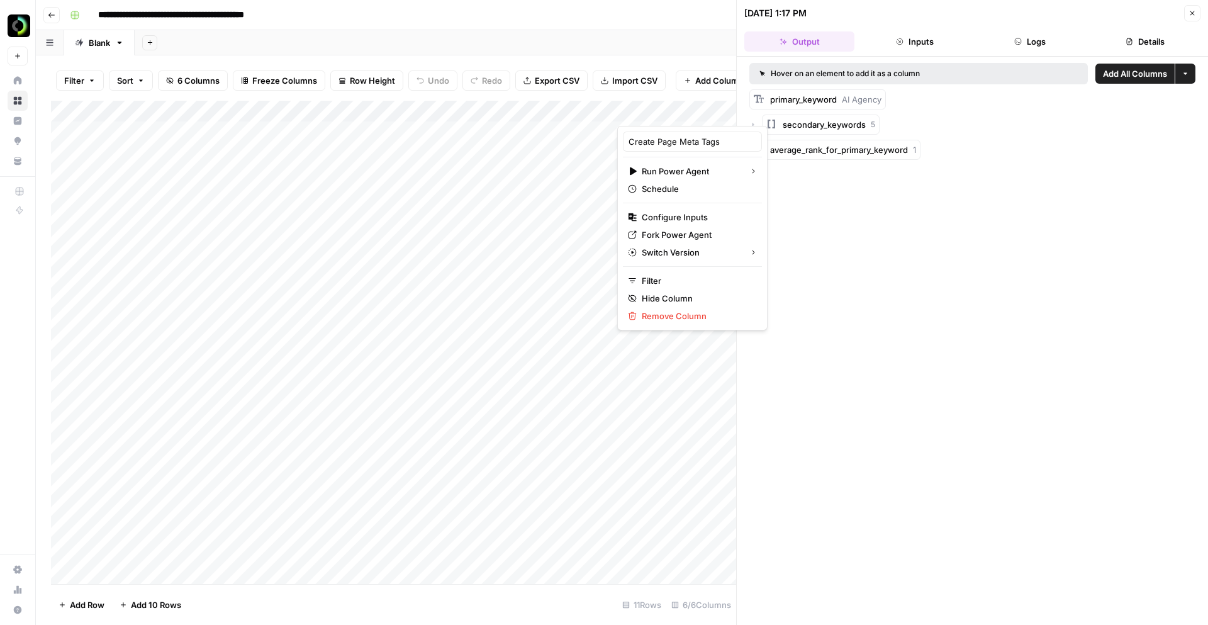
click at [859, 320] on div "Hover on an element to add it as a column Add All Columns More options primary_…" at bounding box center [972, 341] width 471 height 568
click at [1192, 9] on icon "button" at bounding box center [1193, 13] width 8 height 8
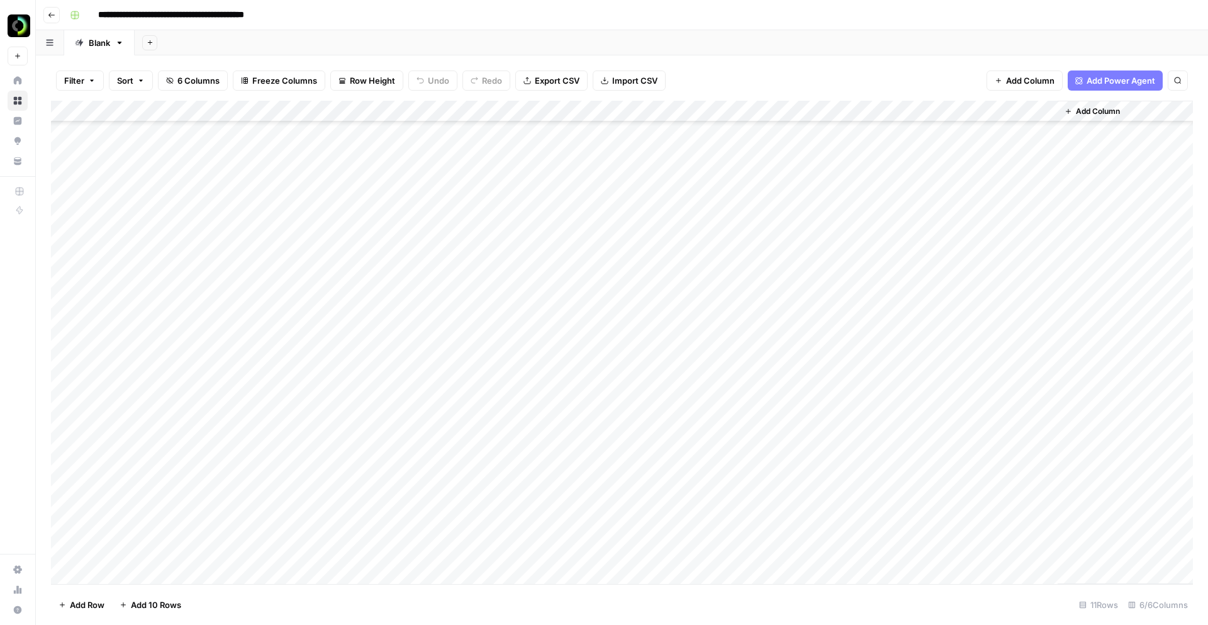
scroll to position [167, 0]
click at [155, 607] on span "Add 10 Rows" at bounding box center [156, 604] width 50 height 13
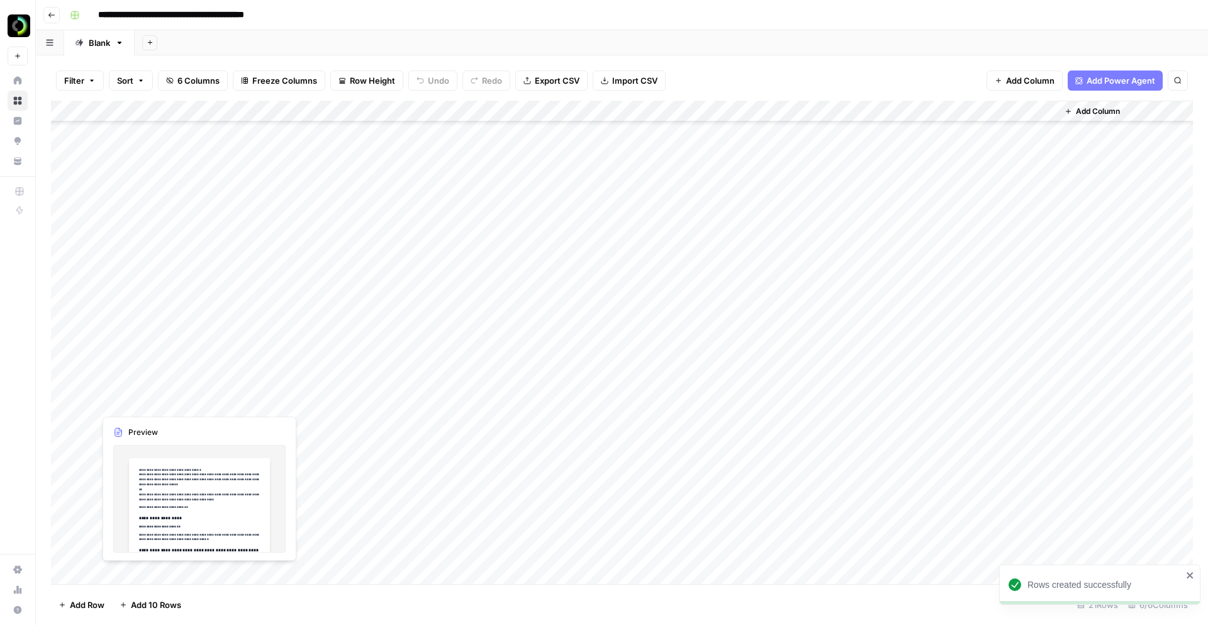
click at [166, 389] on div "Add Column" at bounding box center [622, 342] width 1142 height 483
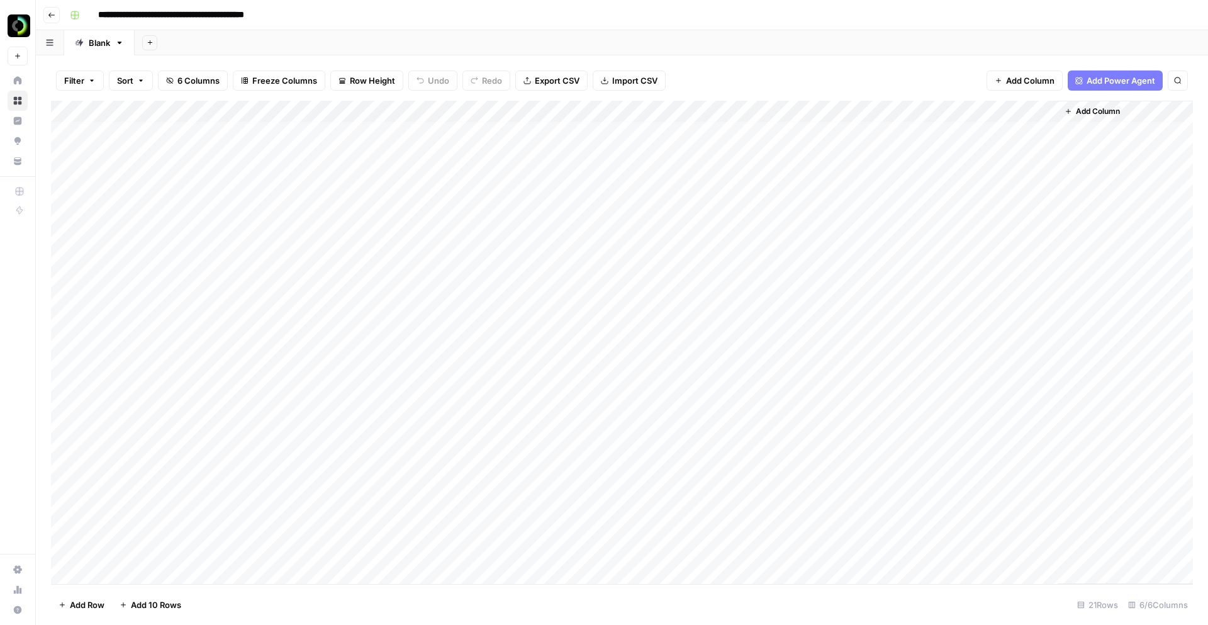
scroll to position [0, 0]
click at [432, 108] on div "Add Column" at bounding box center [622, 342] width 1142 height 483
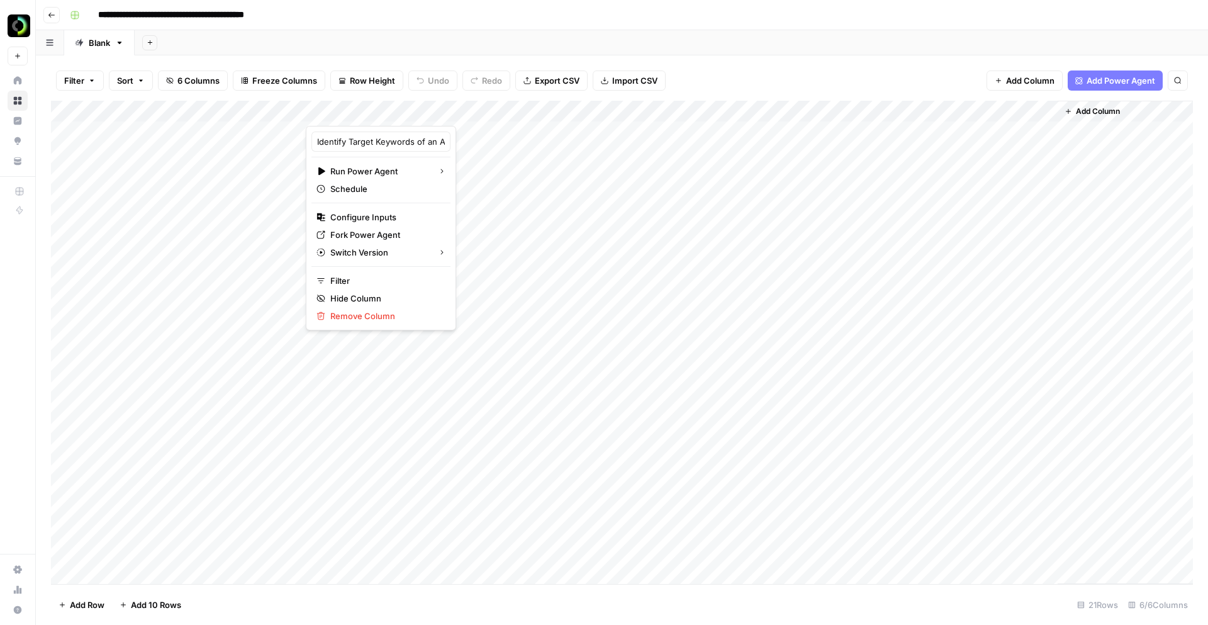
click at [709, 113] on div "Add Column" at bounding box center [622, 342] width 1142 height 483
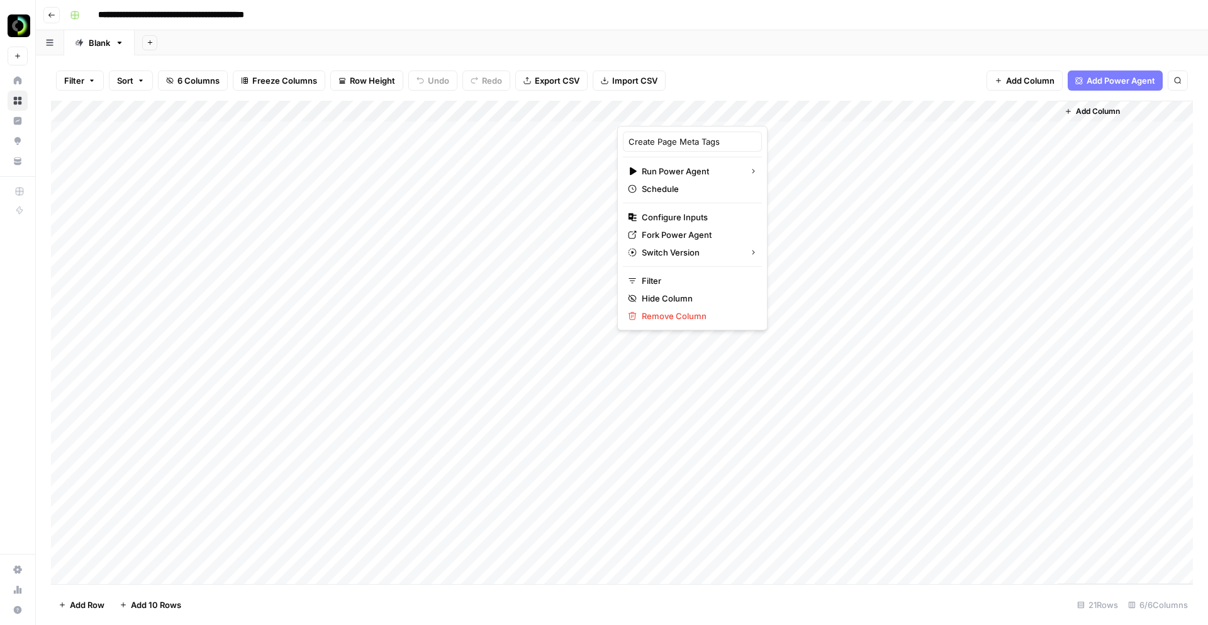
click at [1127, 106] on div "Add Column" at bounding box center [1125, 342] width 135 height 483
click at [1108, 109] on span "Add Column" at bounding box center [1098, 111] width 44 height 11
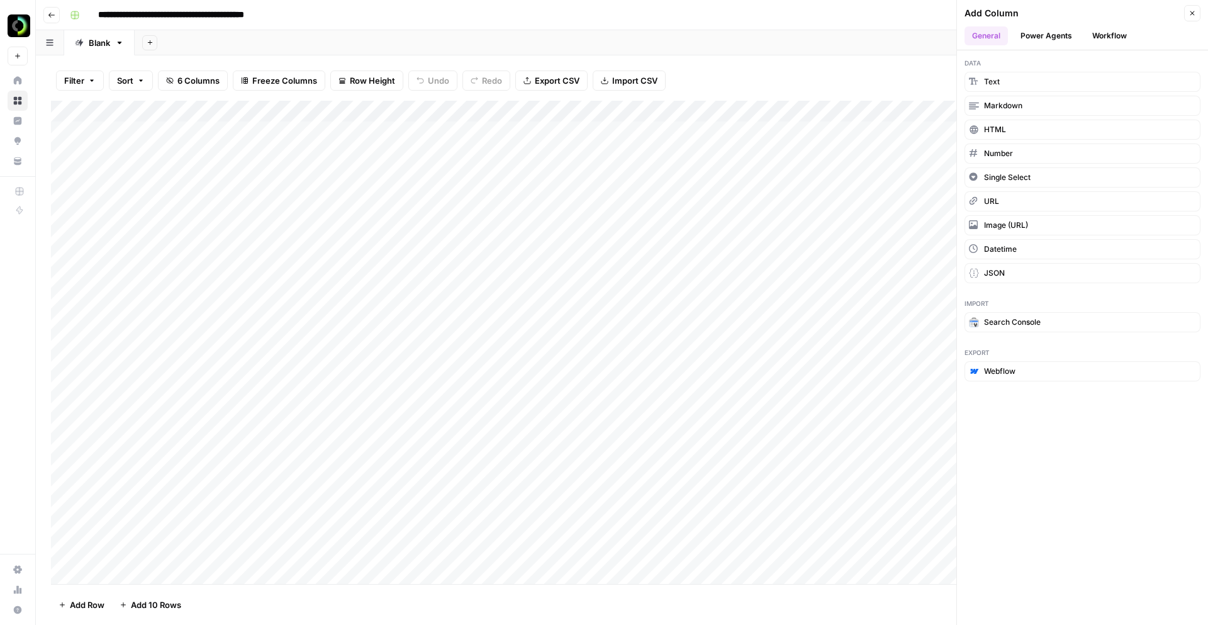
click at [1053, 40] on button "Power Agents" at bounding box center [1046, 35] width 67 height 19
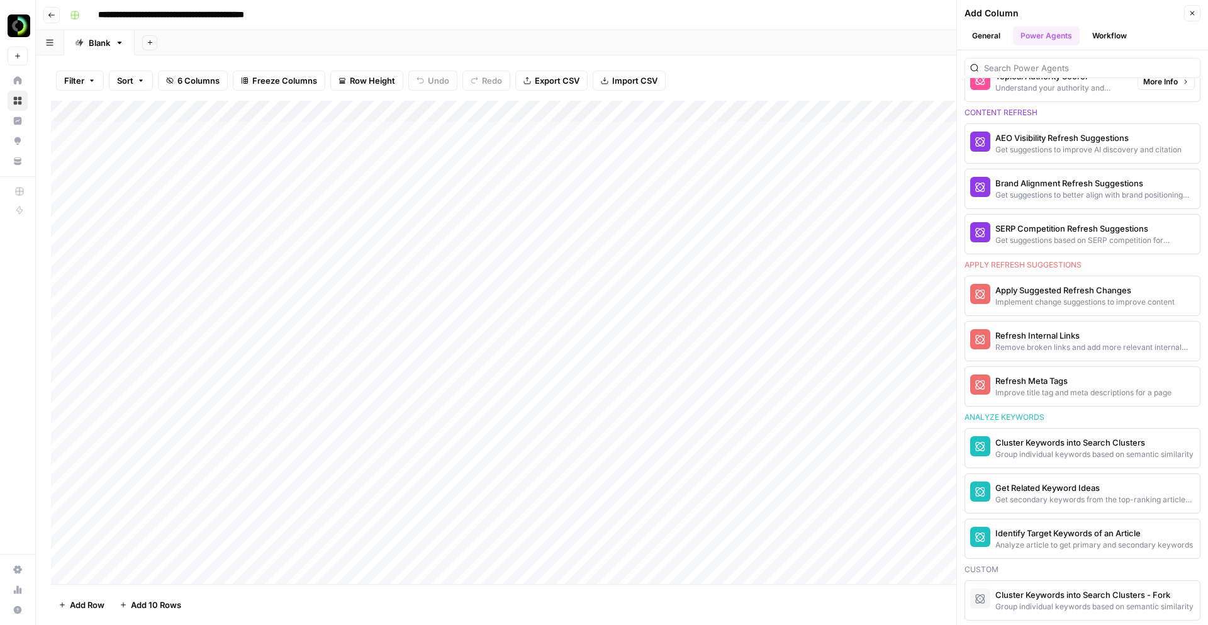
scroll to position [724, 0]
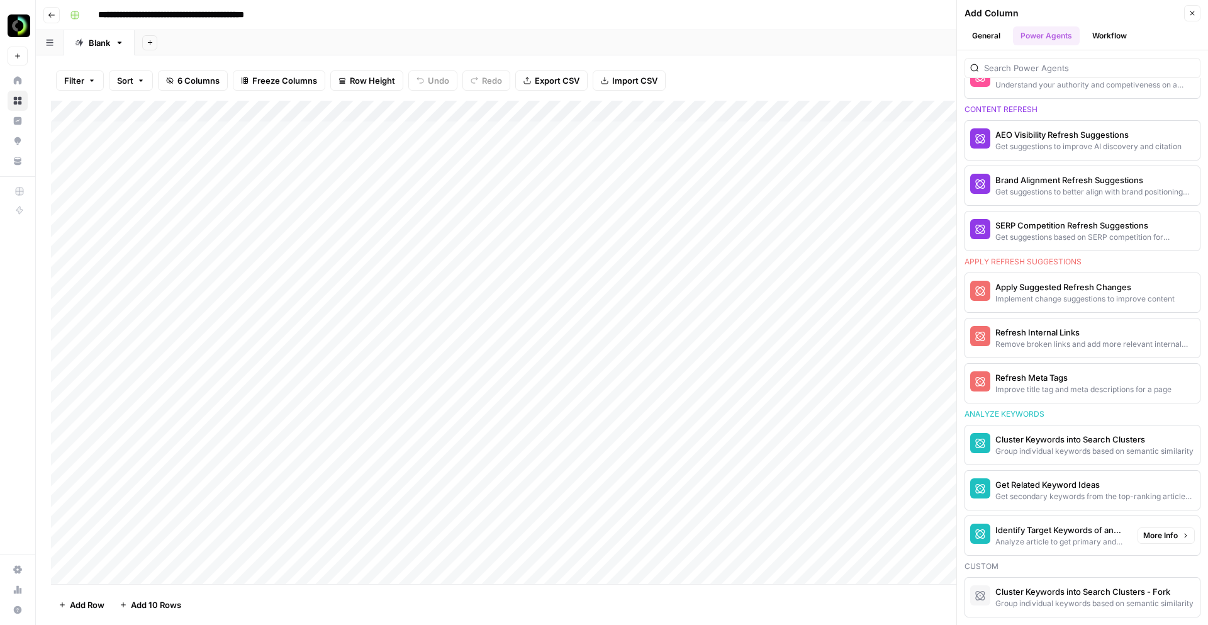
click at [1075, 538] on div "Analyze article to get primary and secondary keywords" at bounding box center [1062, 541] width 132 height 11
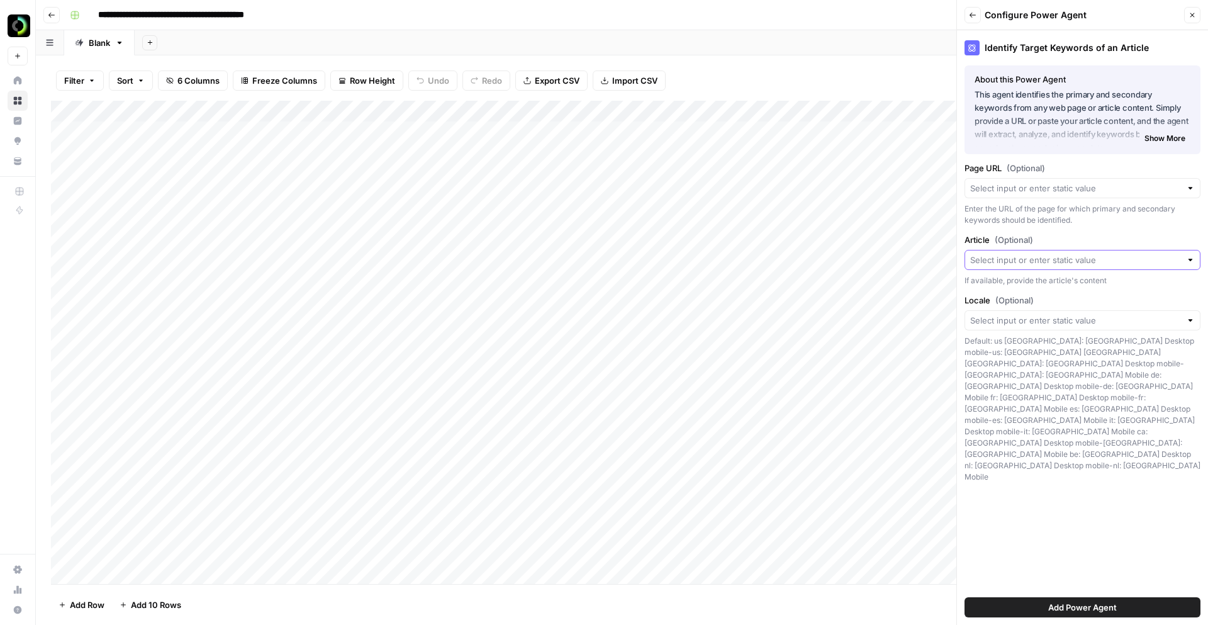
click at [1052, 265] on input "Article (Optional)" at bounding box center [1075, 260] width 211 height 13
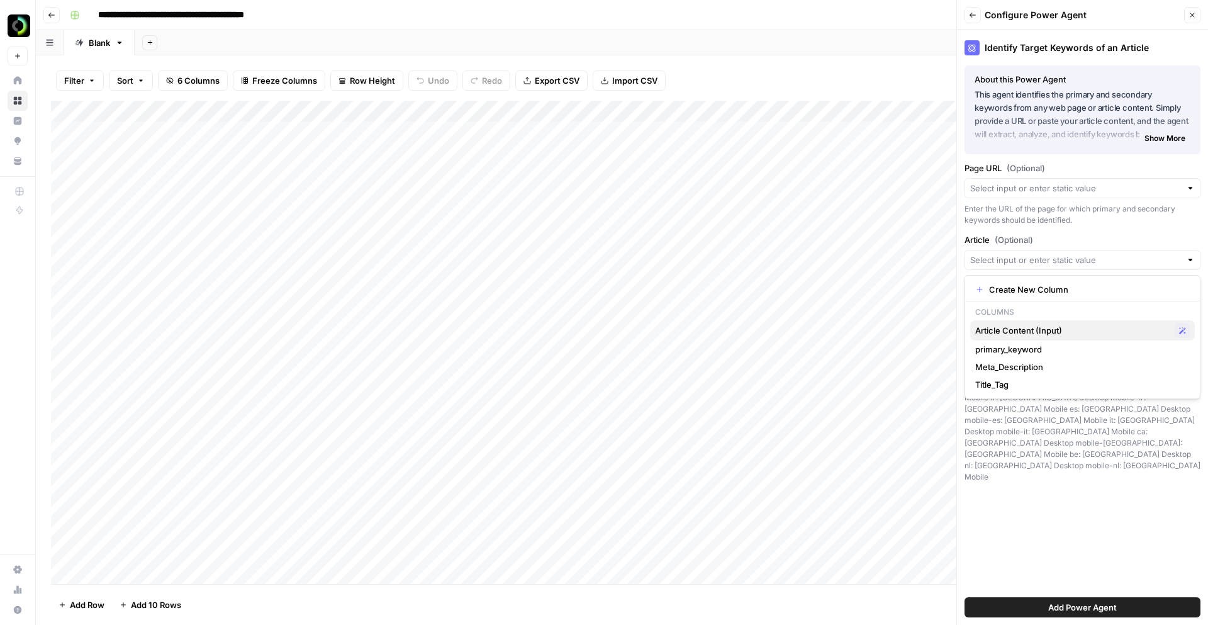
click at [1060, 332] on span "Article Content (Input)" at bounding box center [1072, 330] width 194 height 13
type input "Article Content (Input)"
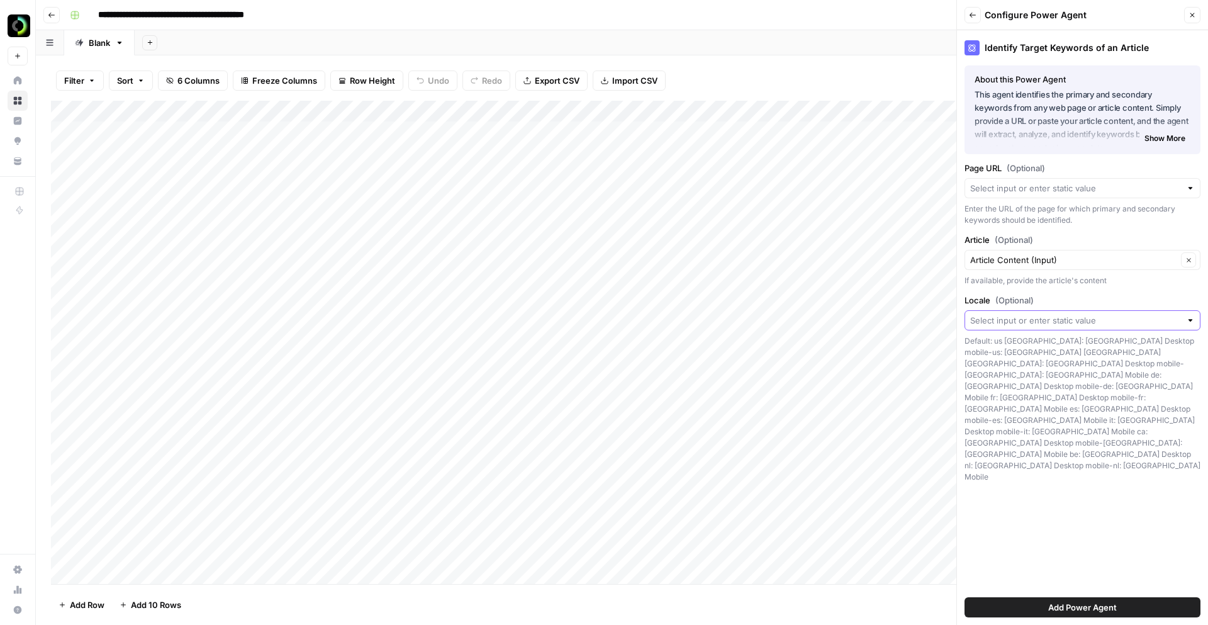
click at [1049, 319] on input "Locale (Optional)" at bounding box center [1075, 320] width 211 height 13
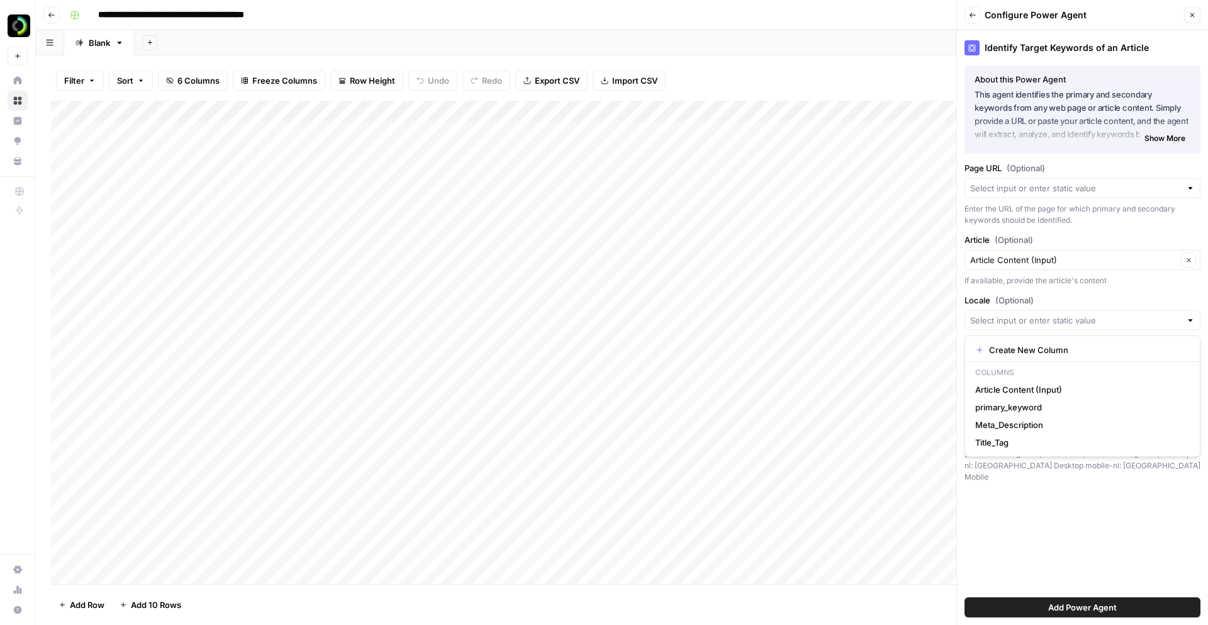
click at [1064, 293] on div "Identify Target Keywords of an Article About this Power Agent This agent identi…" at bounding box center [1082, 327] width 251 height 595
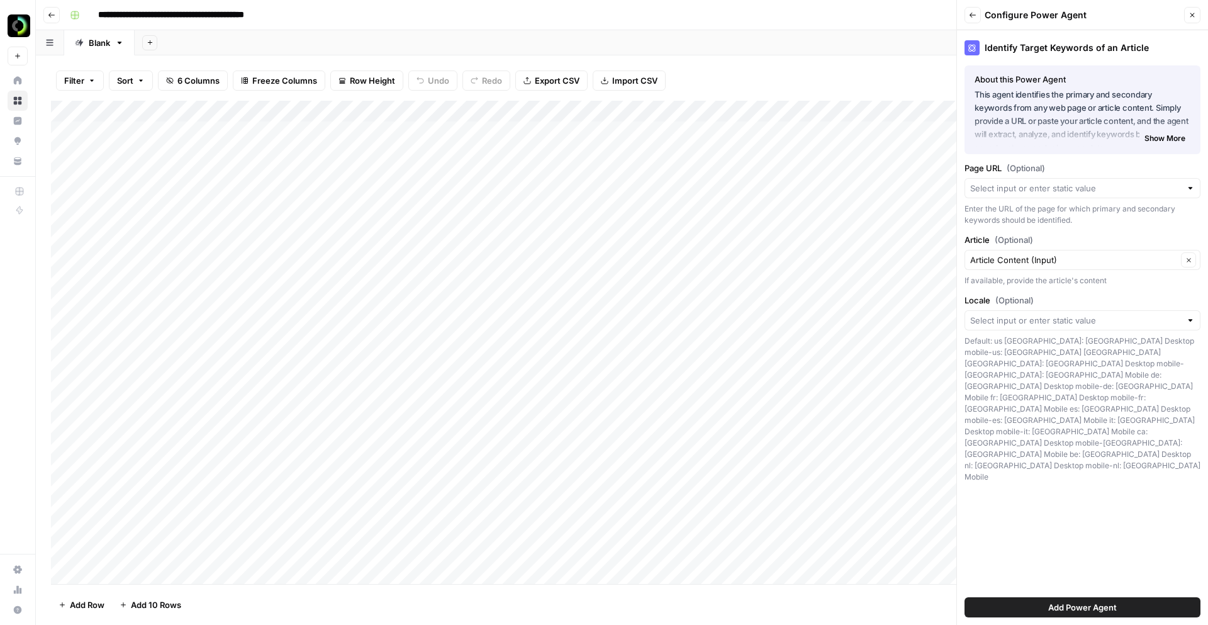
click at [1191, 321] on div at bounding box center [1190, 320] width 9 height 13
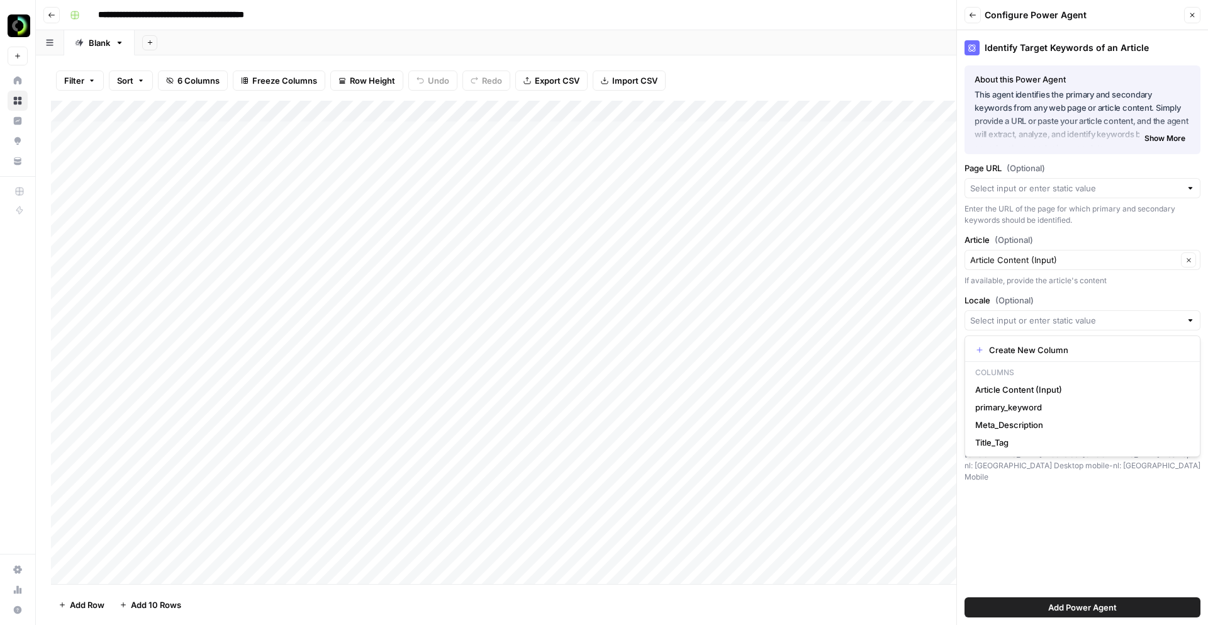
click at [1137, 301] on label "Locale (Optional)" at bounding box center [1083, 300] width 236 height 13
click at [1137, 314] on input "Locale (Optional)" at bounding box center [1075, 320] width 211 height 13
click at [1042, 505] on div "Identify Target Keywords of an Article About this Power Agent This agent identi…" at bounding box center [1082, 327] width 251 height 595
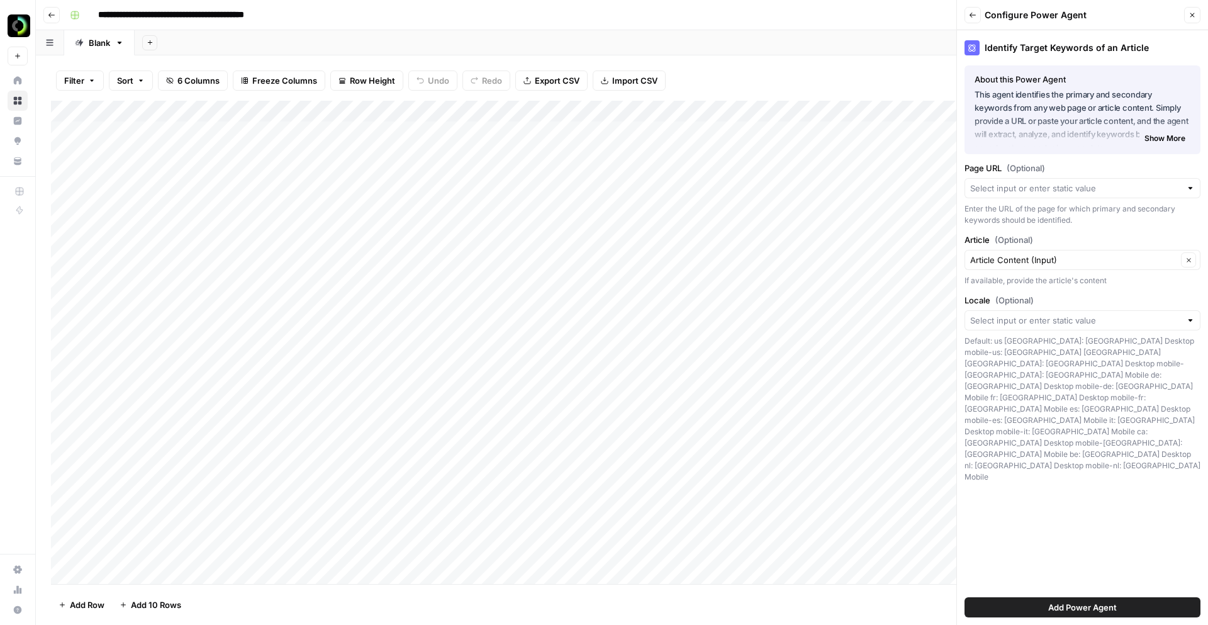
click at [1071, 603] on span "Add Power Agent" at bounding box center [1082, 607] width 69 height 13
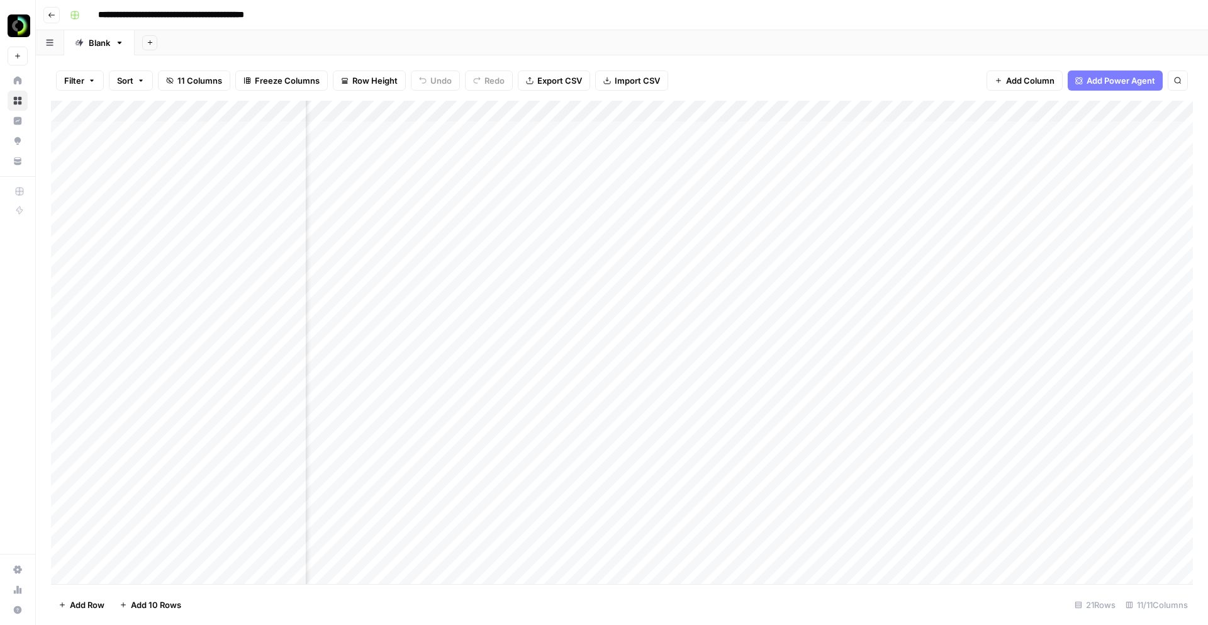
scroll to position [0, 177]
click at [993, 129] on div "Add Column" at bounding box center [622, 342] width 1142 height 483
click at [843, 143] on div "Add Column" at bounding box center [622, 342] width 1142 height 483
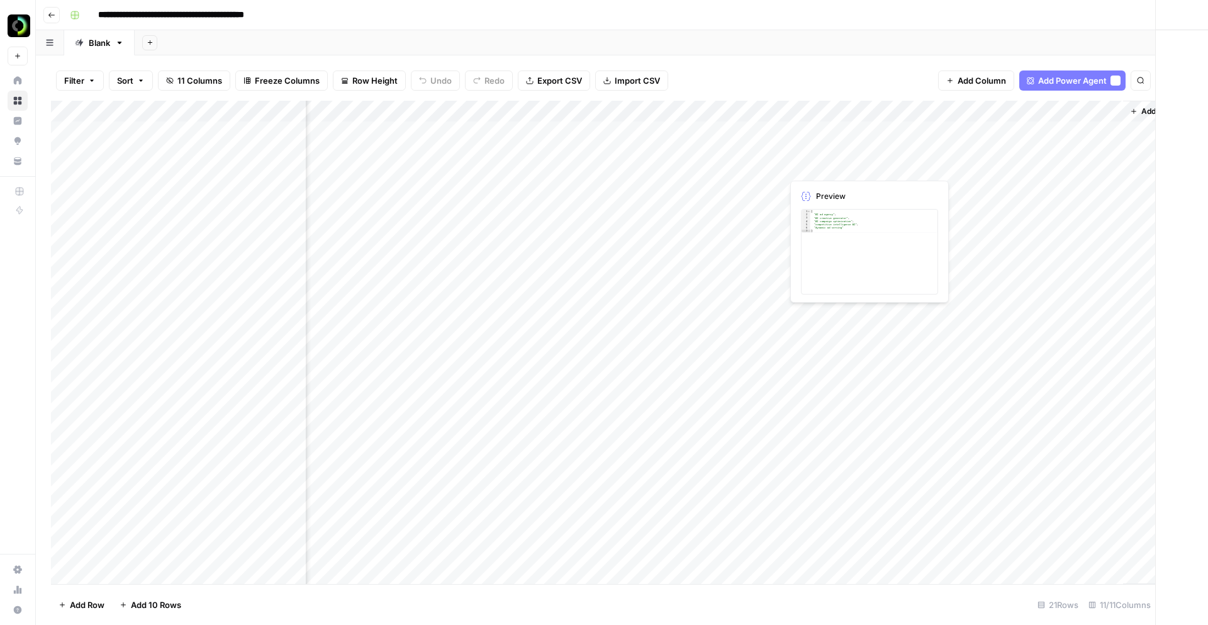
scroll to position [0, 604]
click at [843, 143] on div at bounding box center [839, 148] width 115 height 57
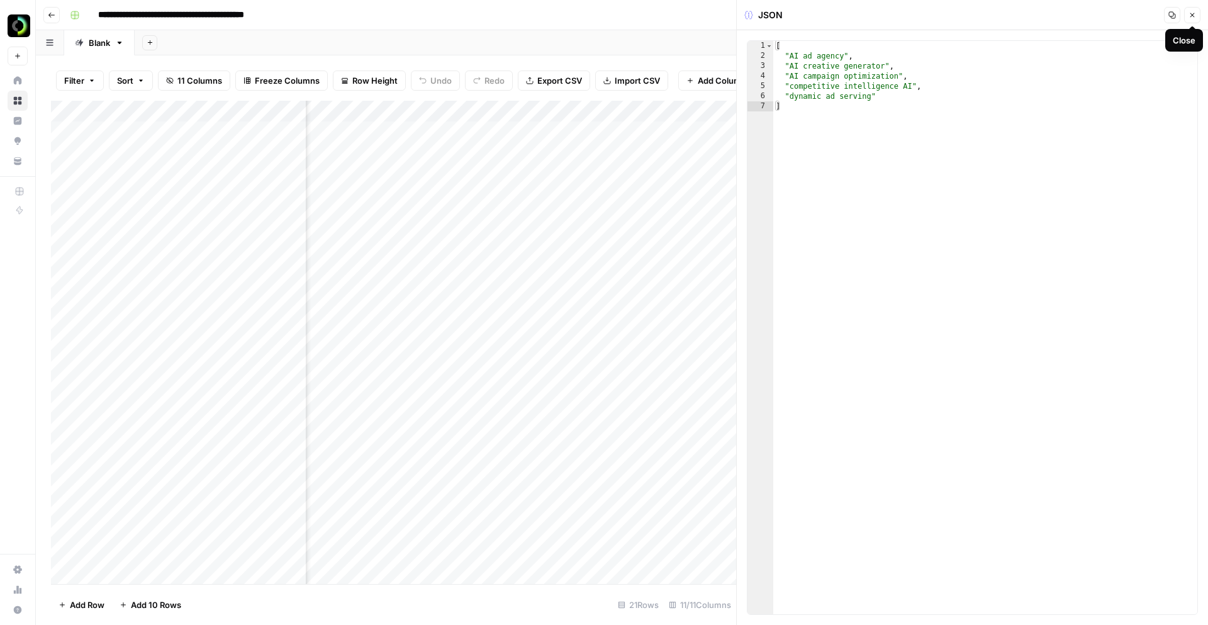
click at [1194, 16] on icon "button" at bounding box center [1193, 15] width 8 height 8
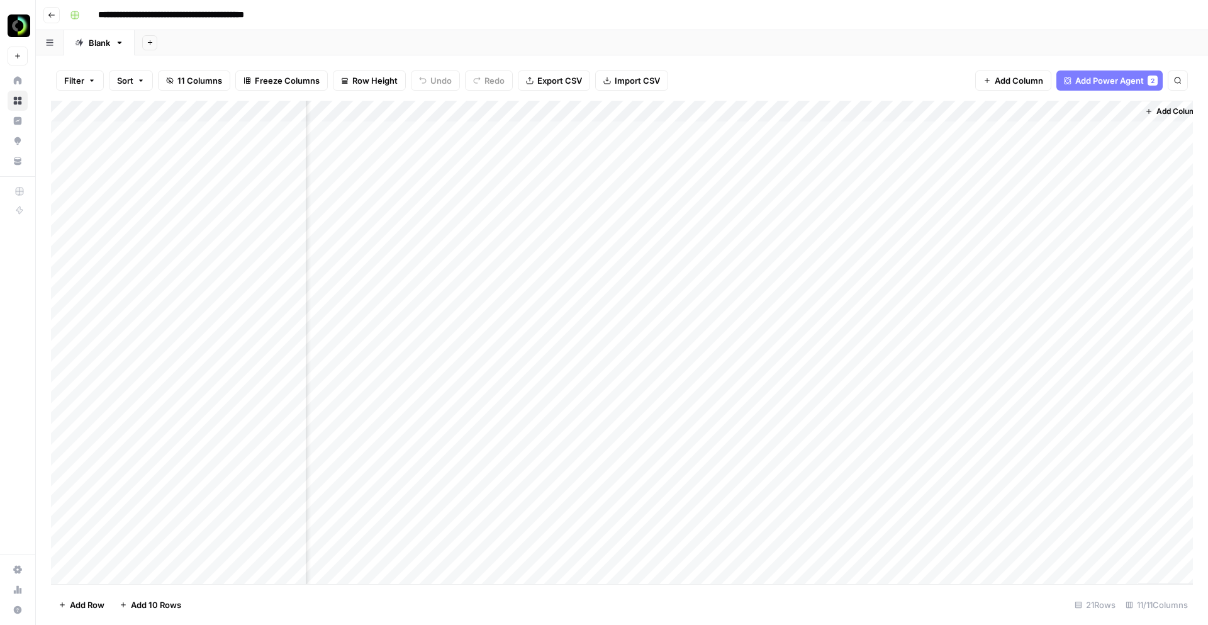
scroll to position [0, 605]
click at [945, 157] on div "Add Column" at bounding box center [622, 342] width 1142 height 483
click at [939, 111] on div "Add Column" at bounding box center [622, 342] width 1142 height 483
click at [950, 233] on span "Remove Column" at bounding box center [976, 234] width 110 height 13
click at [549, 135] on span "Delete" at bounding box center [559, 130] width 27 height 13
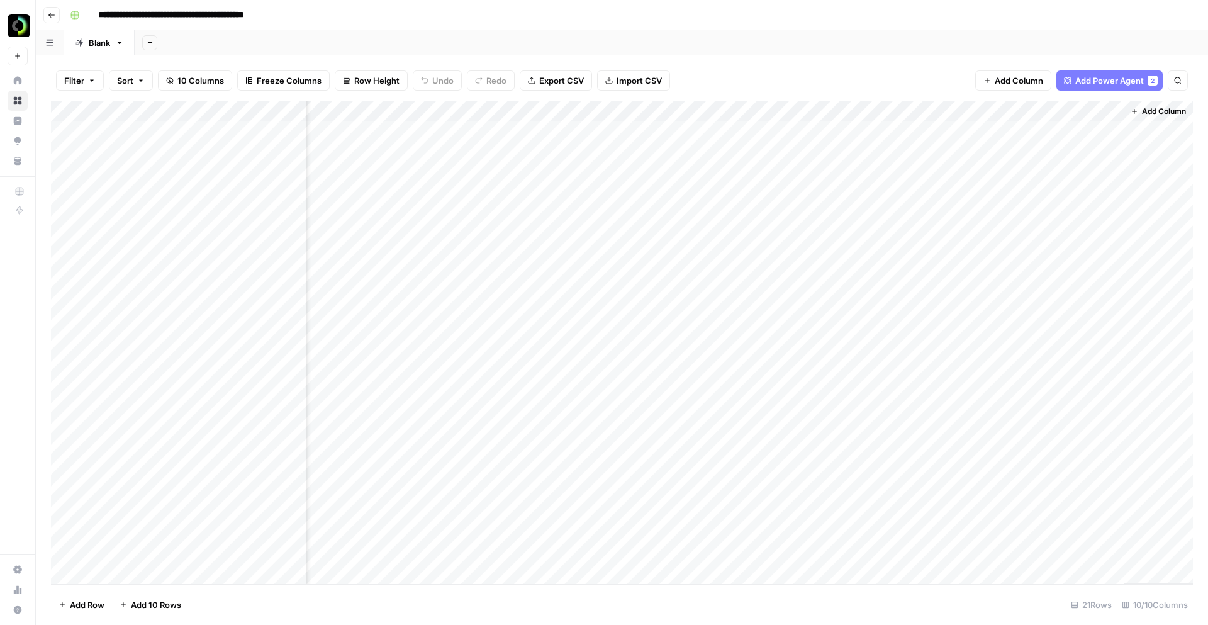
scroll to position [0, 492]
click at [1087, 152] on div "Add Column" at bounding box center [622, 342] width 1142 height 483
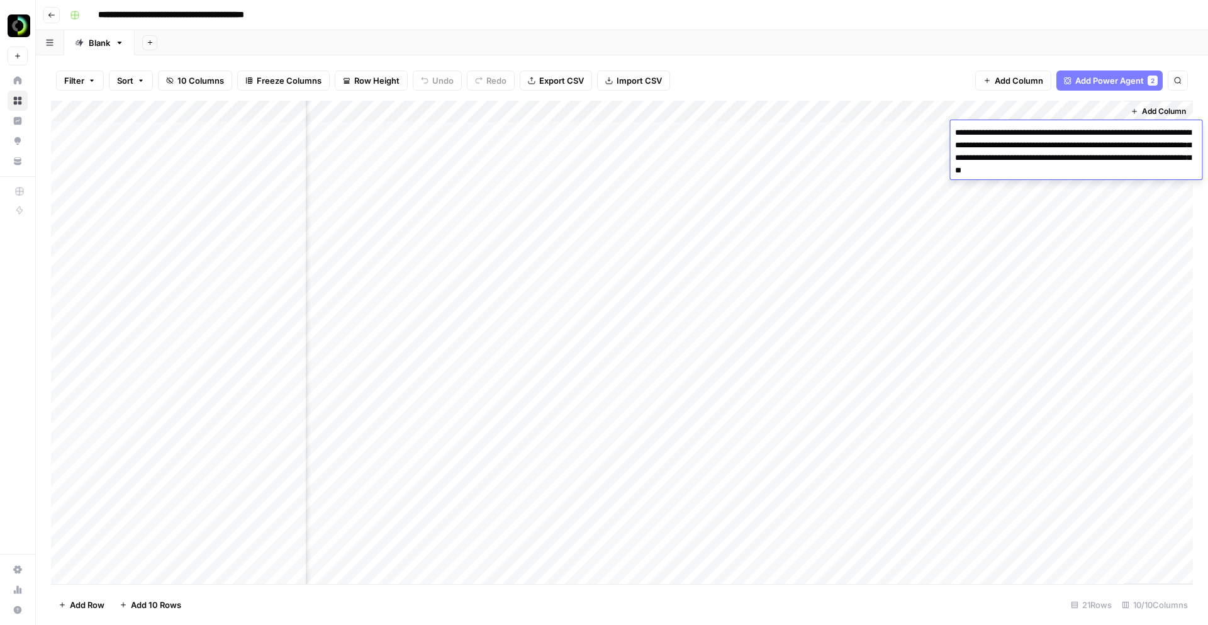
click at [1087, 152] on textarea "**********" at bounding box center [1076, 151] width 252 height 55
click at [1082, 231] on div "Add Column" at bounding box center [622, 342] width 1142 height 483
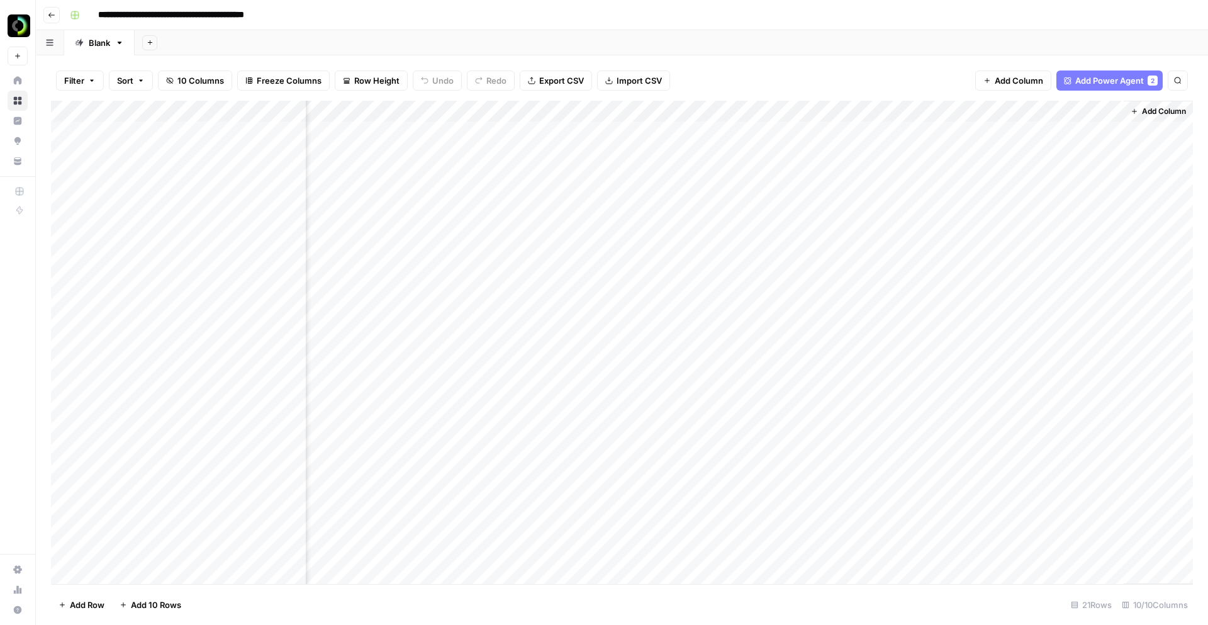
click at [1043, 157] on div "Add Column" at bounding box center [622, 342] width 1142 height 483
click at [974, 109] on div "Add Column" at bounding box center [622, 342] width 1142 height 483
click at [1074, 212] on div "Add Column" at bounding box center [622, 342] width 1142 height 483
click at [946, 141] on div "Add Column" at bounding box center [622, 342] width 1142 height 483
click at [940, 139] on div "Add Column" at bounding box center [622, 342] width 1142 height 483
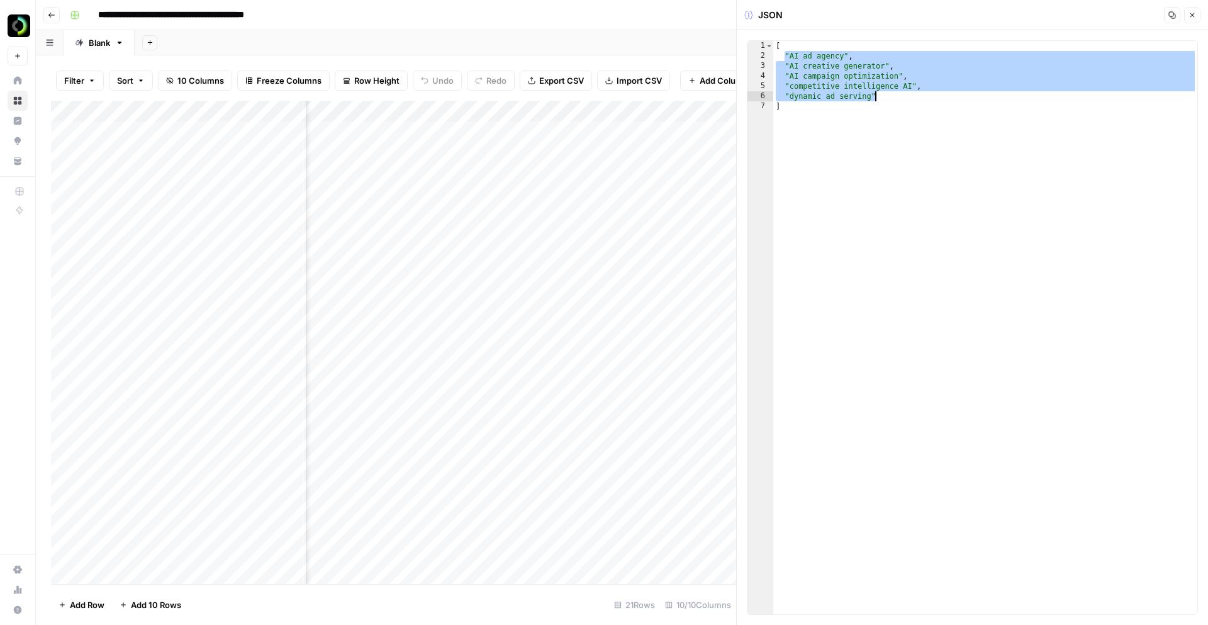
drag, startPoint x: 785, startPoint y: 57, endPoint x: 884, endPoint y: 99, distance: 108.0
click at [884, 99] on div "[ "AI ad agency" , "AI creative generator" , "AI campaign optimization" , "comp…" at bounding box center [985, 337] width 424 height 593
type textarea "**********"
click at [1193, 15] on icon "button" at bounding box center [1193, 15] width 8 height 8
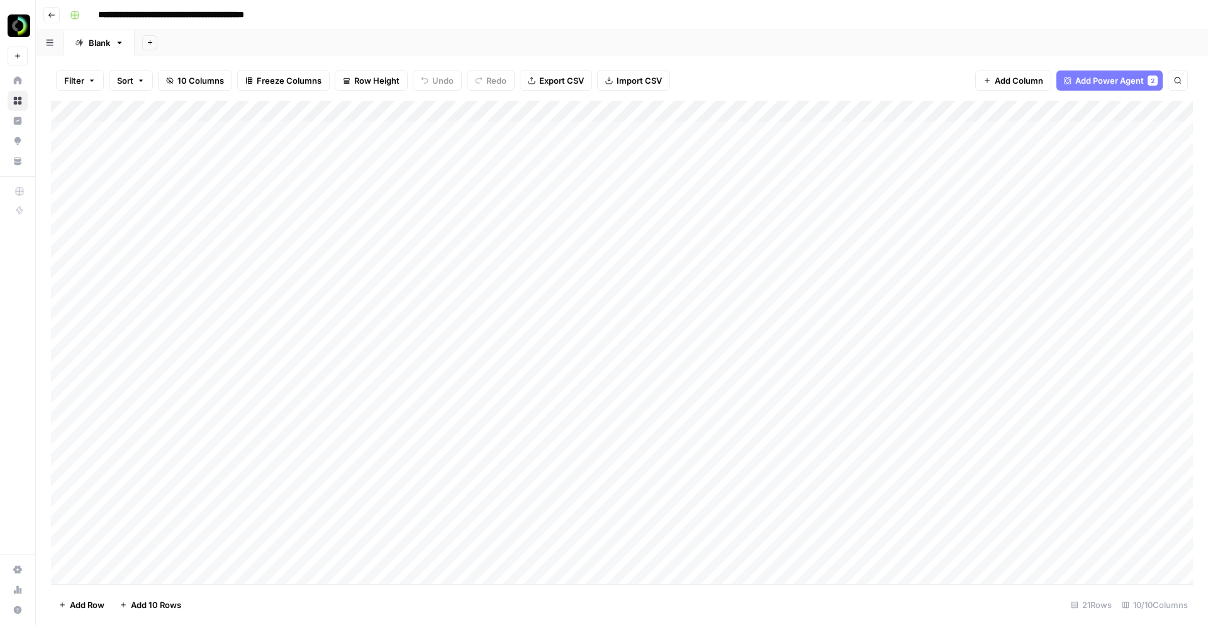
click at [72, 109] on div "Add Column" at bounding box center [622, 342] width 1142 height 483
click at [81, 129] on div "Add Column" at bounding box center [622, 342] width 1142 height 483
click at [83, 188] on div "Add Column" at bounding box center [622, 342] width 1142 height 483
click at [81, 243] on div "Add Column" at bounding box center [622, 342] width 1142 height 483
click at [81, 302] on div "Add Column" at bounding box center [622, 342] width 1142 height 483
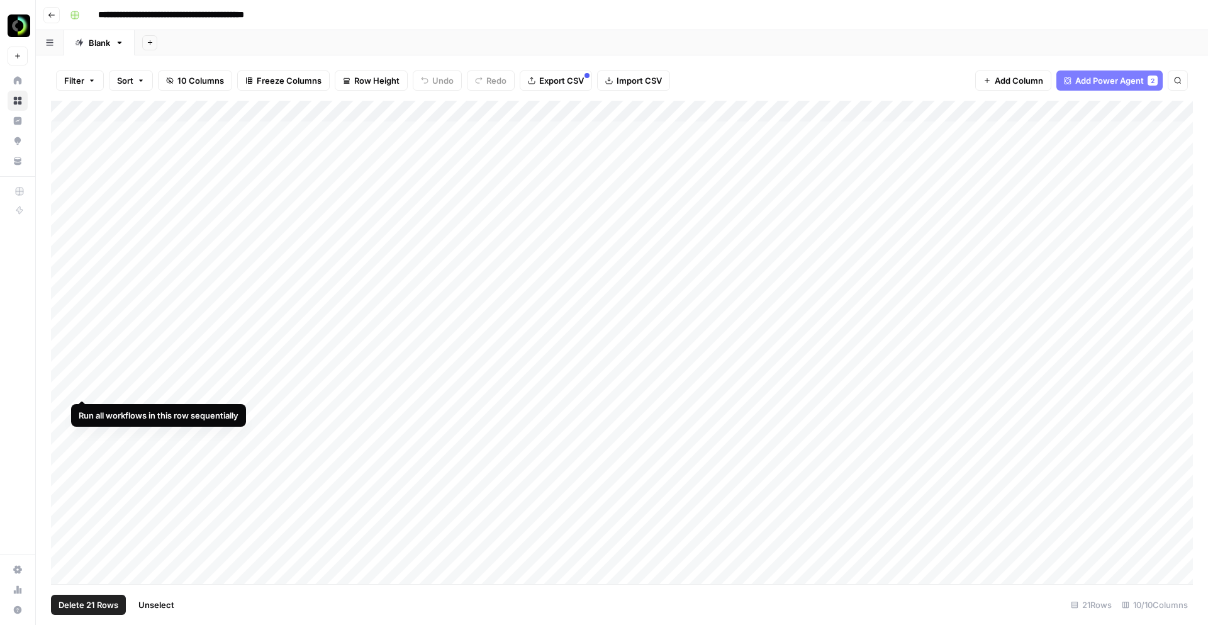
click at [81, 354] on div "Add Column" at bounding box center [622, 342] width 1142 height 483
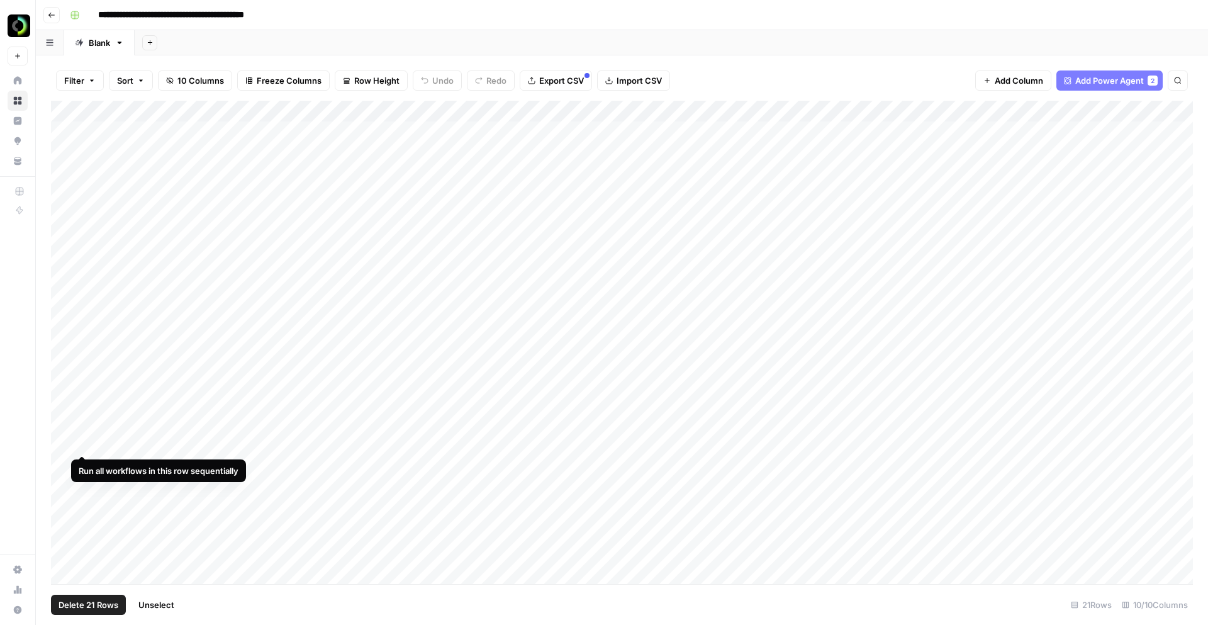
click at [81, 410] on div "Add Column" at bounding box center [622, 342] width 1142 height 483
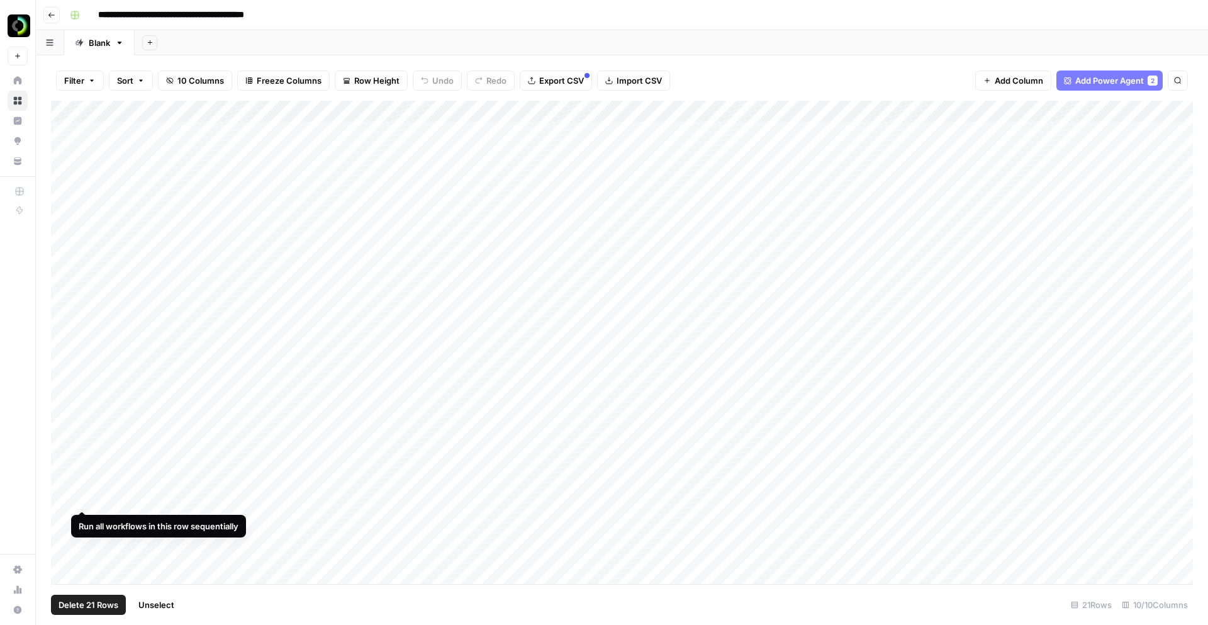
click at [83, 459] on div "Add Column" at bounding box center [622, 342] width 1142 height 483
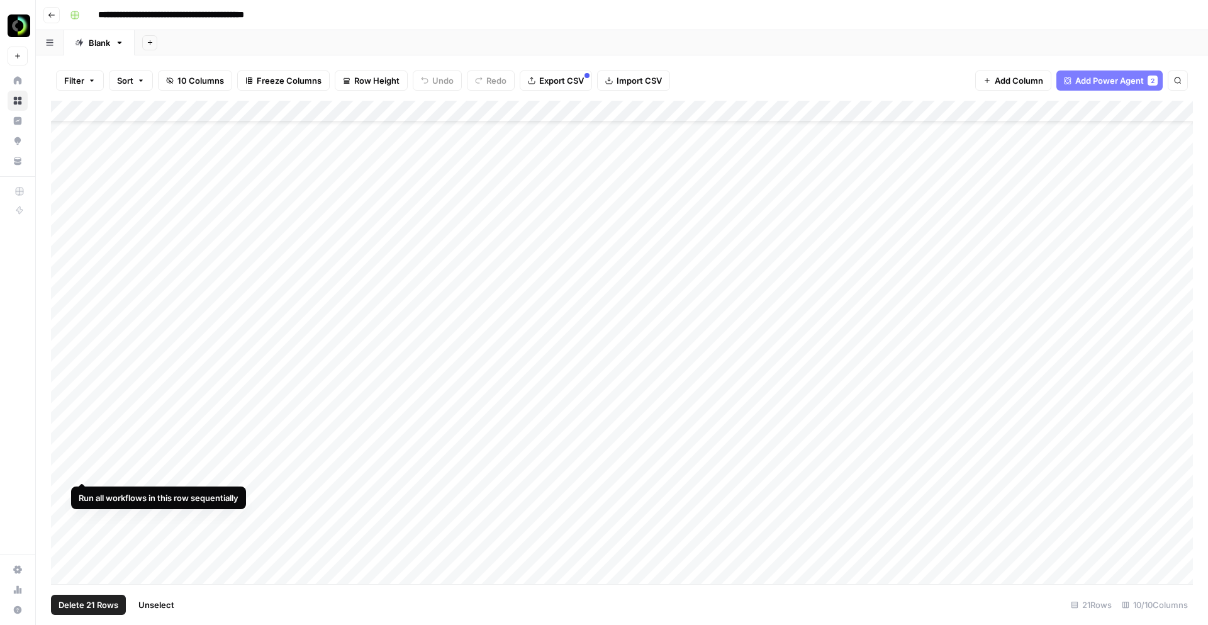
click at [82, 433] on div "Add Column" at bounding box center [622, 342] width 1142 height 483
click at [82, 419] on div "Add Column" at bounding box center [622, 342] width 1142 height 483
click at [82, 411] on div "Add Column" at bounding box center [622, 342] width 1142 height 483
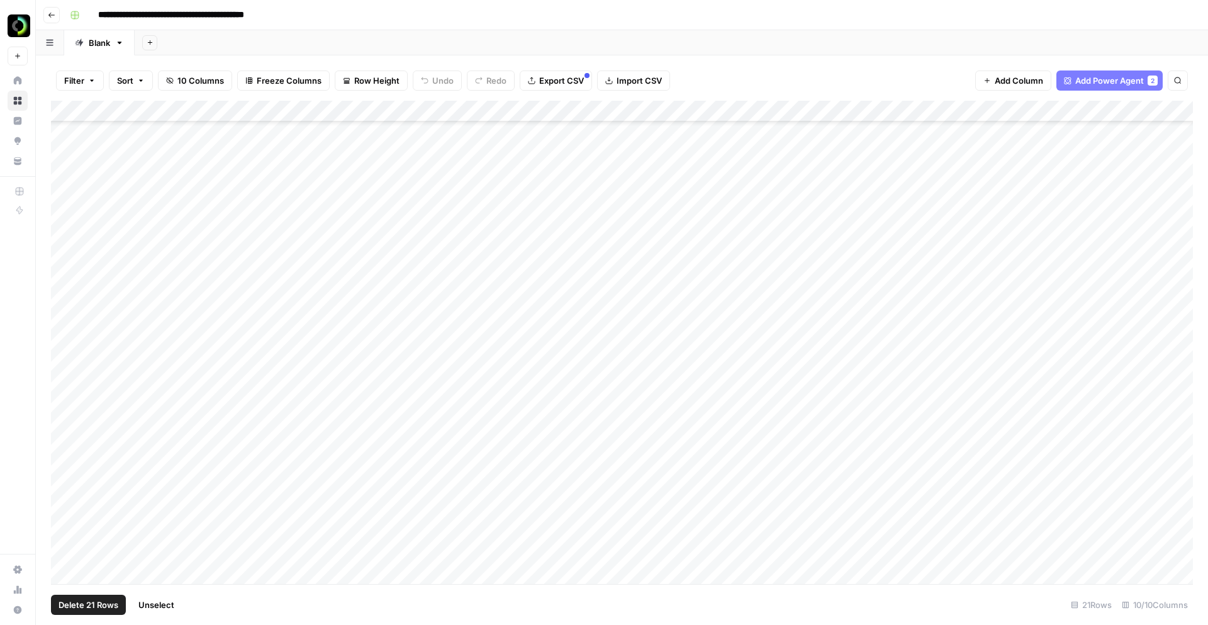
scroll to position [322, 0]
click at [131, 405] on div "Add Column" at bounding box center [622, 342] width 1142 height 483
click at [149, 393] on div "Add Column" at bounding box center [622, 342] width 1142 height 483
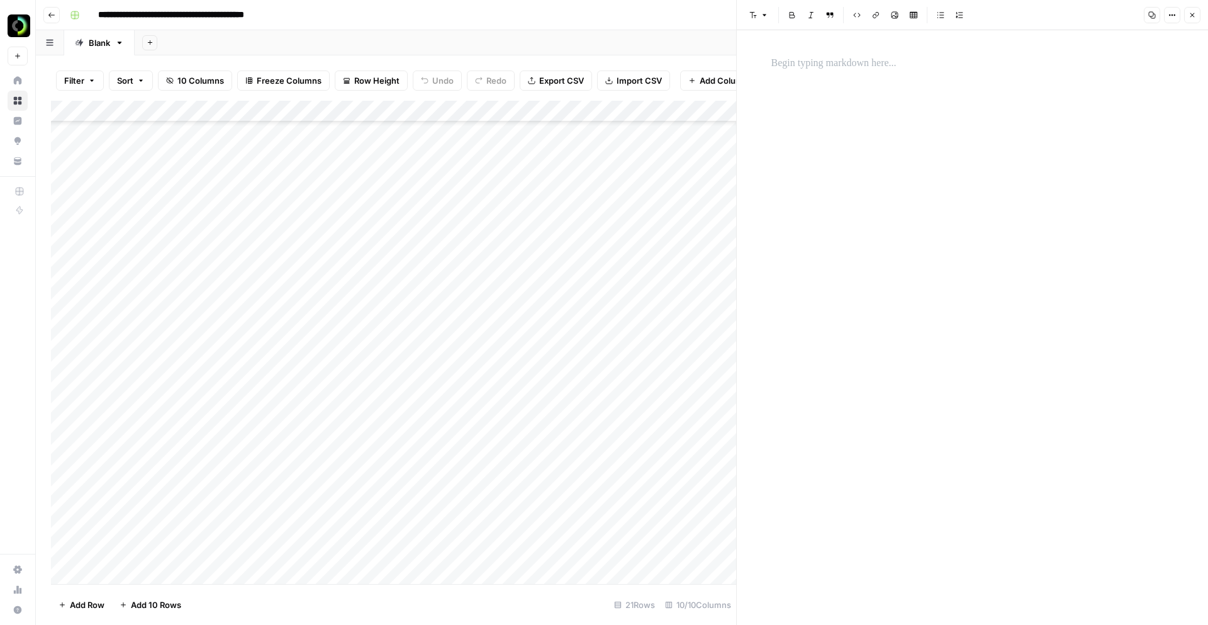
click at [827, 67] on p at bounding box center [973, 63] width 403 height 16
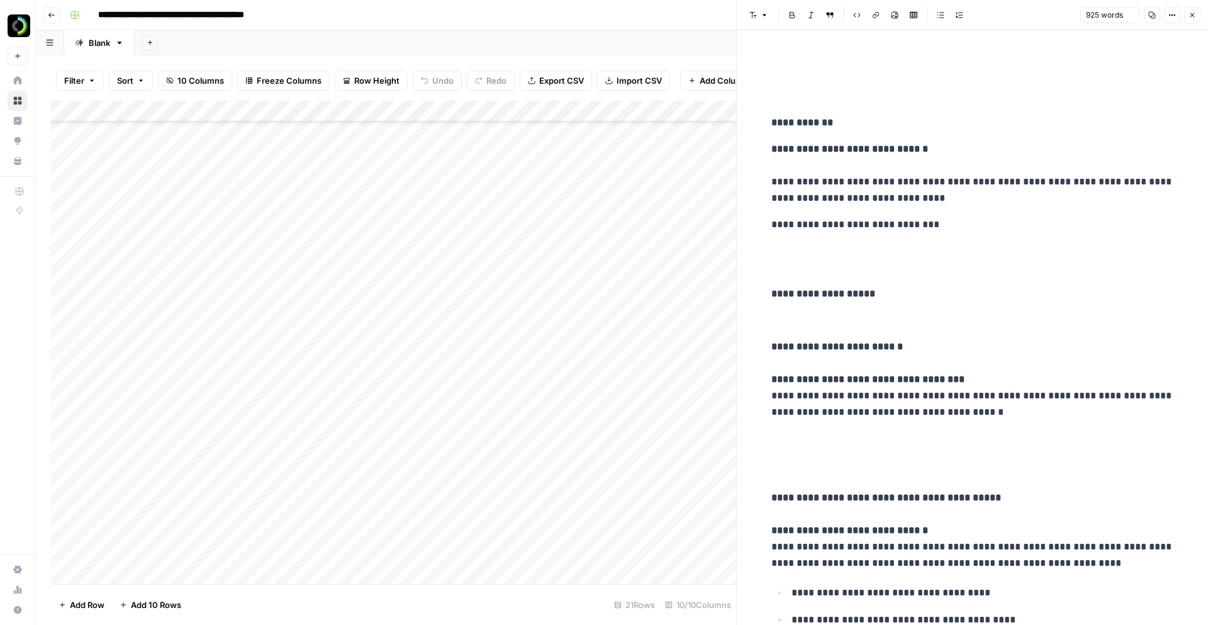
scroll to position [4235, 0]
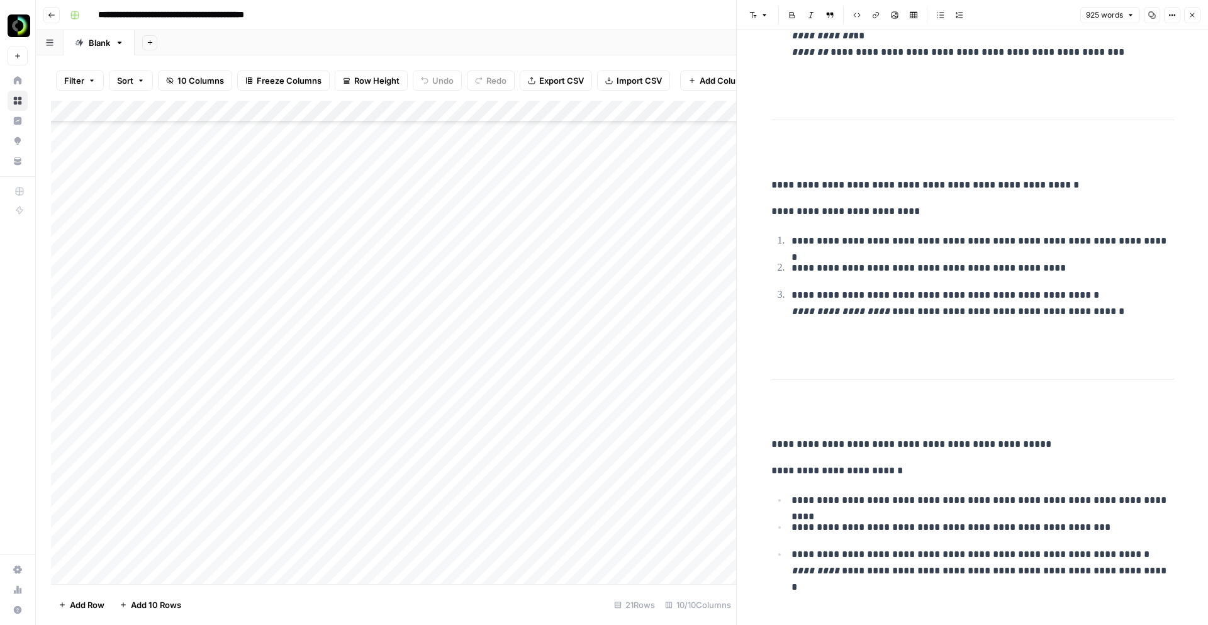
click at [118, 447] on div "Add Column" at bounding box center [393, 342] width 685 height 483
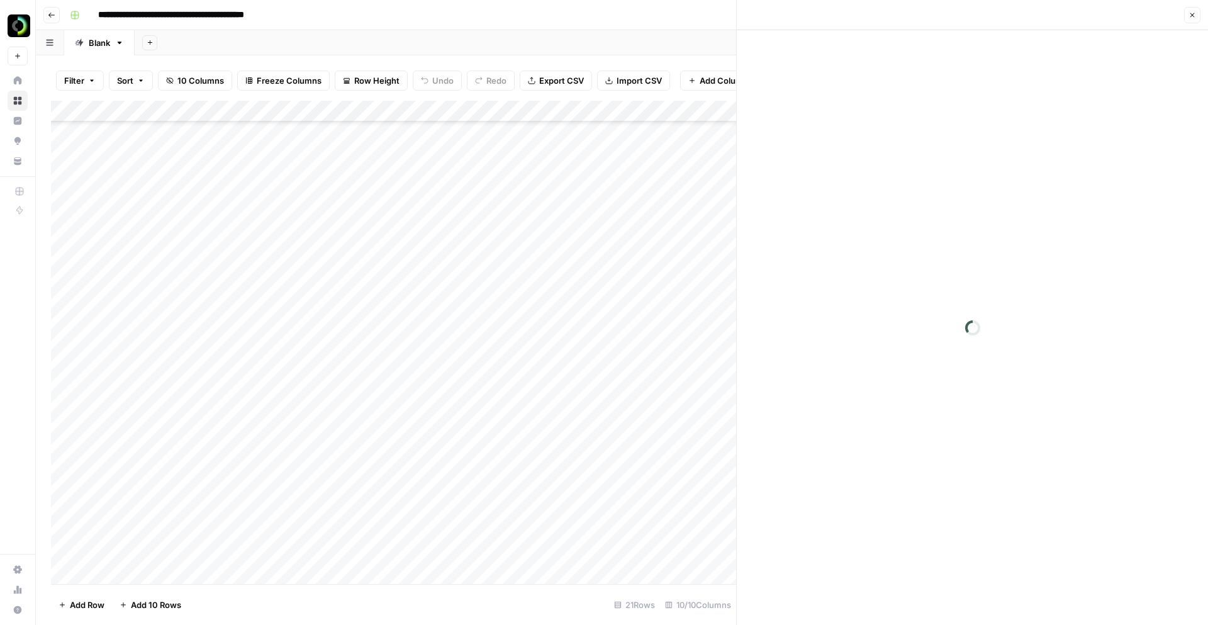
click at [118, 447] on div at bounding box center [200, 435] width 213 height 57
click at [870, 65] on p at bounding box center [973, 63] width 403 height 16
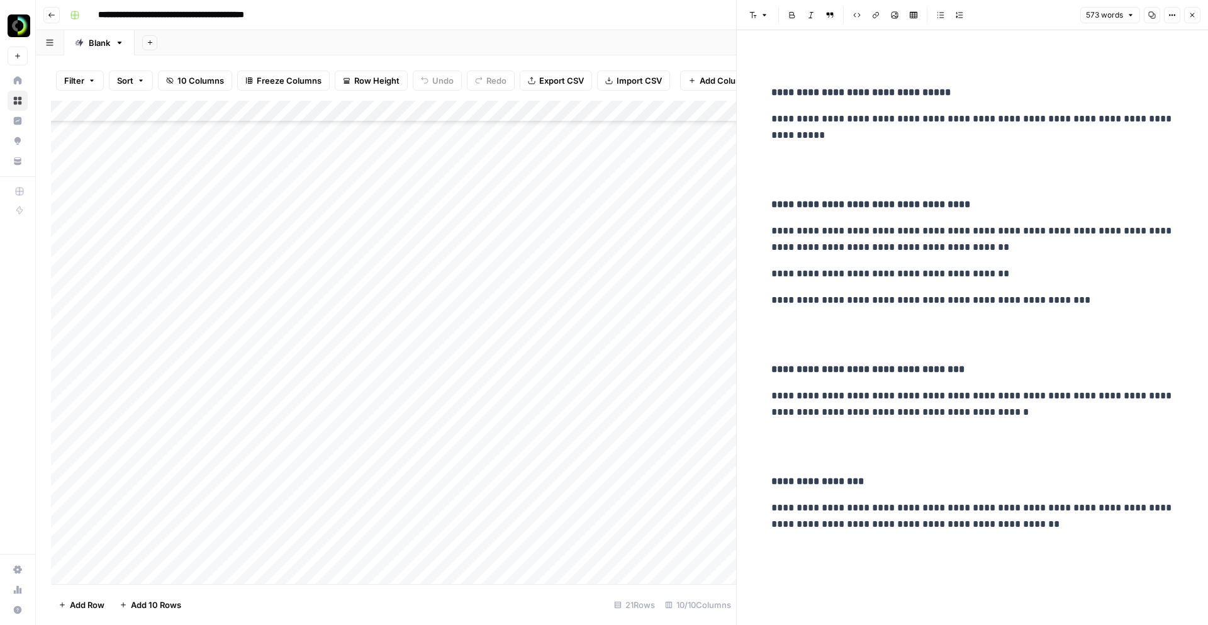
click at [155, 502] on div "Add Column" at bounding box center [393, 342] width 685 height 483
click at [148, 497] on div "Add Column" at bounding box center [393, 342] width 685 height 483
click at [148, 497] on div at bounding box center [200, 491] width 213 height 57
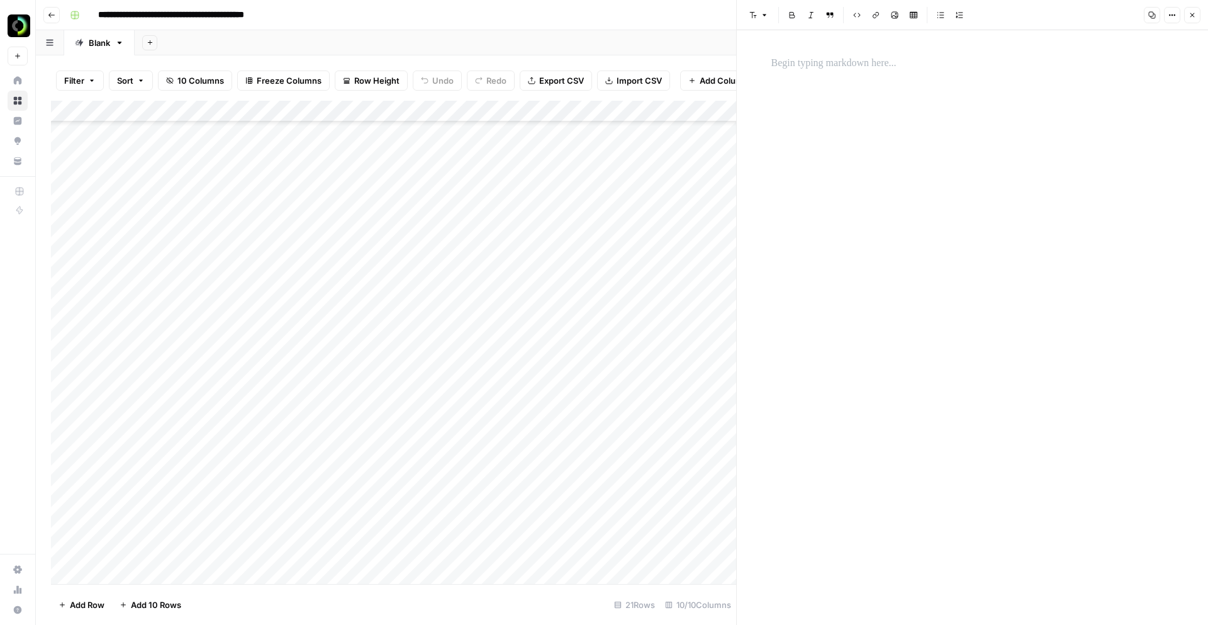
click at [780, 67] on p at bounding box center [973, 63] width 403 height 16
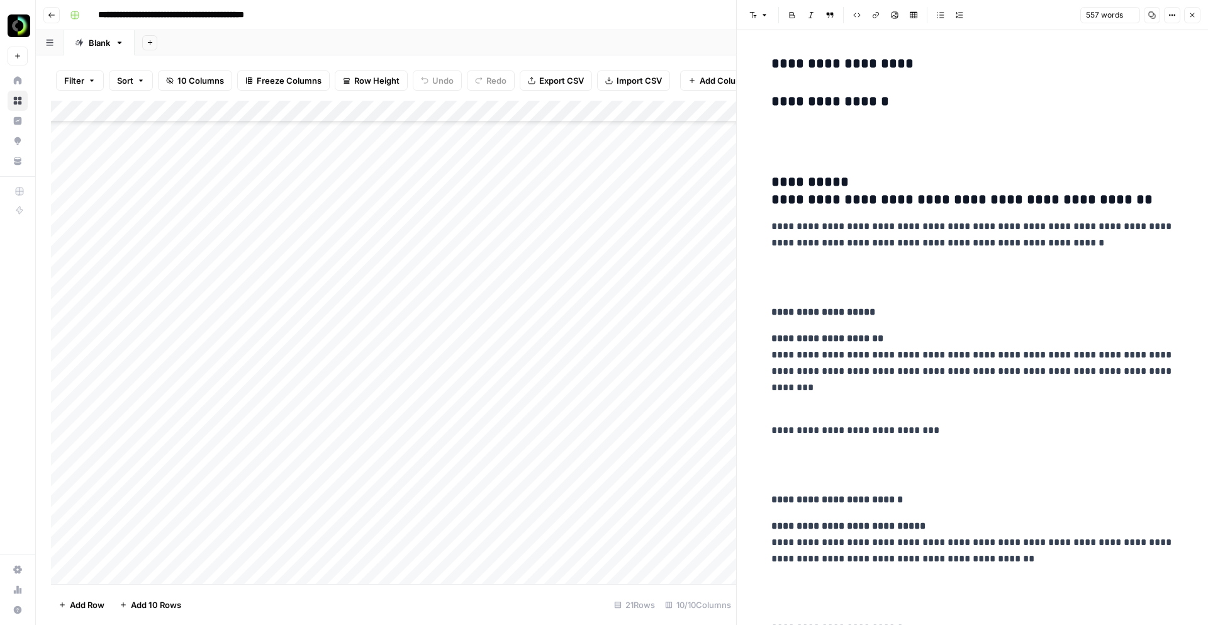
scroll to position [1473, 0]
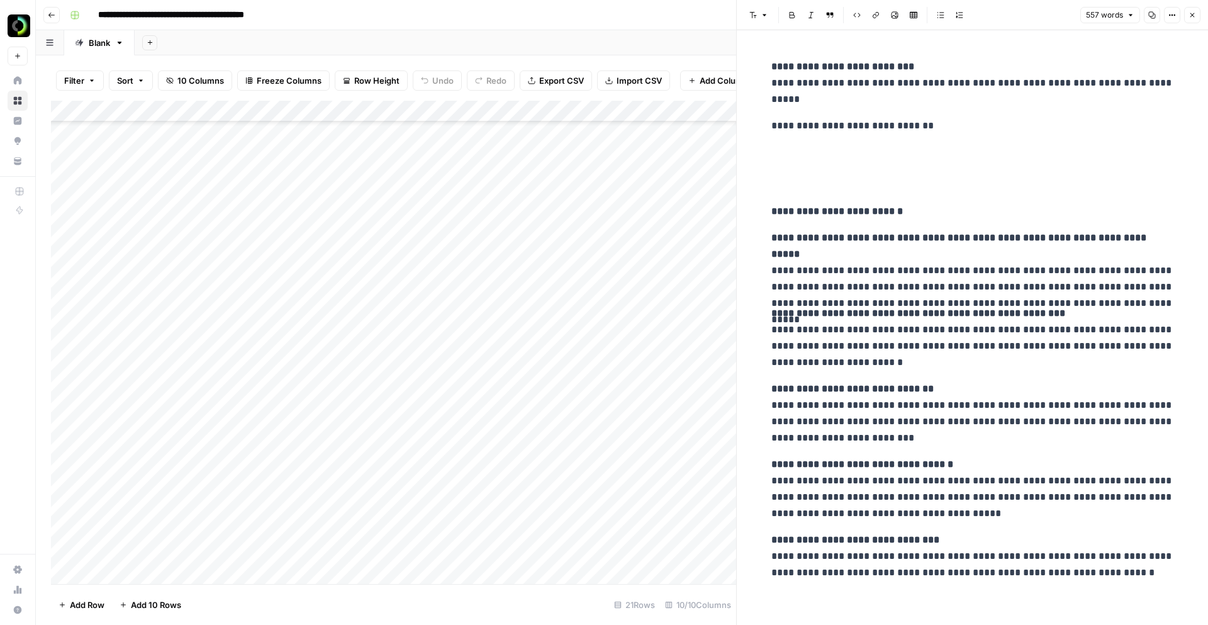
click at [118, 541] on div "Add Column" at bounding box center [393, 342] width 685 height 483
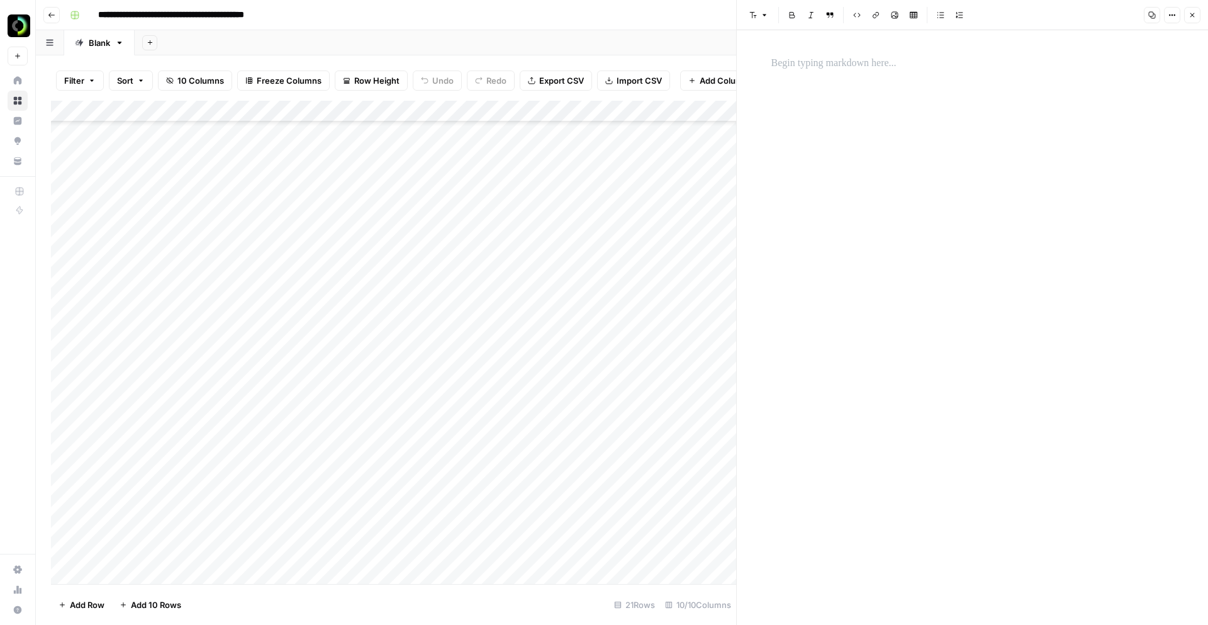
click at [801, 64] on p at bounding box center [973, 63] width 403 height 16
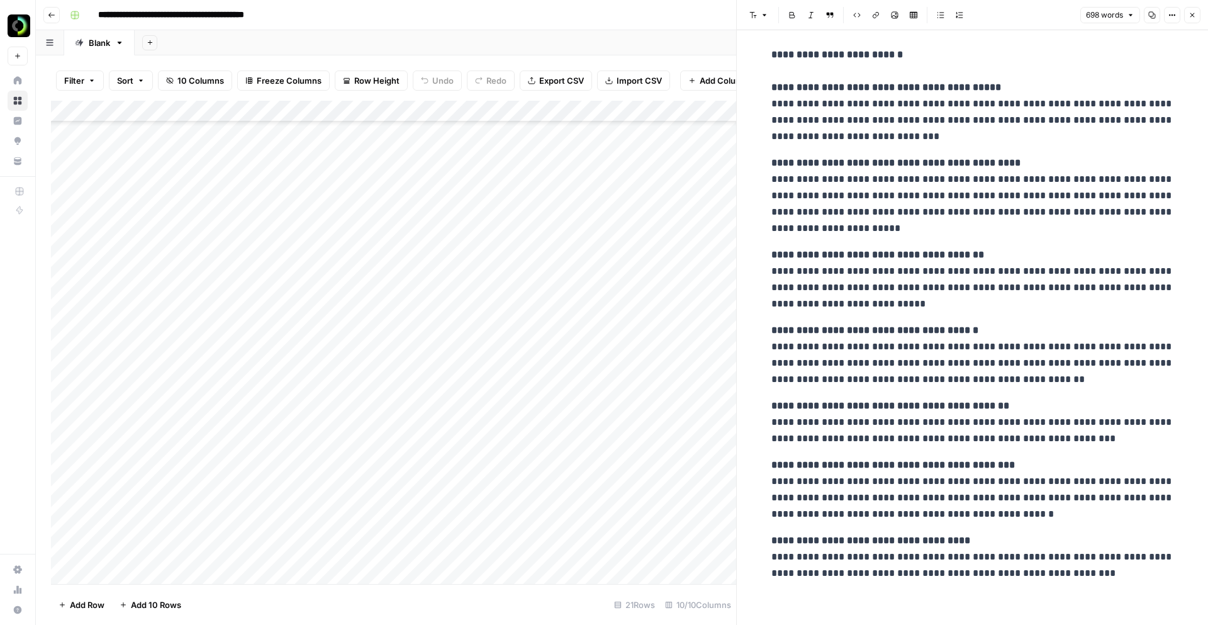
scroll to position [427, 0]
click at [159, 505] on div "Add Column" at bounding box center [393, 342] width 685 height 483
click at [159, 505] on div at bounding box center [200, 496] width 213 height 57
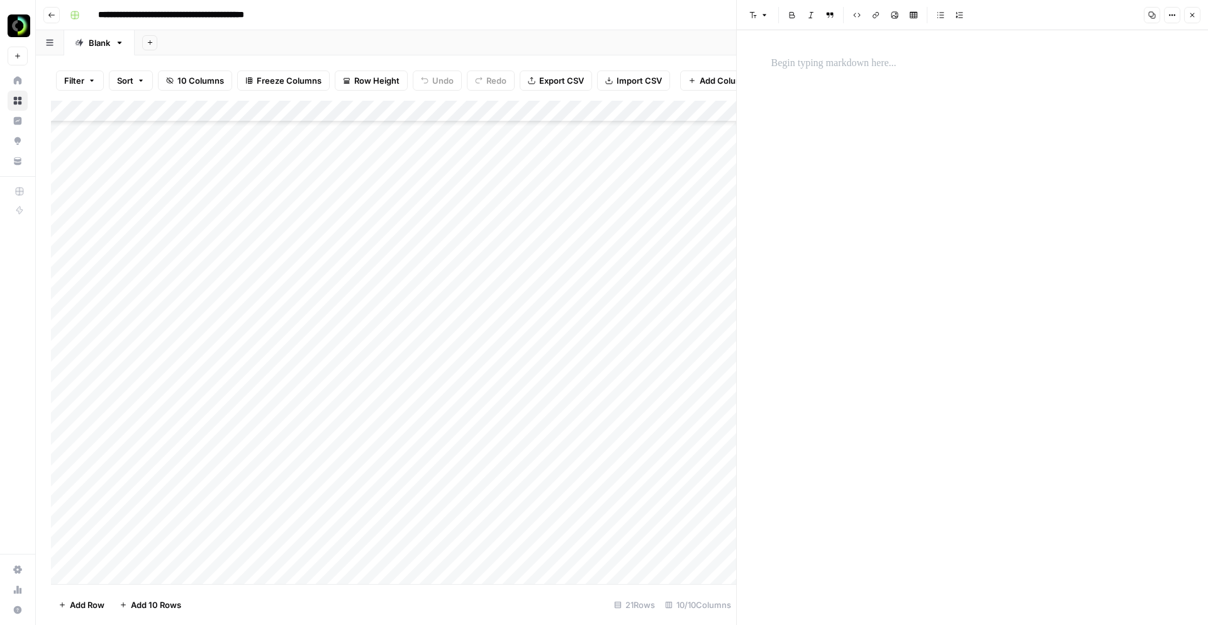
click at [777, 64] on p at bounding box center [973, 63] width 403 height 16
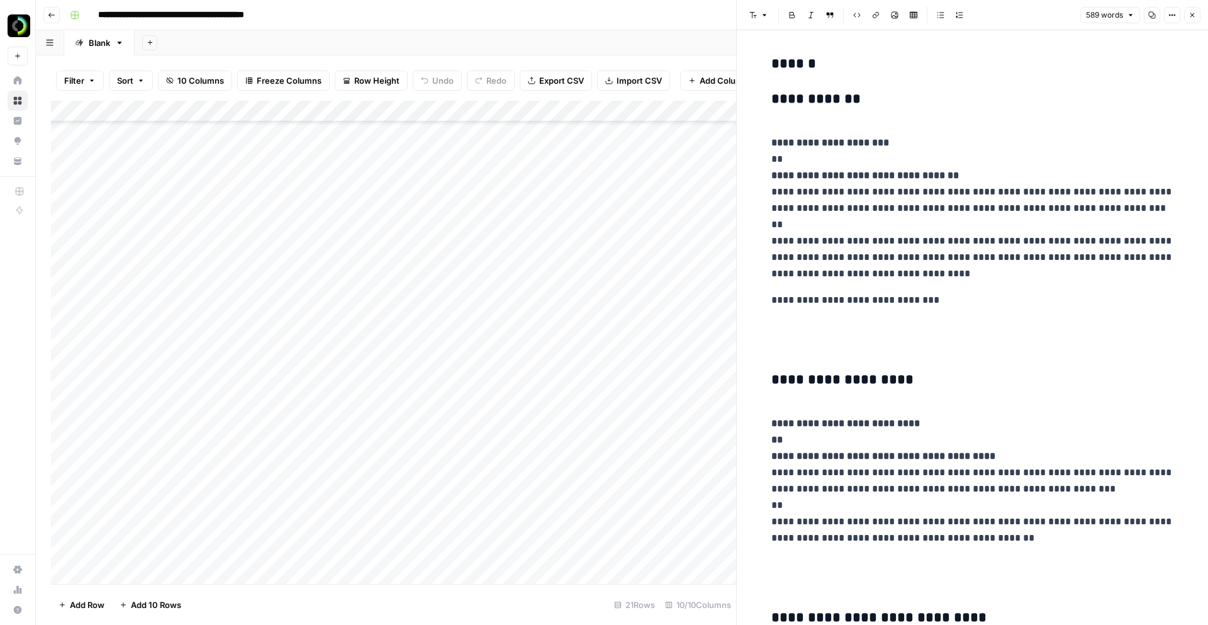
scroll to position [1772, 0]
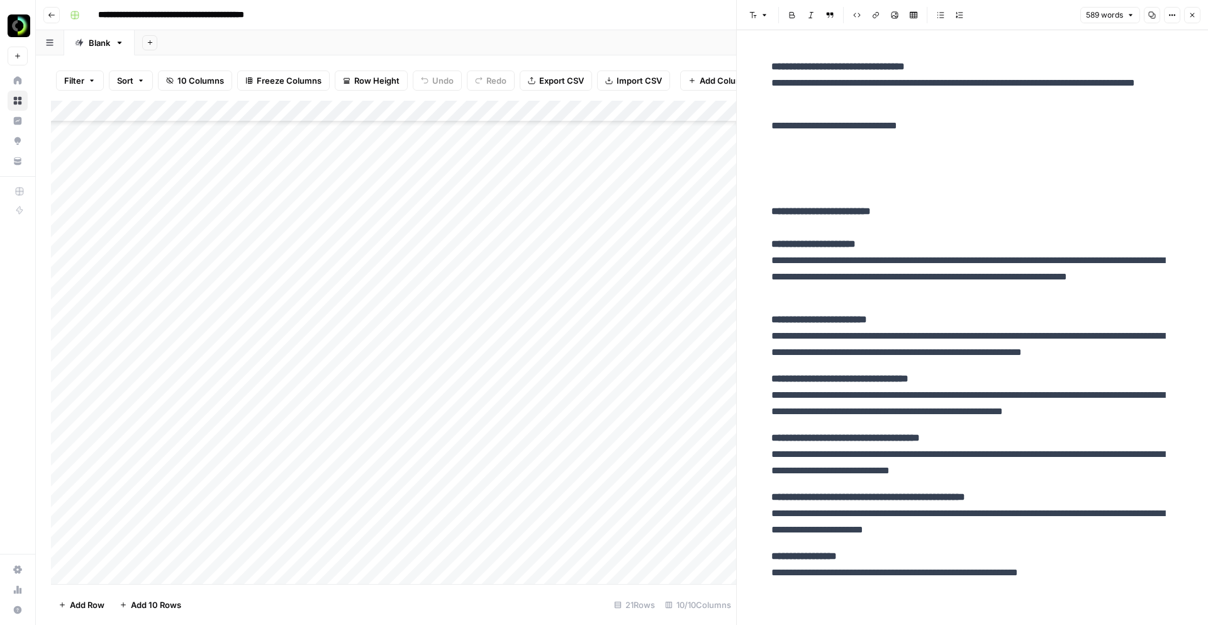
click at [125, 559] on div "Add Column" at bounding box center [393, 342] width 685 height 483
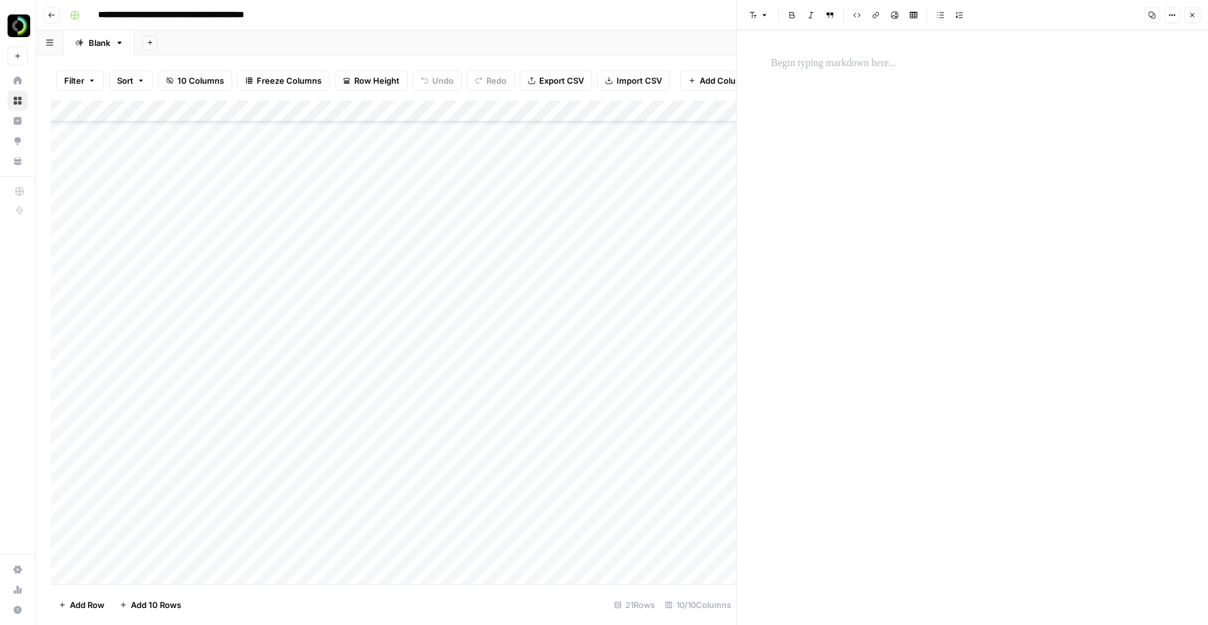
click at [789, 67] on p at bounding box center [973, 63] width 403 height 16
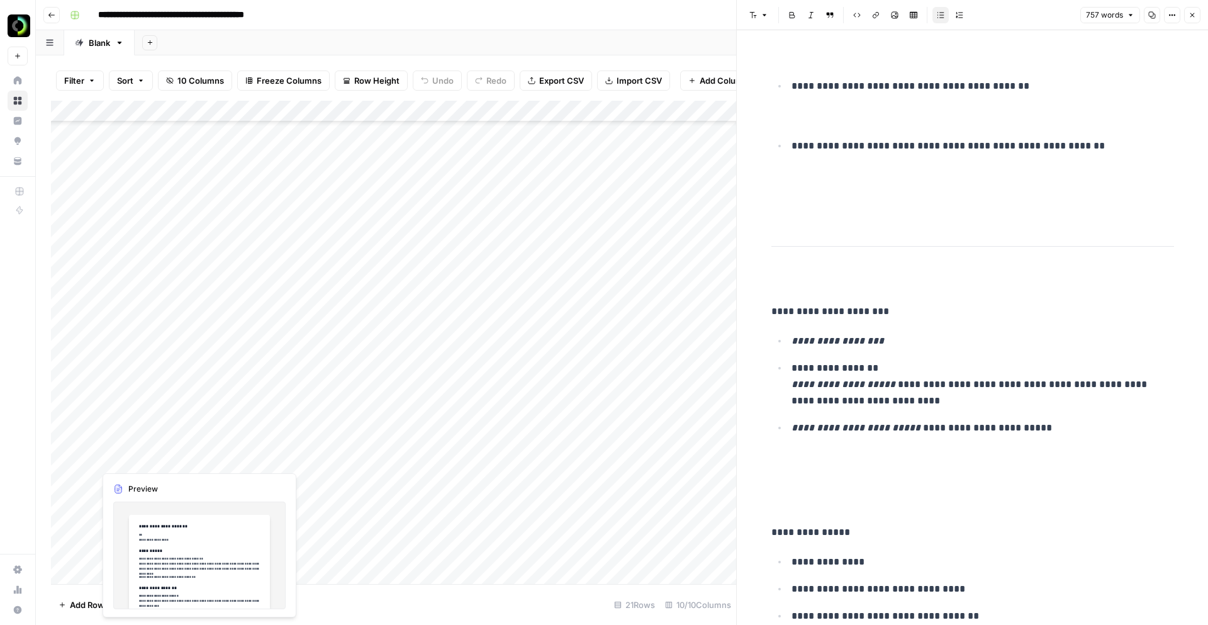
scroll to position [417, 0]
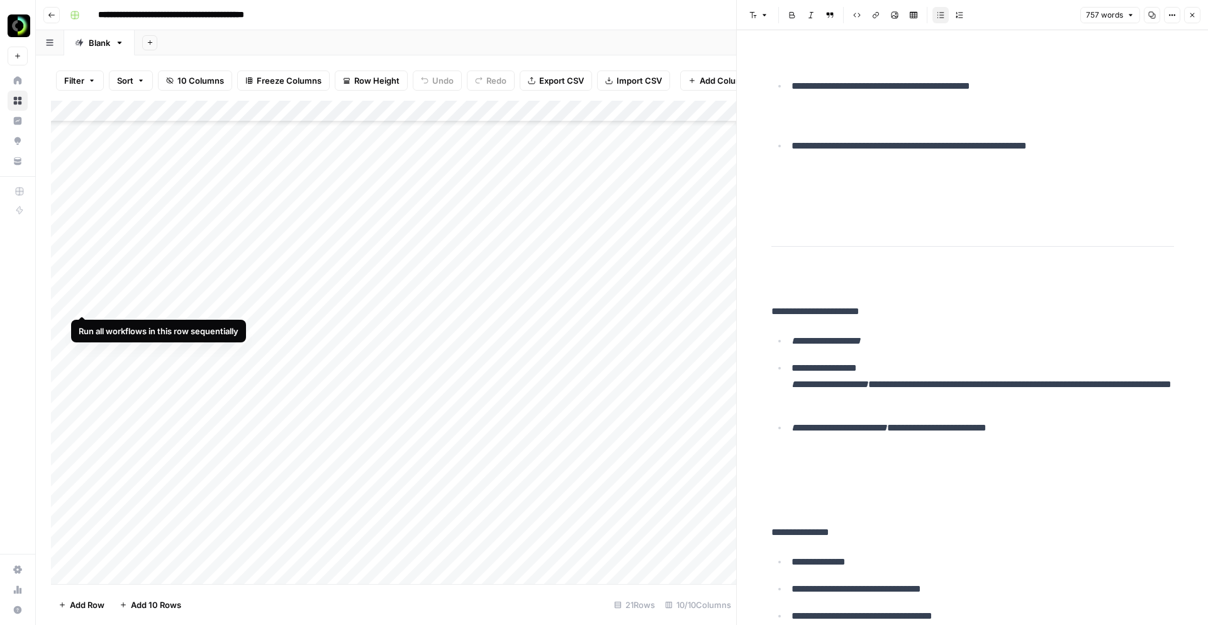
click at [79, 268] on div "Add Column" at bounding box center [393, 342] width 685 height 483
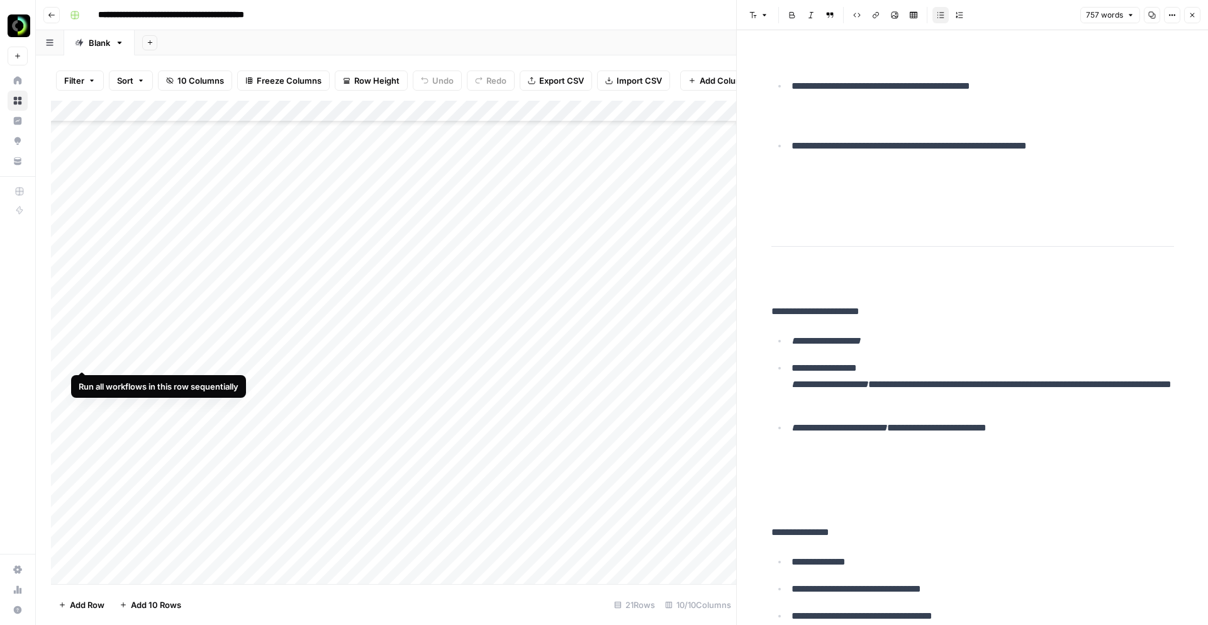
click at [80, 322] on div "Add Column" at bounding box center [393, 342] width 685 height 483
click at [84, 378] on div "Add Column" at bounding box center [393, 342] width 685 height 483
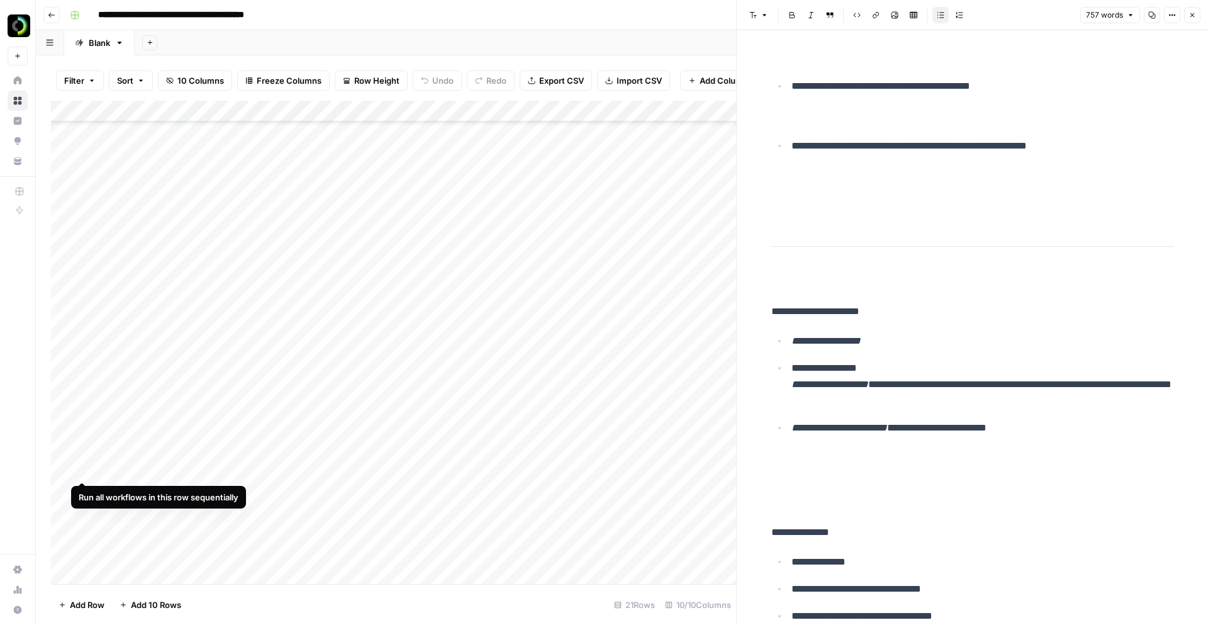
click at [83, 434] on div "Add Column" at bounding box center [393, 342] width 685 height 483
click at [82, 488] on div "Add Column" at bounding box center [393, 342] width 685 height 483
click at [82, 541] on div "Add Column" at bounding box center [393, 342] width 685 height 483
click at [1193, 19] on button "Close" at bounding box center [1192, 15] width 16 height 16
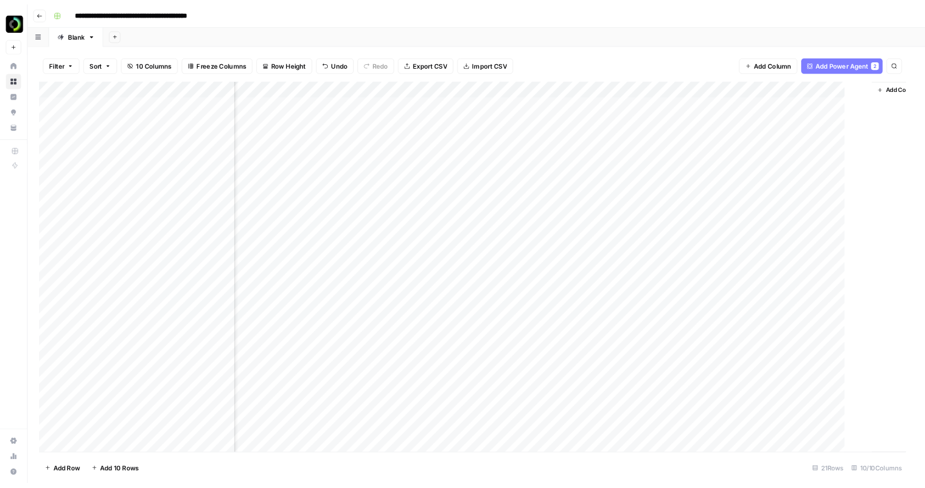
scroll to position [0, 477]
